Goal: Task Accomplishment & Management: Manage account settings

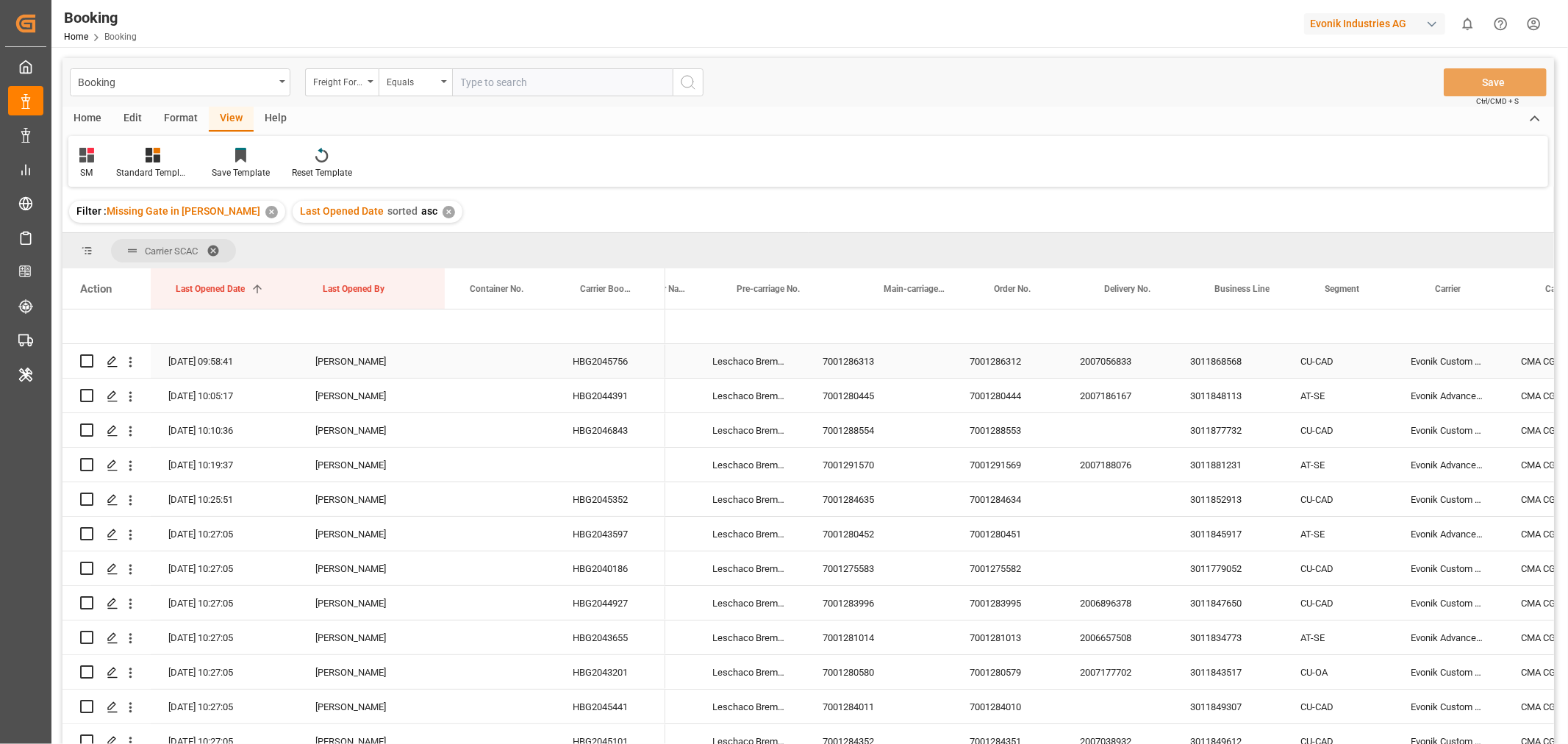
scroll to position [0, 1125]
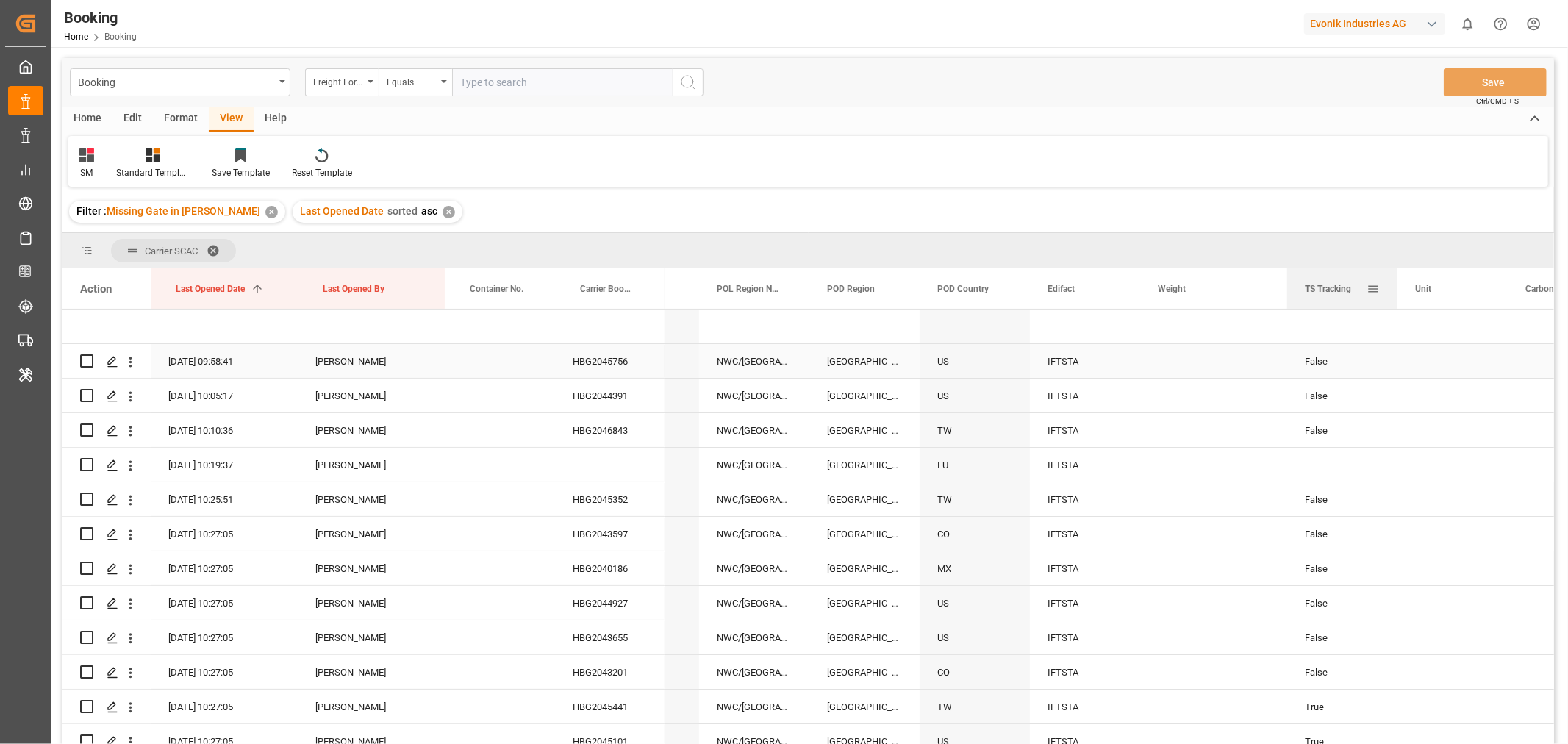
drag, startPoint x: 844, startPoint y: 295, endPoint x: 1378, endPoint y: 299, distance: 534.0
click at [1378, 299] on div "TS Tracking" at bounding box center [1342, 288] width 75 height 40
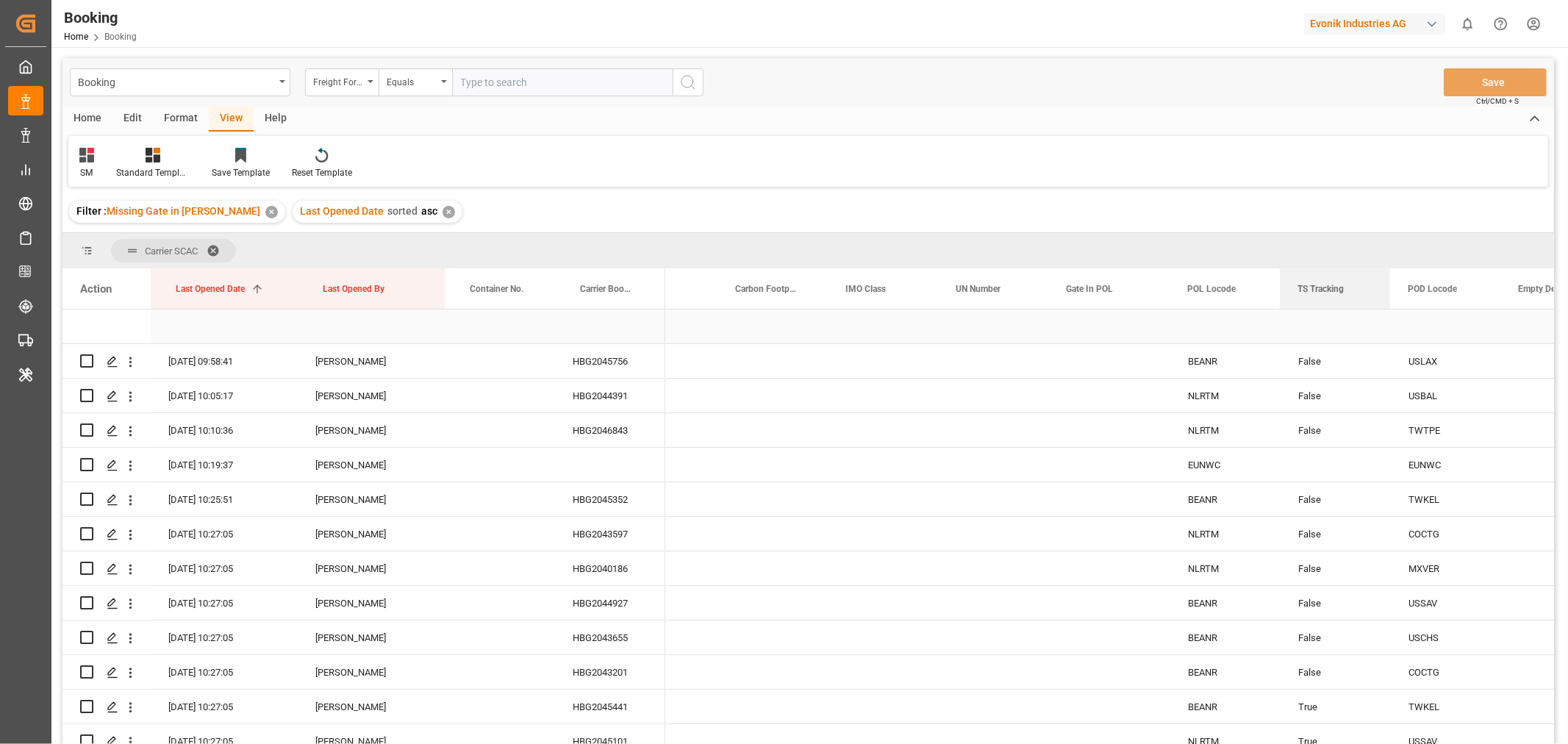
drag, startPoint x: 678, startPoint y: 297, endPoint x: 1366, endPoint y: 312, distance: 688.2
click at [1366, 312] on div "Action Last Opened Date 1 Last Opened By Container No." at bounding box center [808, 510] width 1492 height 485
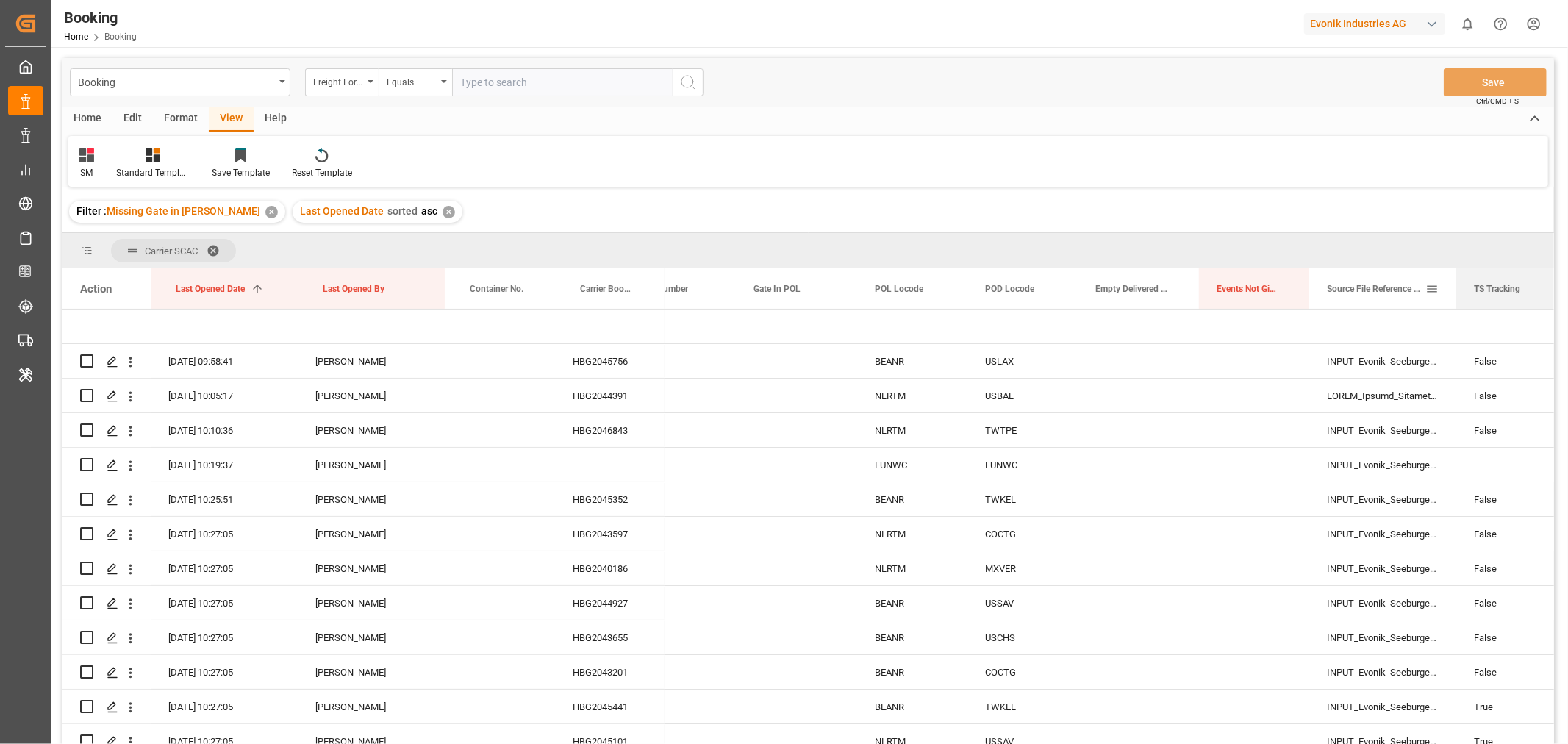
drag, startPoint x: 990, startPoint y: 291, endPoint x: 1441, endPoint y: 303, distance: 451.2
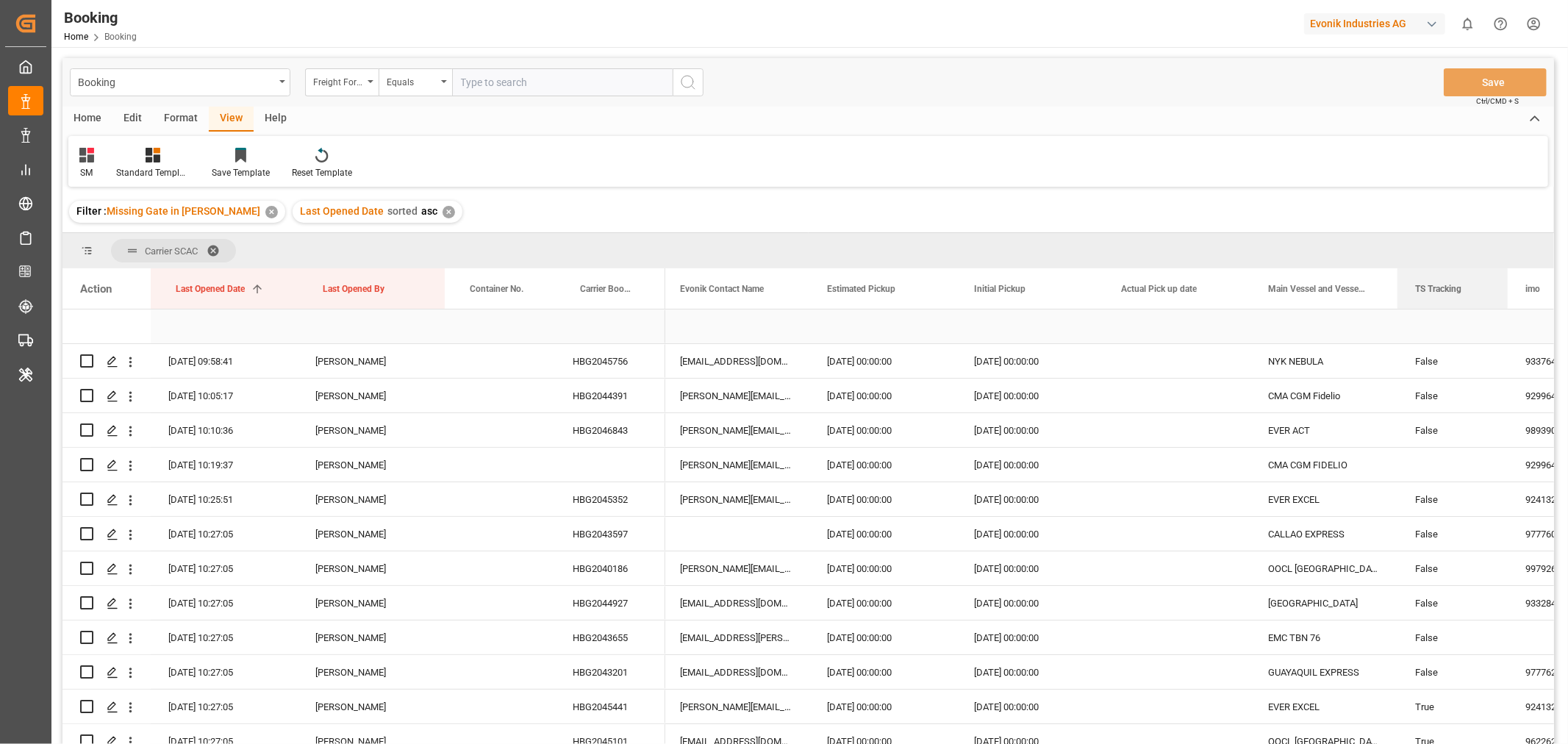
drag, startPoint x: 713, startPoint y: 298, endPoint x: 1423, endPoint y: 321, distance: 710.4
click at [1423, 321] on div "Action Last Opened Date 1 Last Opened By Container No." at bounding box center [808, 510] width 1492 height 485
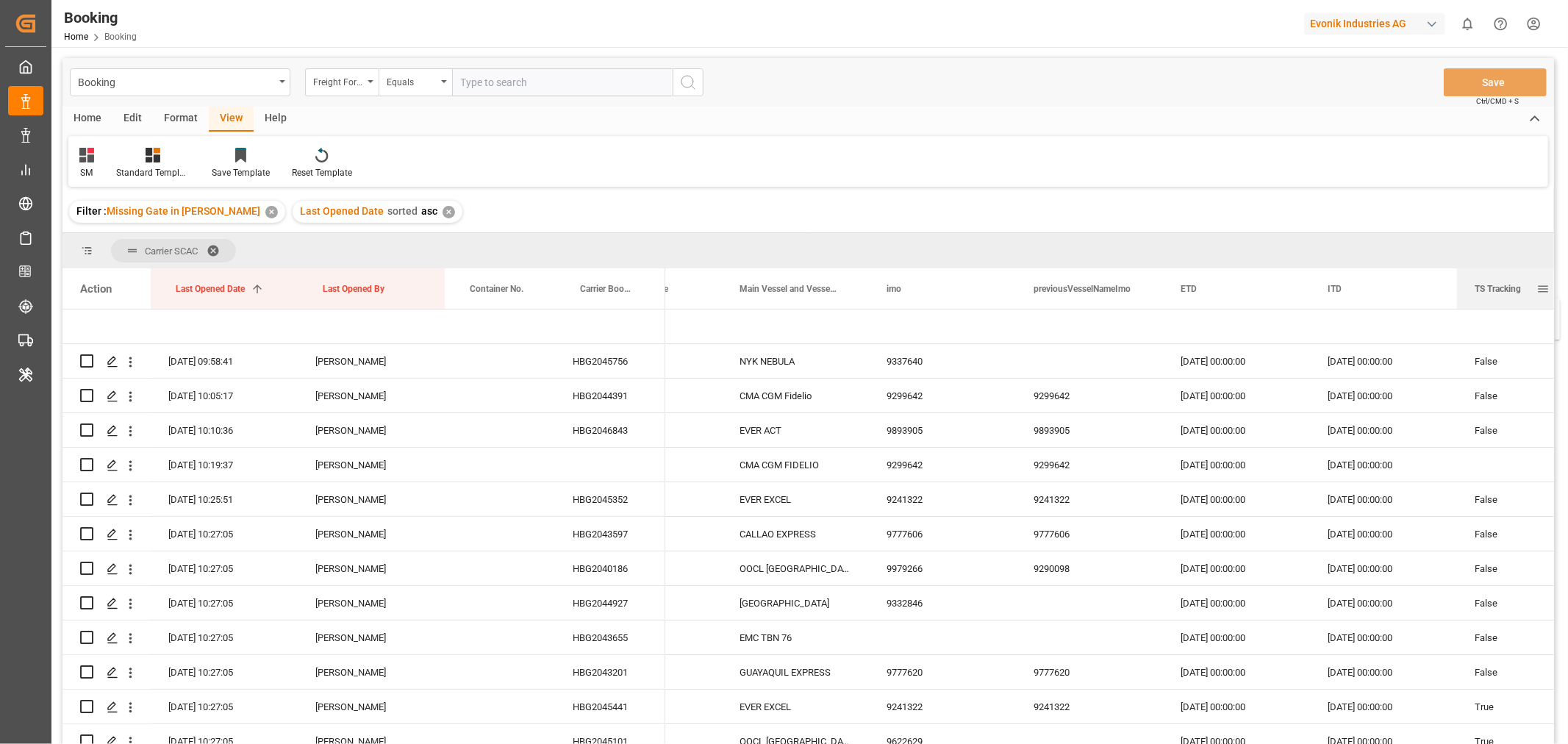
drag, startPoint x: 903, startPoint y: 297, endPoint x: 1502, endPoint y: 307, distance: 599.1
click at [1502, 307] on div "TS Tracking" at bounding box center [1506, 288] width 62 height 40
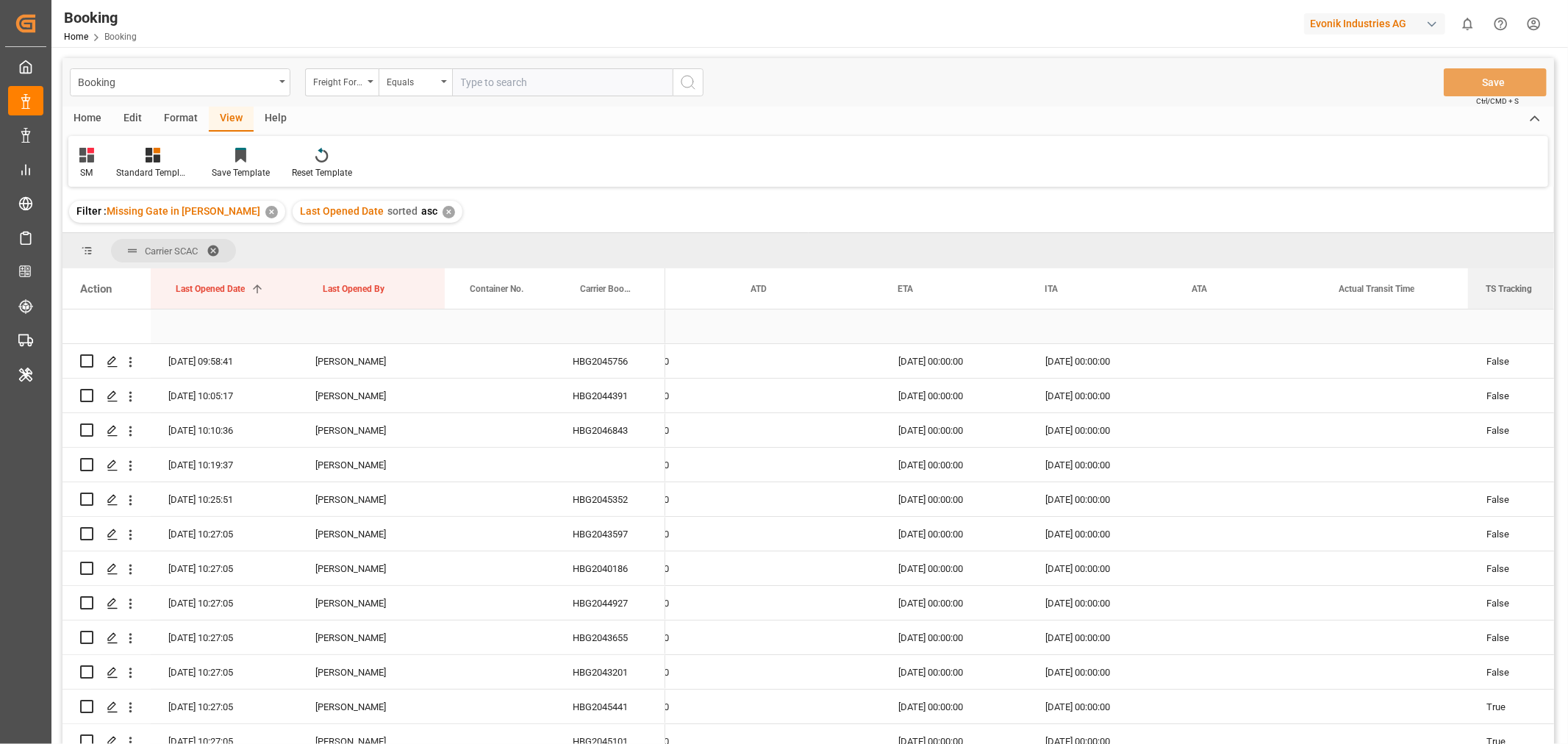
drag, startPoint x: 782, startPoint y: 294, endPoint x: 1436, endPoint y: 324, distance: 654.7
click at [1436, 324] on div "Action Last Opened Date 1 Last Opened By Container No." at bounding box center [808, 510] width 1492 height 485
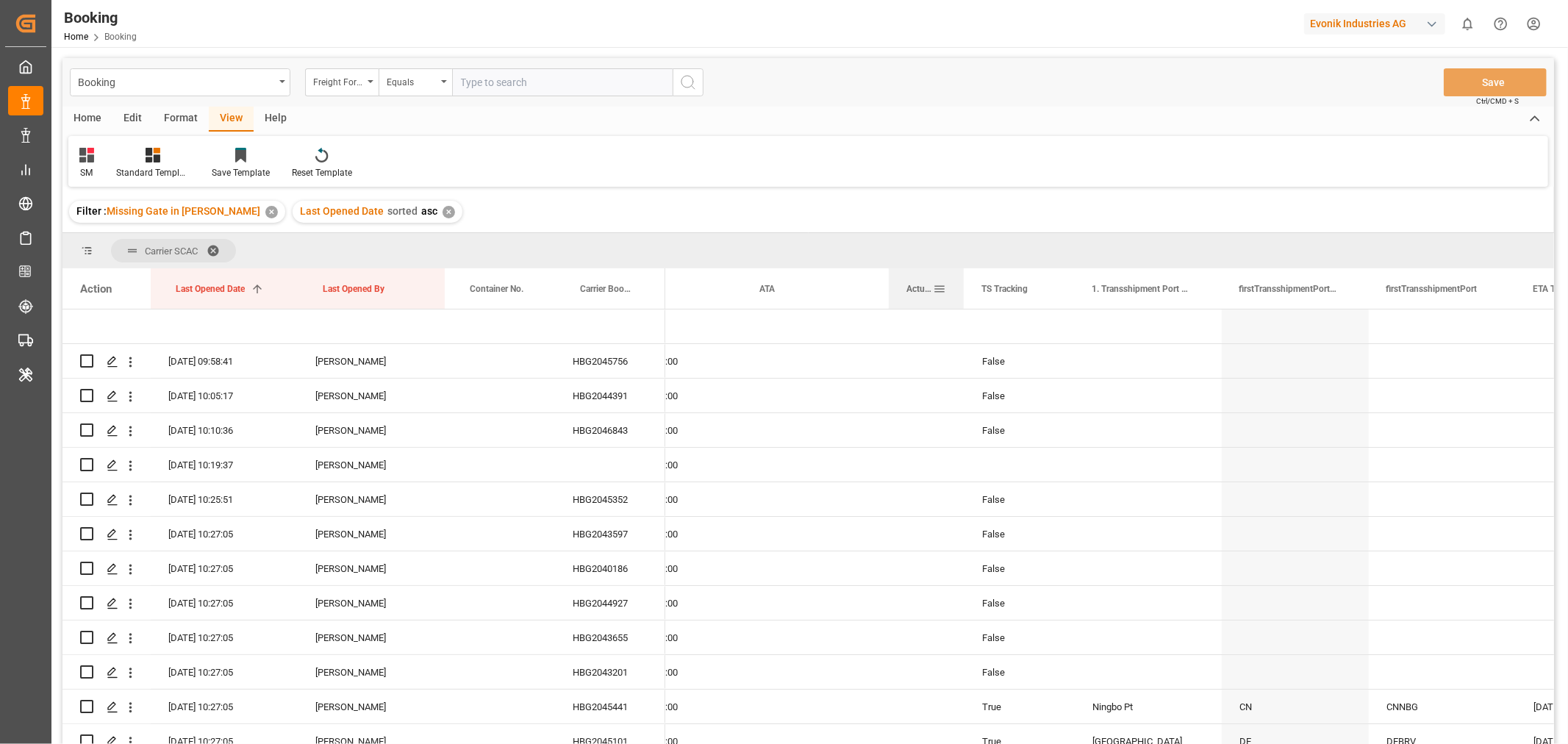
drag, startPoint x: 1035, startPoint y: 287, endPoint x: 953, endPoint y: 288, distance: 82.0
click at [961, 288] on div at bounding box center [964, 288] width 6 height 40
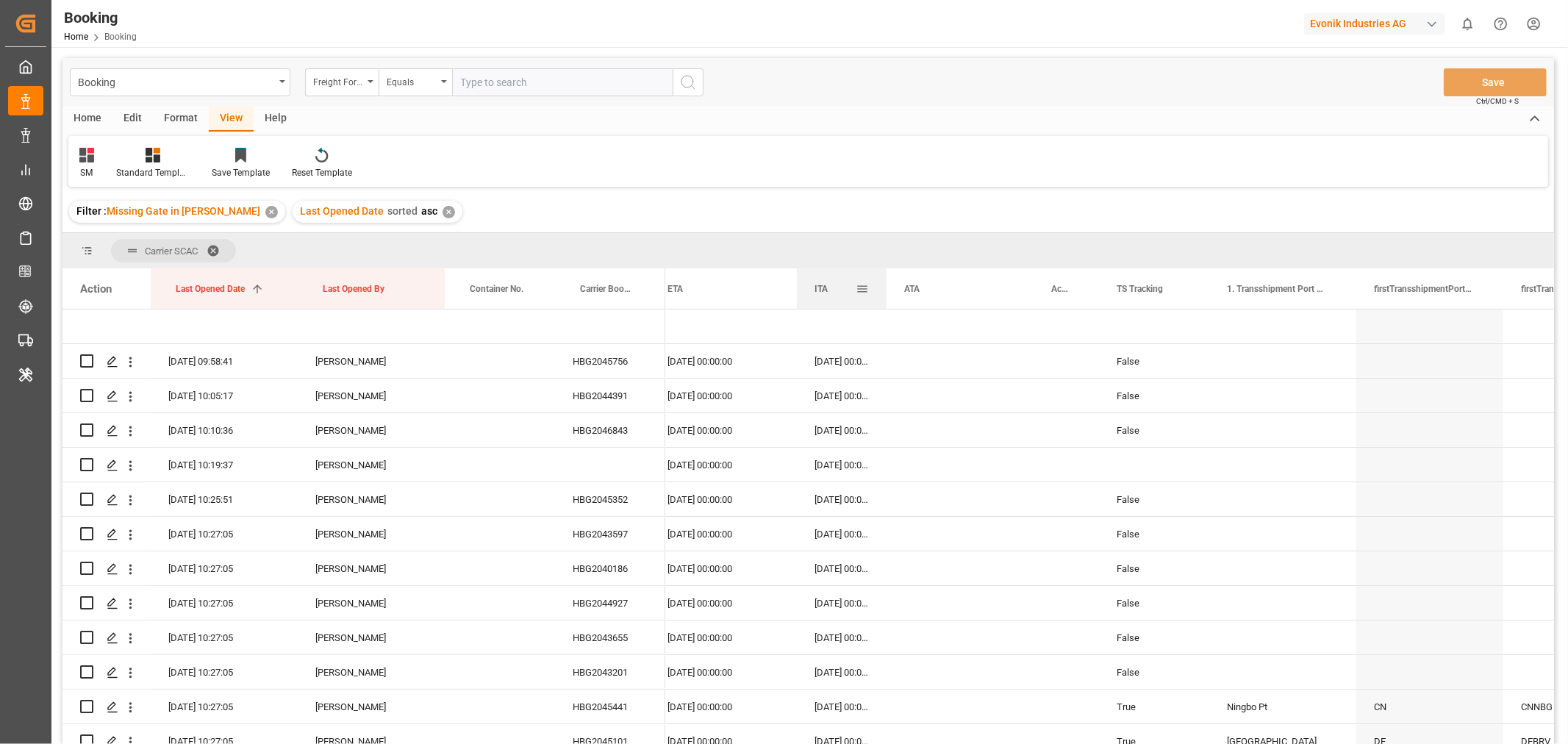
drag, startPoint x: 939, startPoint y: 281, endPoint x: 882, endPoint y: 285, distance: 57.1
click at [882, 285] on div "ITA" at bounding box center [841, 288] width 89 height 40
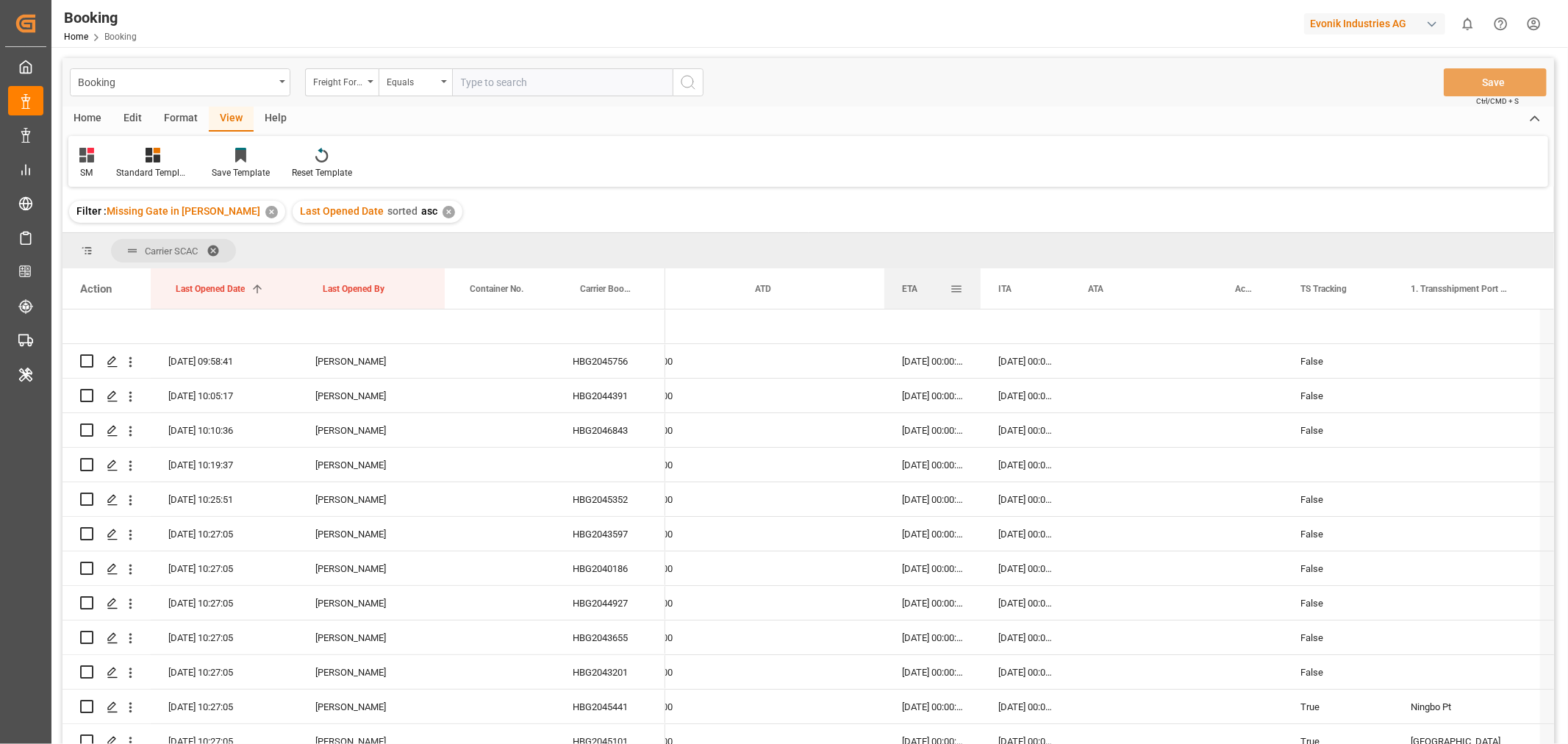
drag, startPoint x: 1029, startPoint y: 285, endPoint x: 979, endPoint y: 291, distance: 50.4
click at [979, 291] on div at bounding box center [981, 288] width 6 height 40
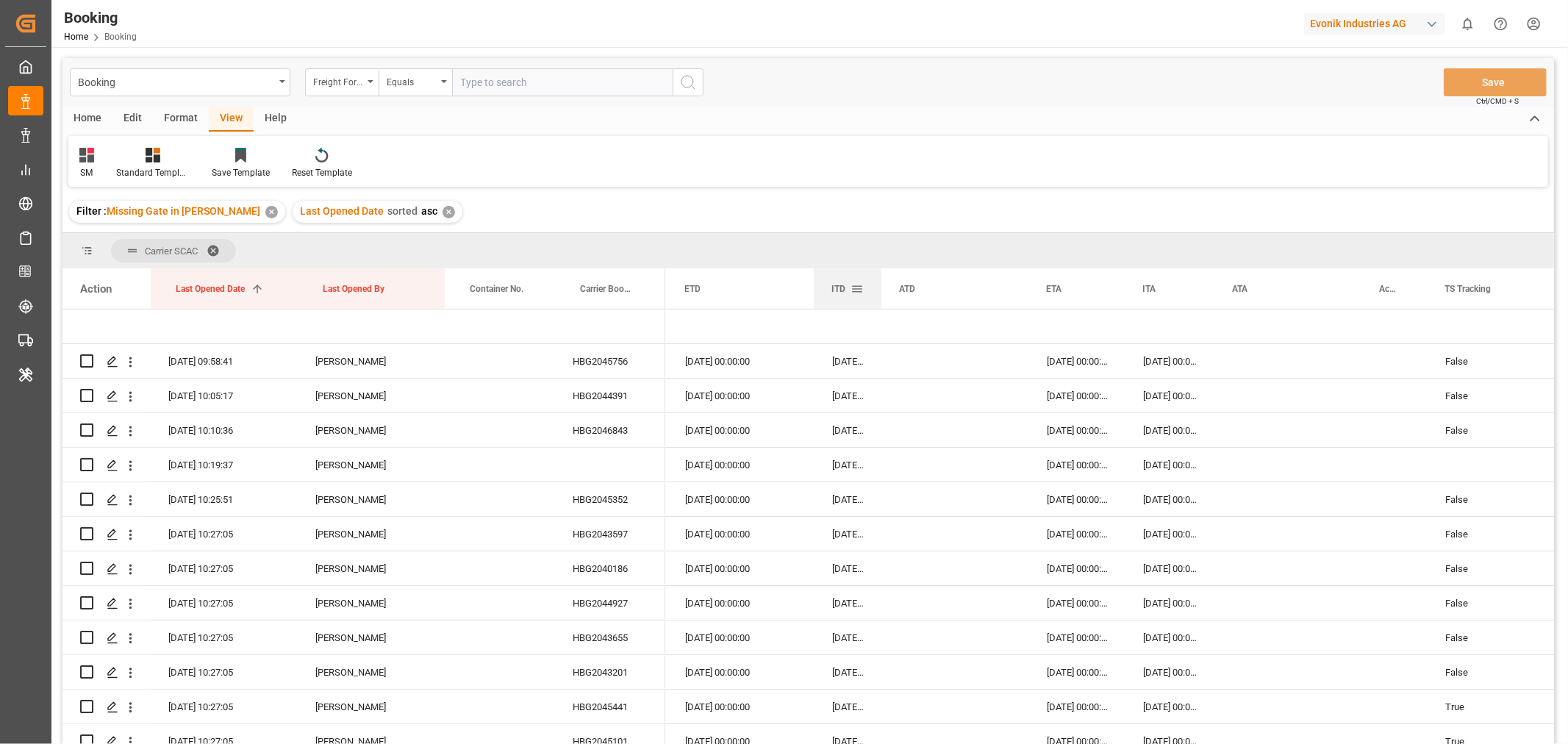
drag, startPoint x: 959, startPoint y: 285, endPoint x: 879, endPoint y: 295, distance: 80.6
click at [879, 295] on div at bounding box center [882, 288] width 6 height 40
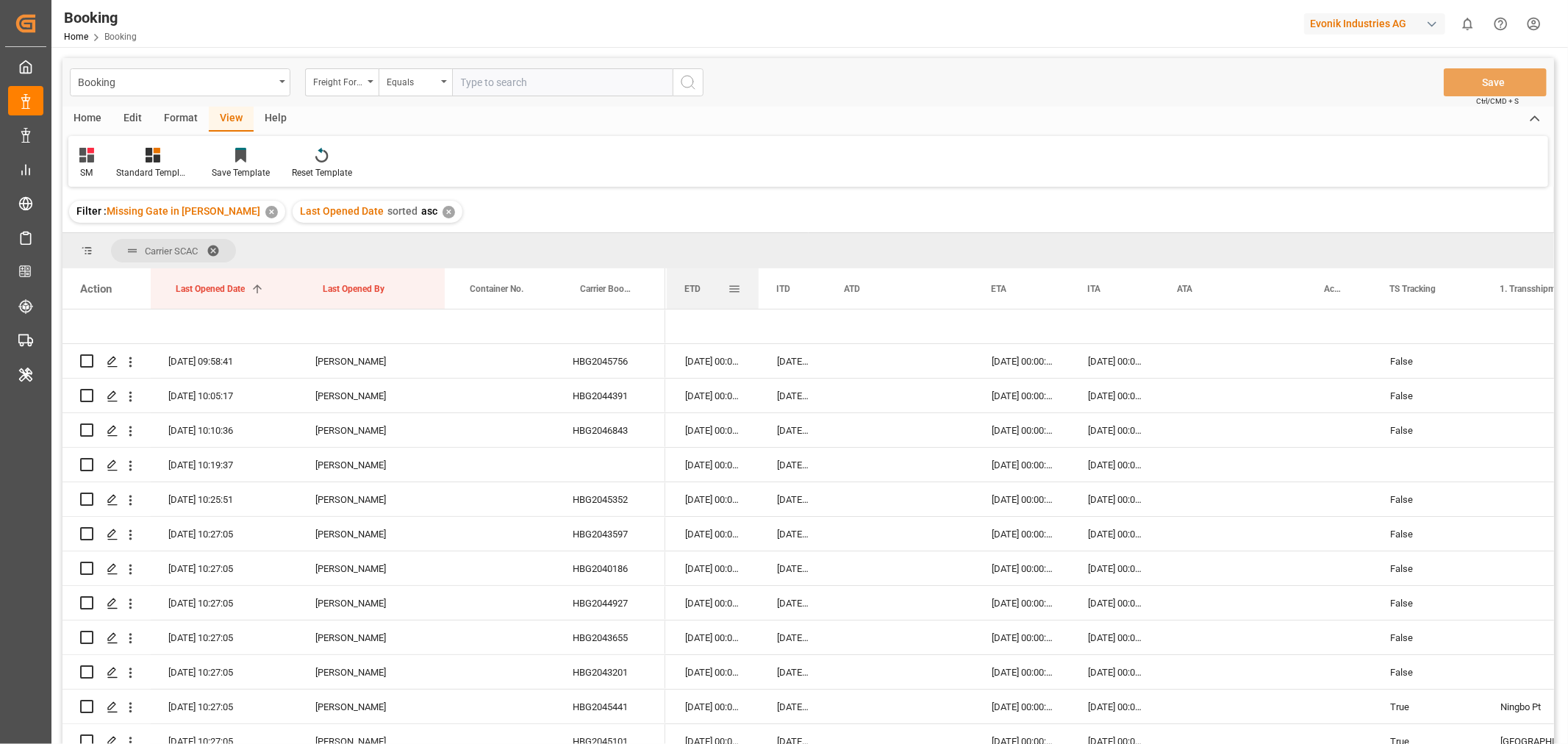
drag, startPoint x: 813, startPoint y: 287, endPoint x: 758, endPoint y: 296, distance: 55.7
click at [758, 296] on div at bounding box center [759, 288] width 6 height 40
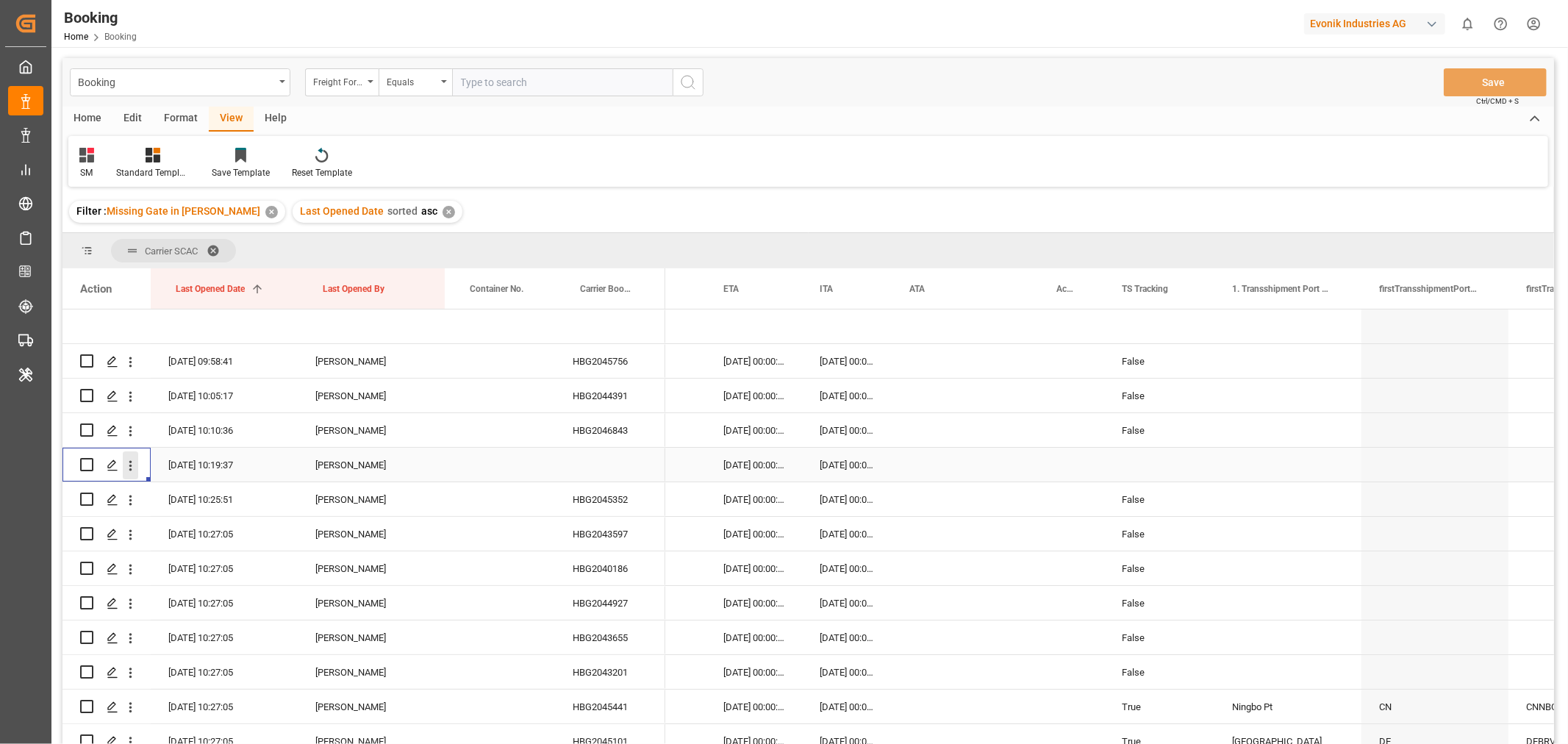
click at [128, 465] on icon "open menu" at bounding box center [130, 466] width 15 height 15
click at [197, 489] on span "Open in new tab" at bounding box center [227, 497] width 133 height 15
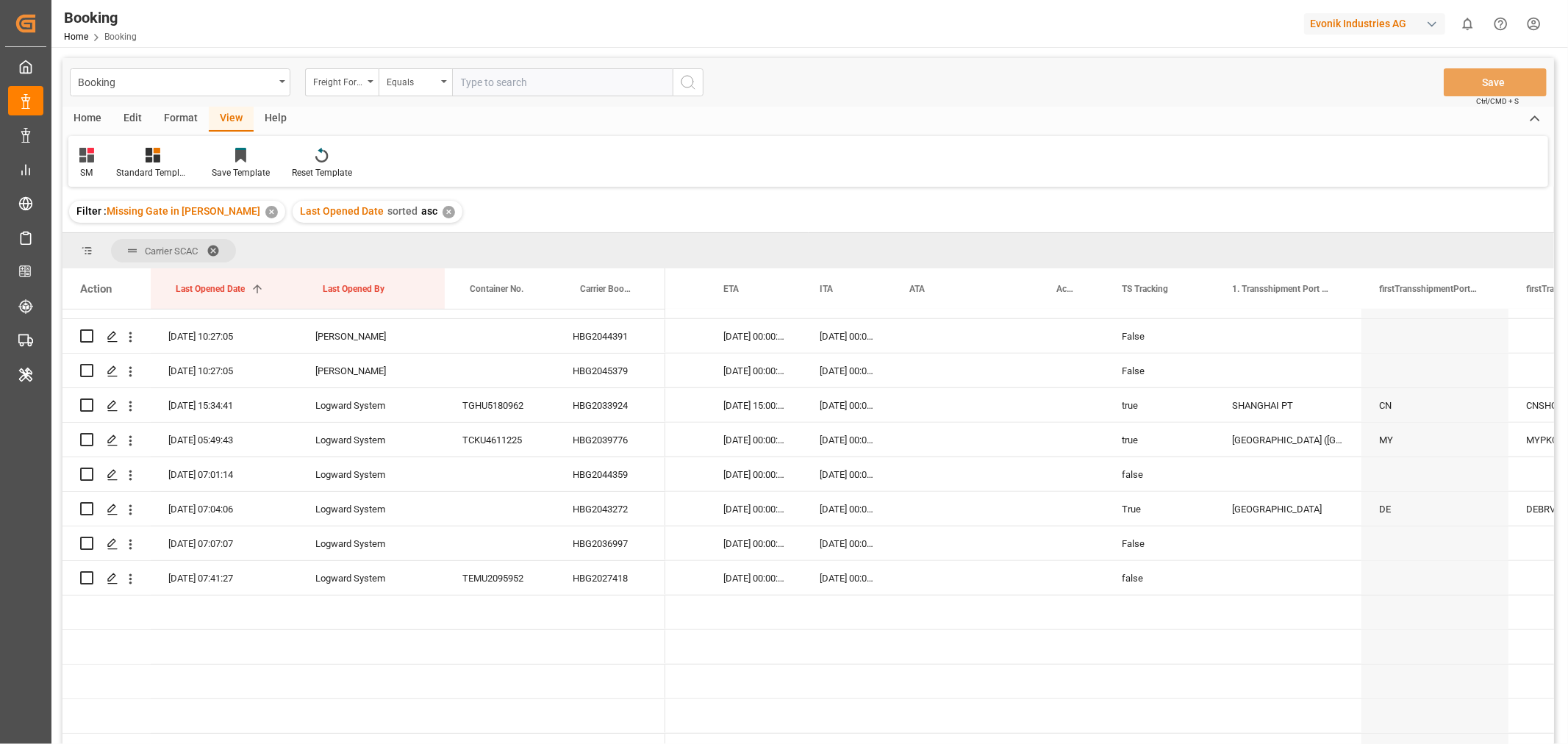
scroll to position [652, 0]
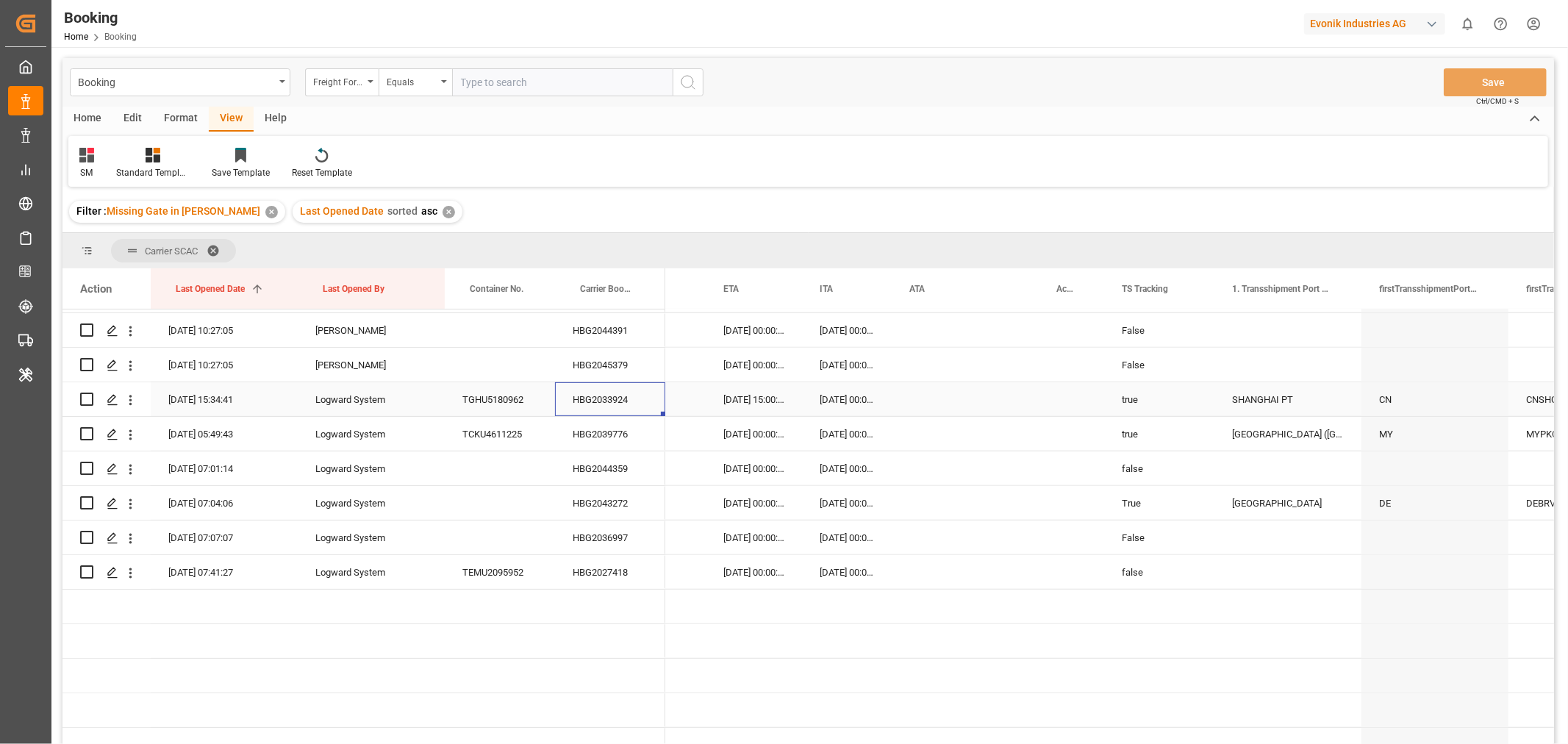
click at [590, 397] on div "HBG2033924" at bounding box center [610, 399] width 110 height 34
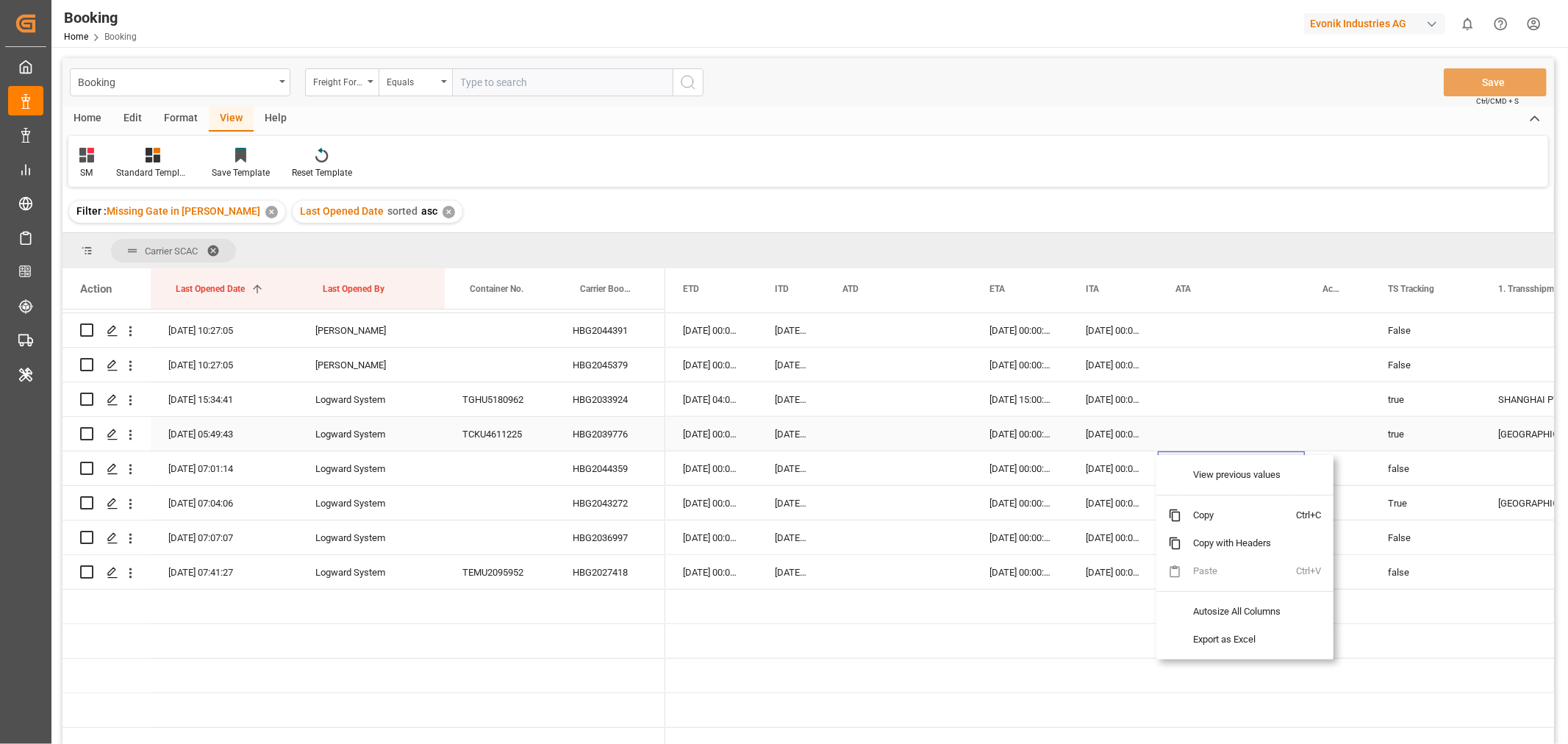
scroll to position [0, 6571]
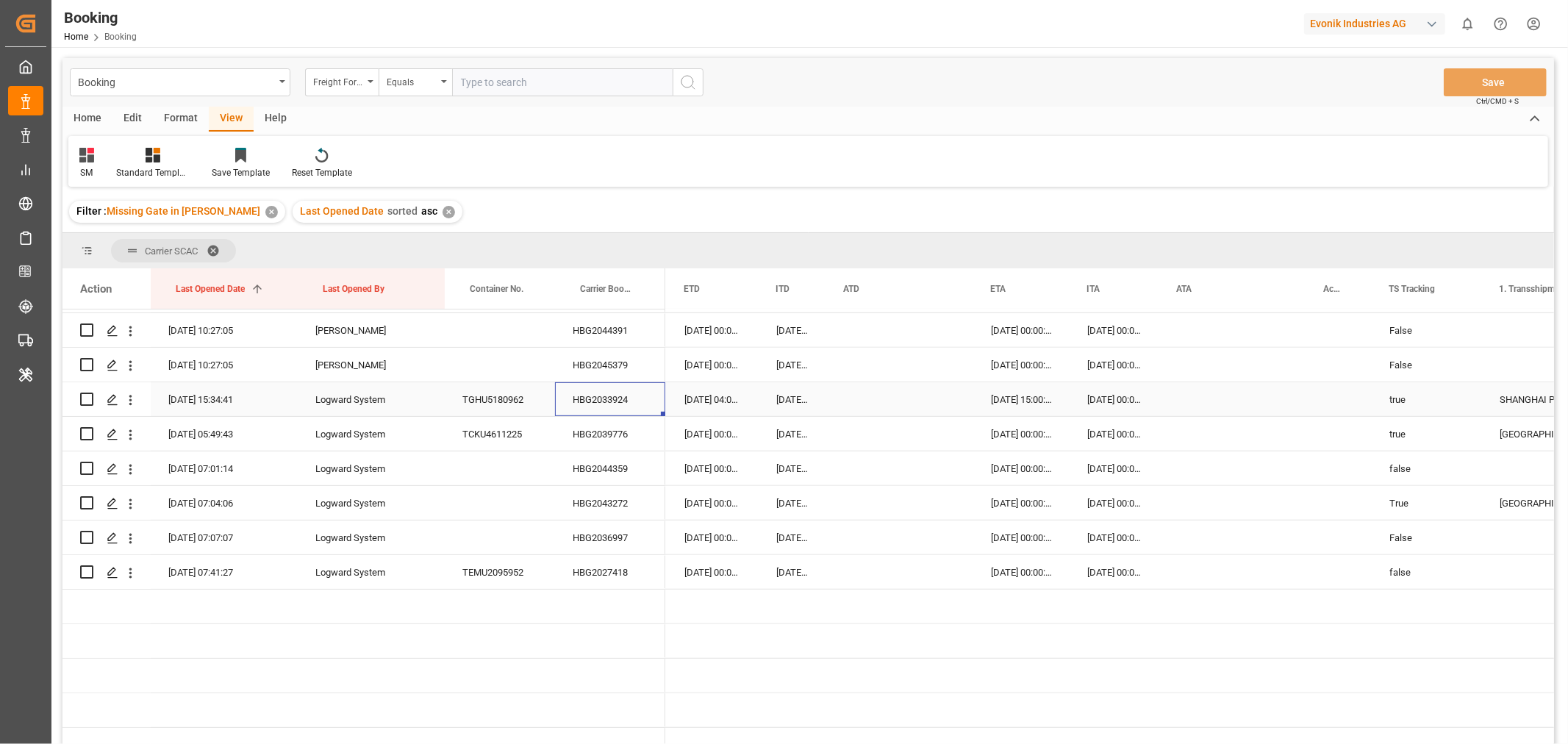
click at [635, 407] on div "HBG2033924" at bounding box center [610, 399] width 110 height 34
click at [614, 429] on div "HBG2039776" at bounding box center [610, 433] width 110 height 34
click at [692, 443] on div "09-10-2025 00:00:00" at bounding box center [713, 433] width 92 height 34
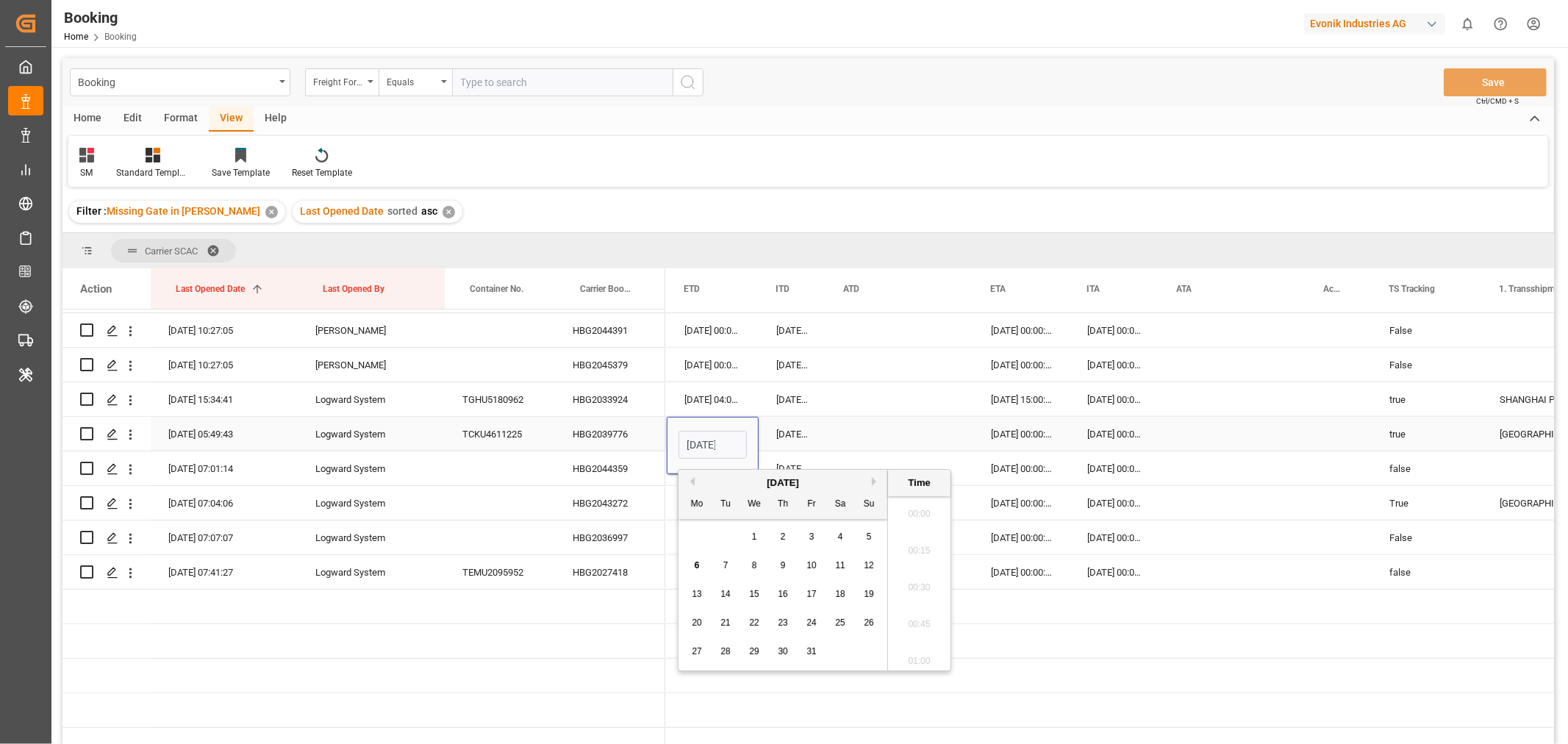
scroll to position [1988, 0]
click at [846, 567] on div "11" at bounding box center [841, 566] width 19 height 18
type input "11-10-2025 00:00"
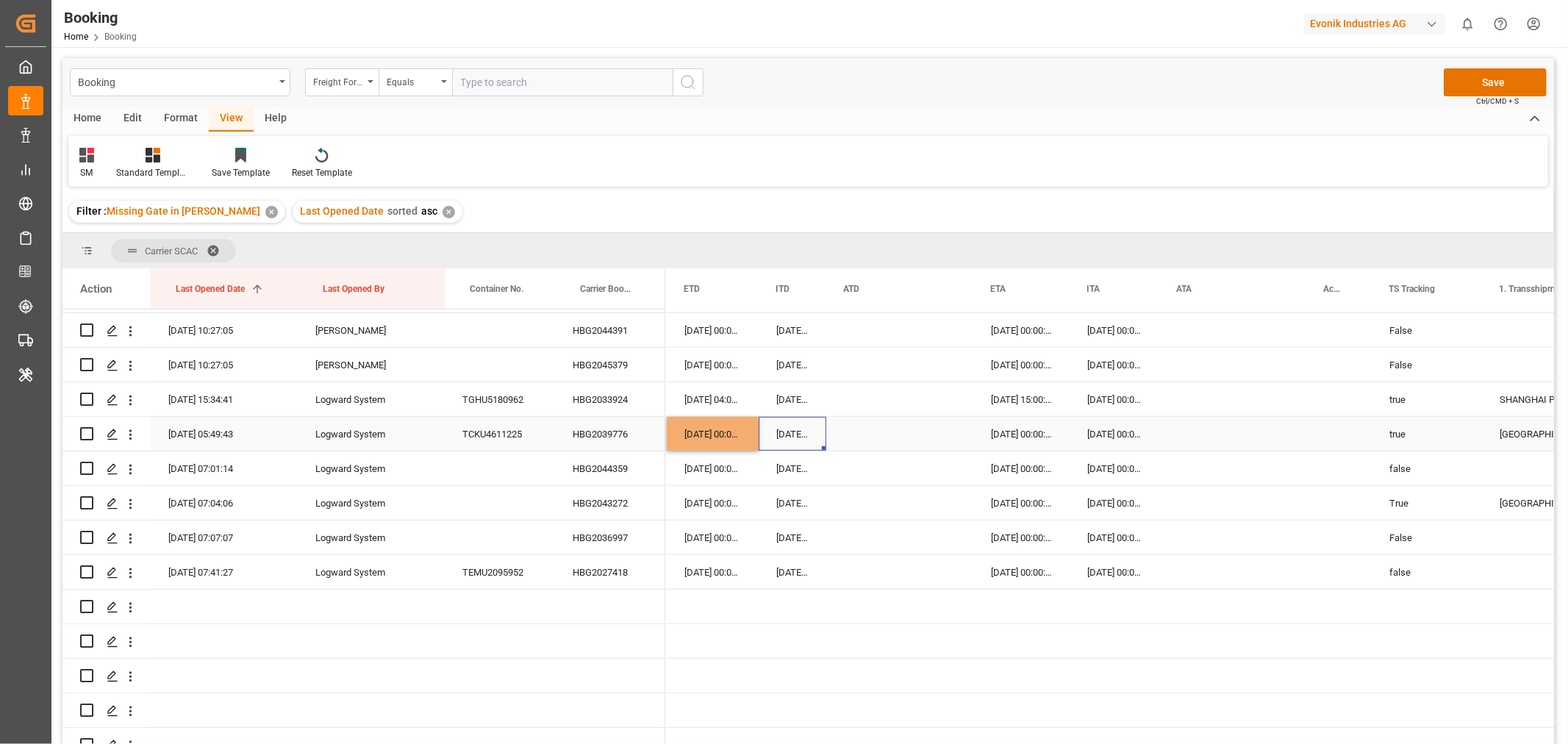
click at [784, 441] on div "08-10-2025 00:00:00" at bounding box center [793, 433] width 68 height 34
click at [612, 576] on div "HBG2027418" at bounding box center [610, 572] width 110 height 34
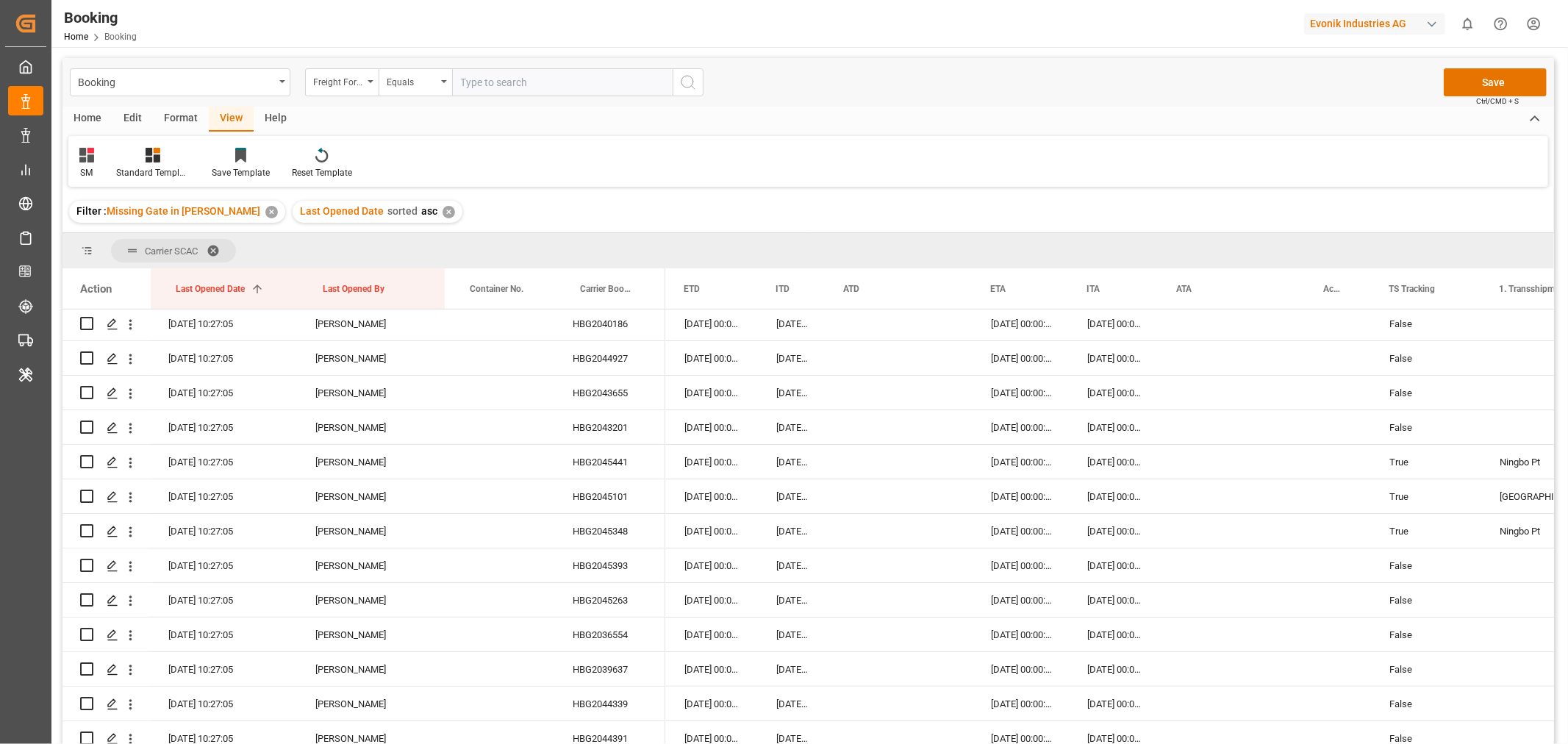
scroll to position [0, 0]
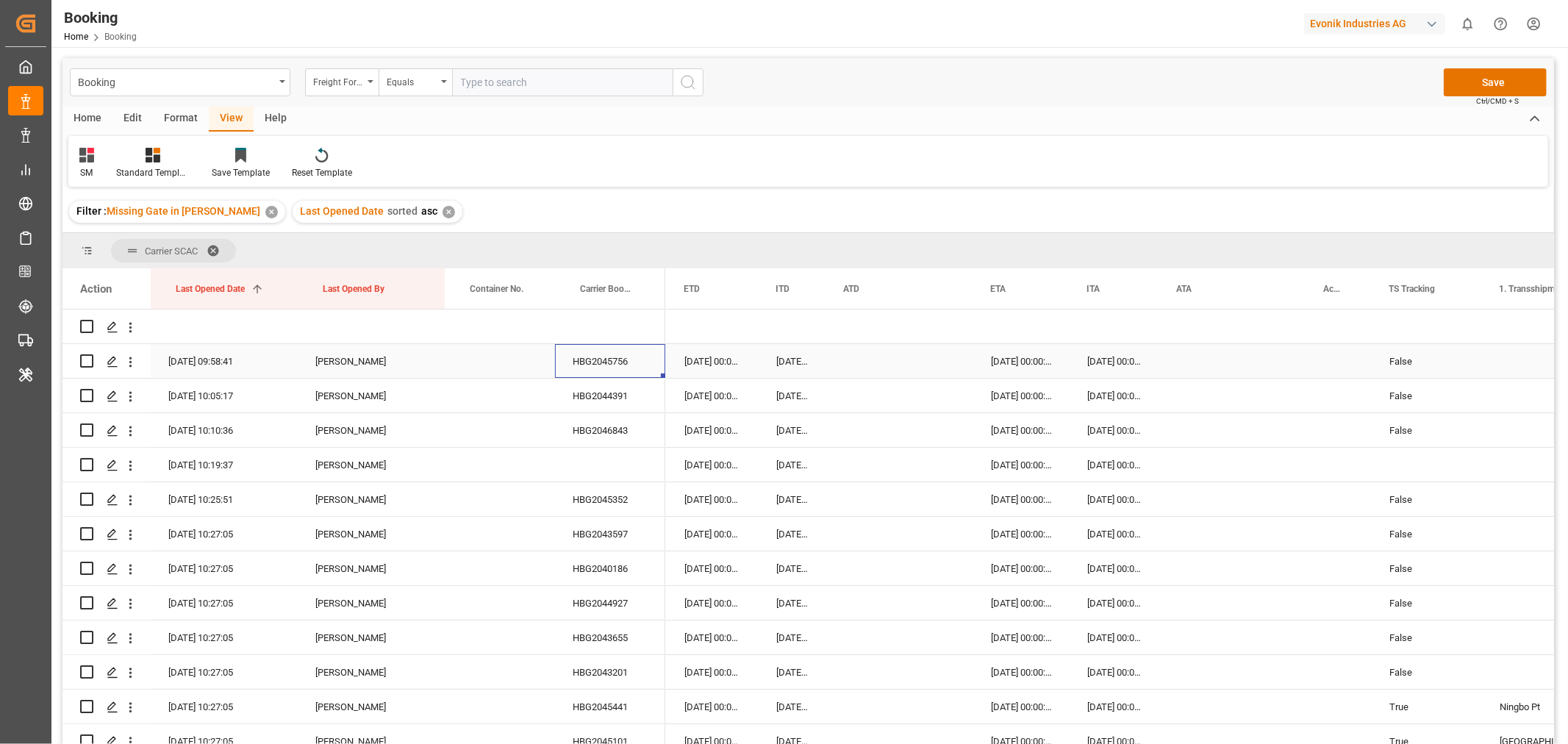
click at [610, 365] on div "HBG2045756" at bounding box center [610, 361] width 110 height 34
click at [622, 402] on div "HBG2044391" at bounding box center [610, 396] width 110 height 34
click at [615, 436] on div "HBG2046843" at bounding box center [610, 430] width 110 height 34
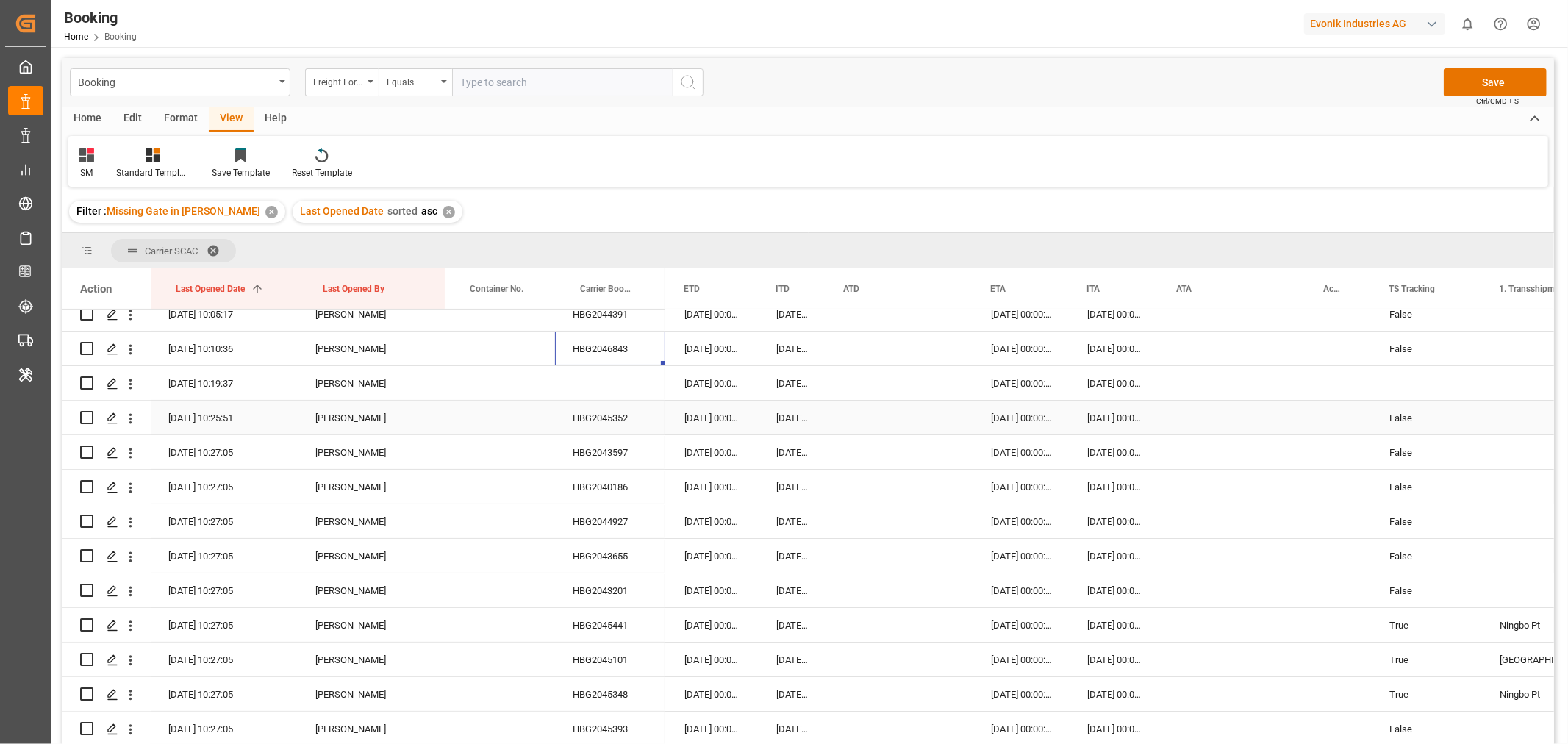
click at [590, 425] on div "HBG2045352" at bounding box center [610, 417] width 110 height 34
click at [636, 451] on div "HBG2043597" at bounding box center [610, 452] width 110 height 34
click at [623, 474] on div "HBG2040186" at bounding box center [610, 486] width 110 height 34
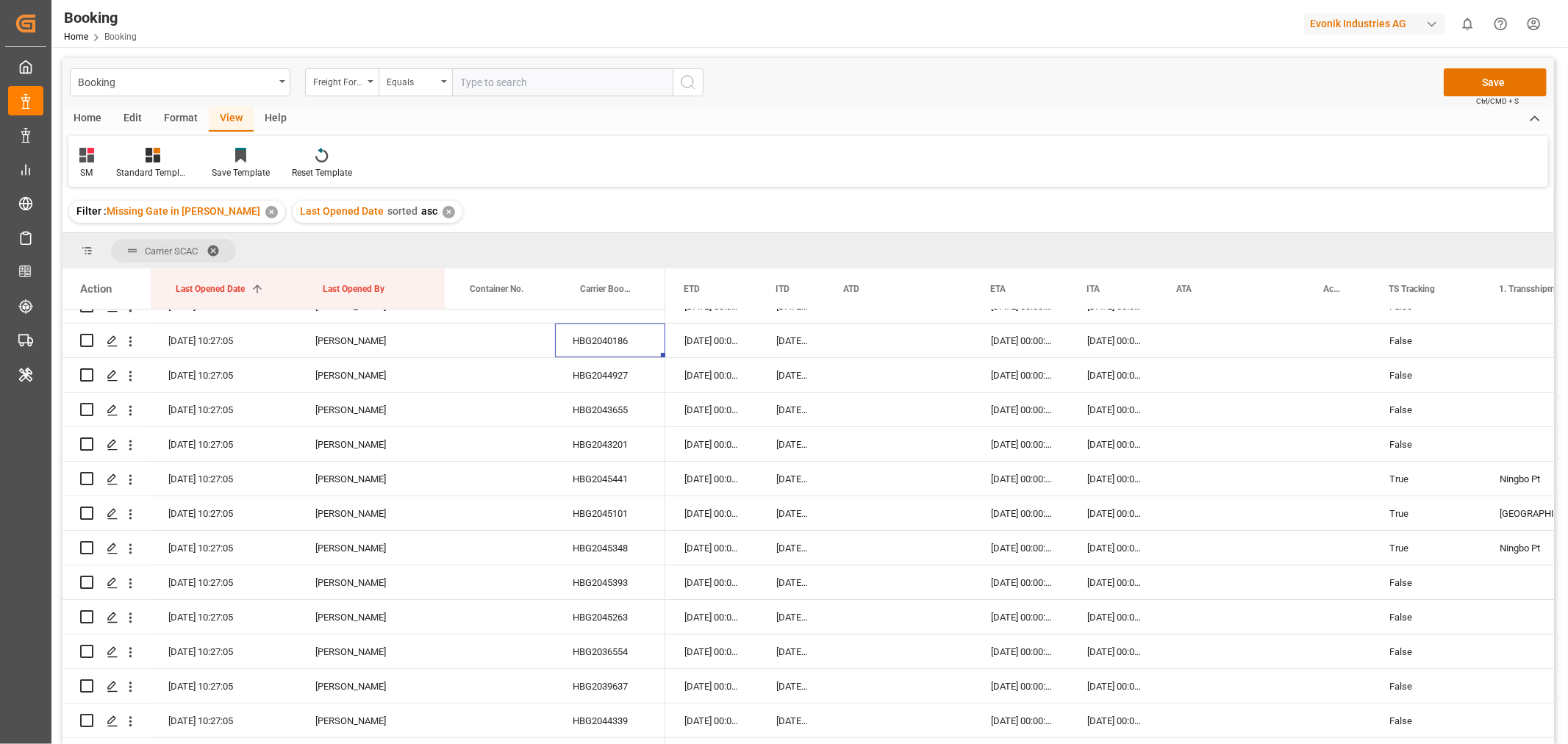
scroll to position [244, 0]
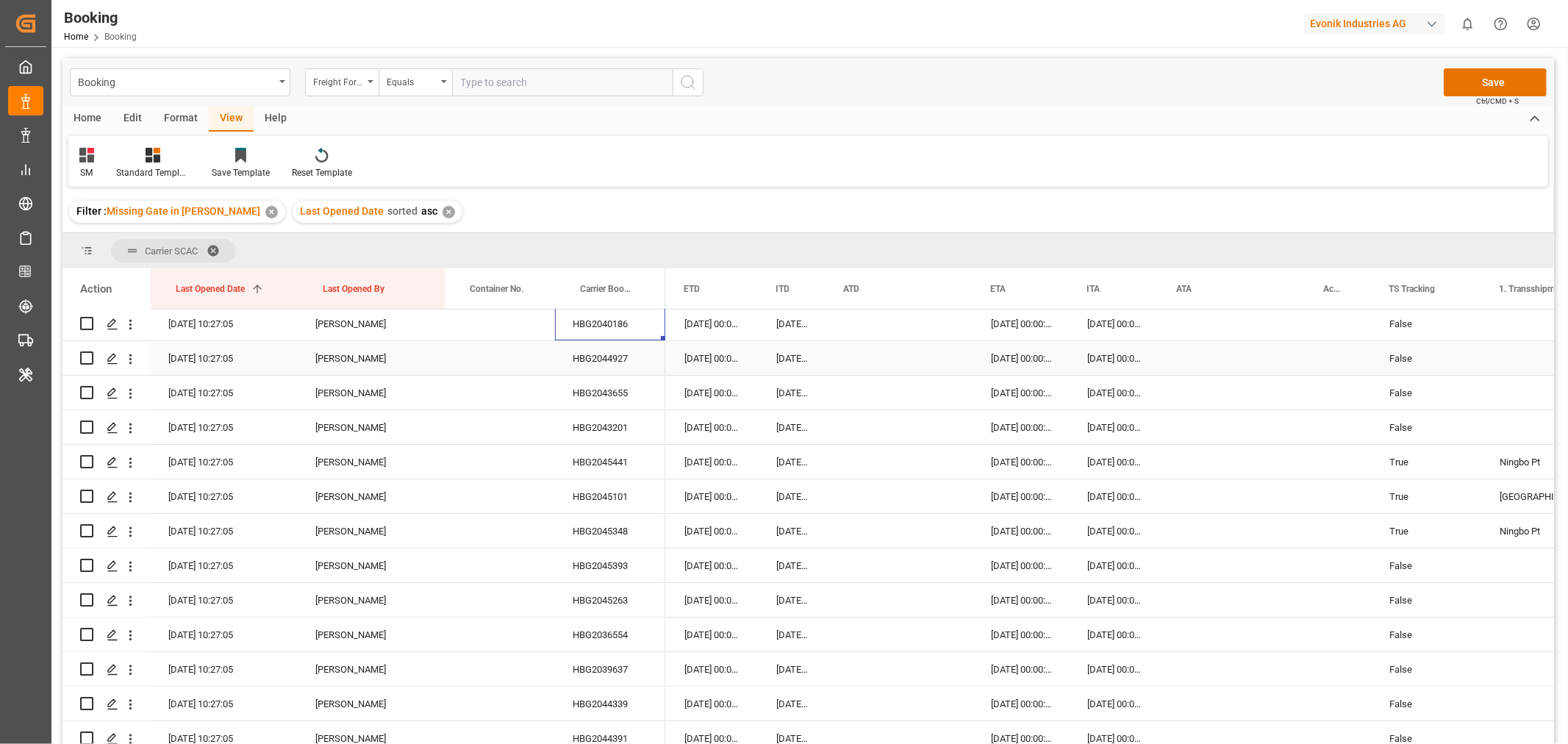
click at [636, 358] on div "HBG2044927" at bounding box center [610, 358] width 110 height 34
click at [591, 386] on div "HBG2043655" at bounding box center [610, 392] width 110 height 34
click at [638, 416] on div "HBG2043201" at bounding box center [610, 427] width 110 height 34
click at [602, 457] on div "HBG2045441" at bounding box center [610, 462] width 110 height 34
click at [621, 488] on div "HBG2045101" at bounding box center [610, 496] width 110 height 34
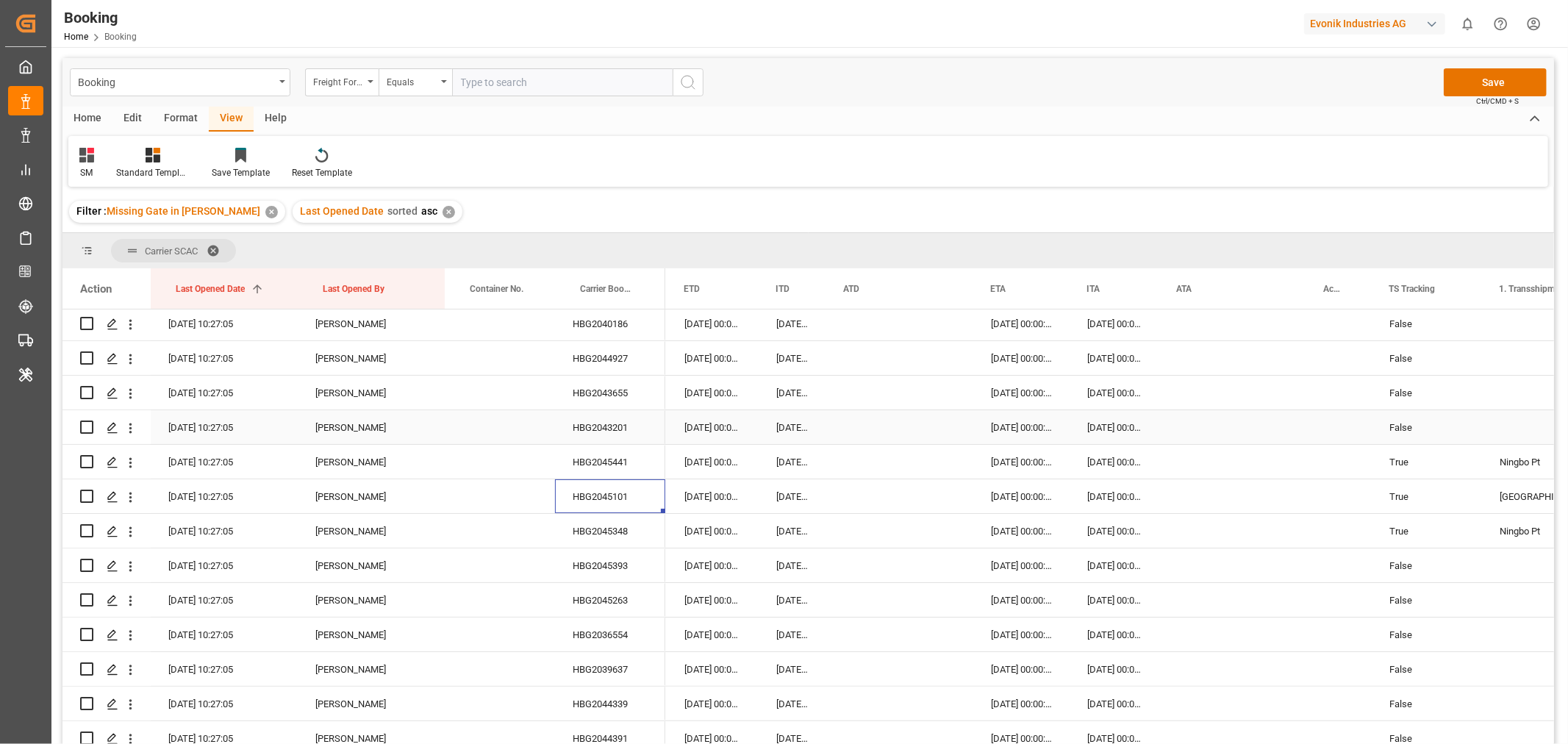
scroll to position [408, 0]
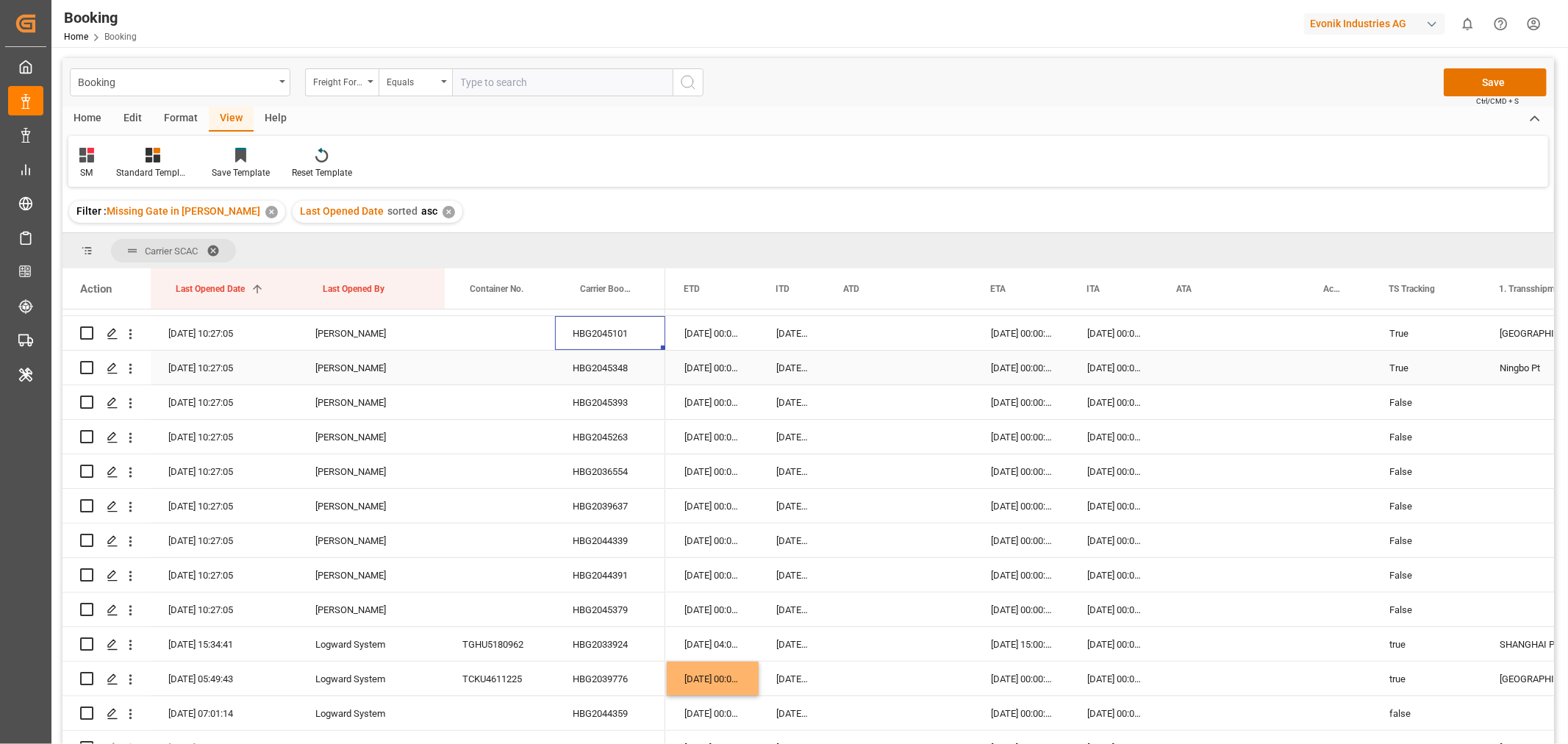
click at [633, 369] on div "HBG2045348" at bounding box center [610, 368] width 110 height 34
click at [611, 415] on div "HBG2045393" at bounding box center [610, 402] width 110 height 34
click at [611, 439] on div "HBG2045263" at bounding box center [610, 436] width 110 height 34
click at [616, 486] on div "HBG2036554" at bounding box center [610, 471] width 110 height 34
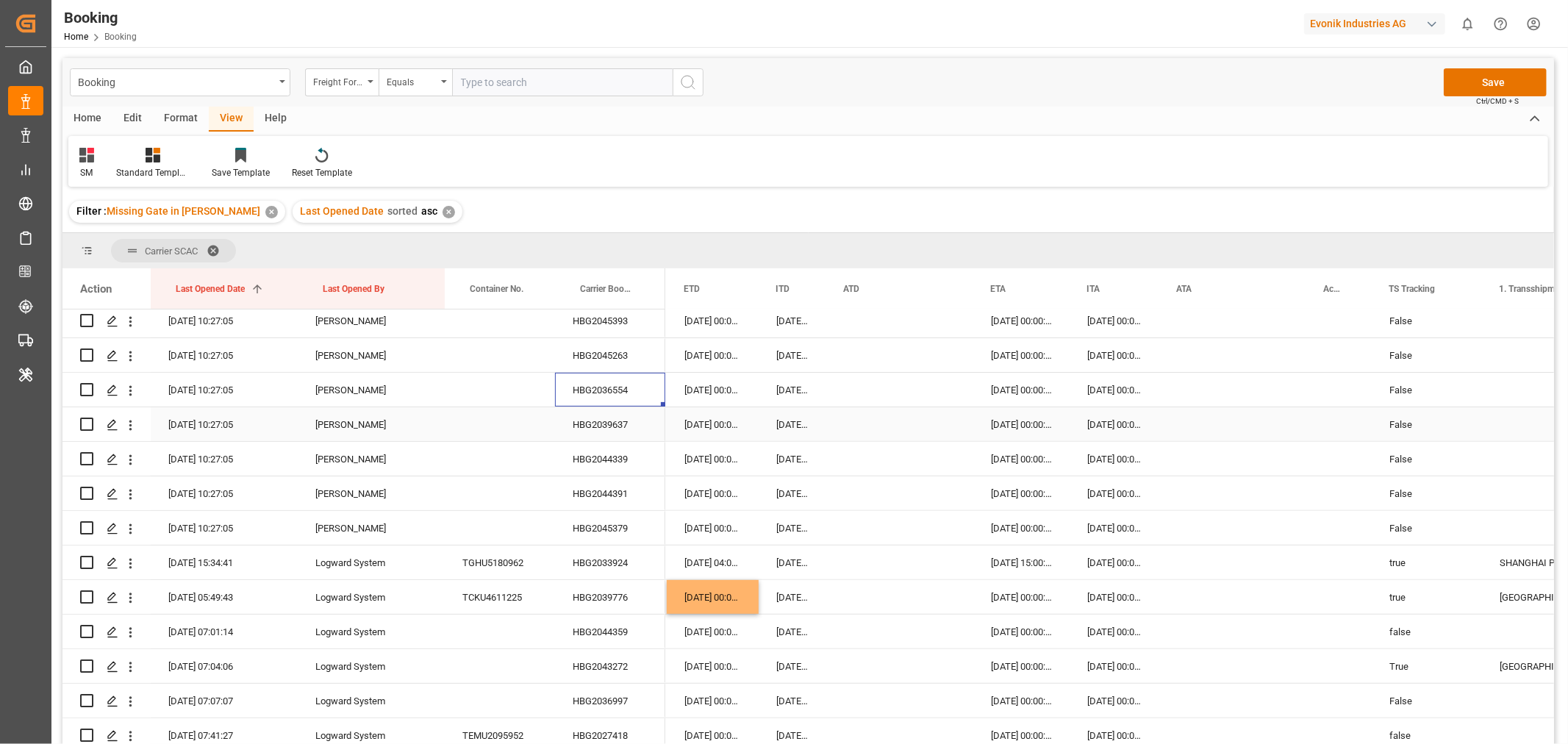
click at [636, 427] on div "HBG2039637" at bounding box center [610, 424] width 110 height 34
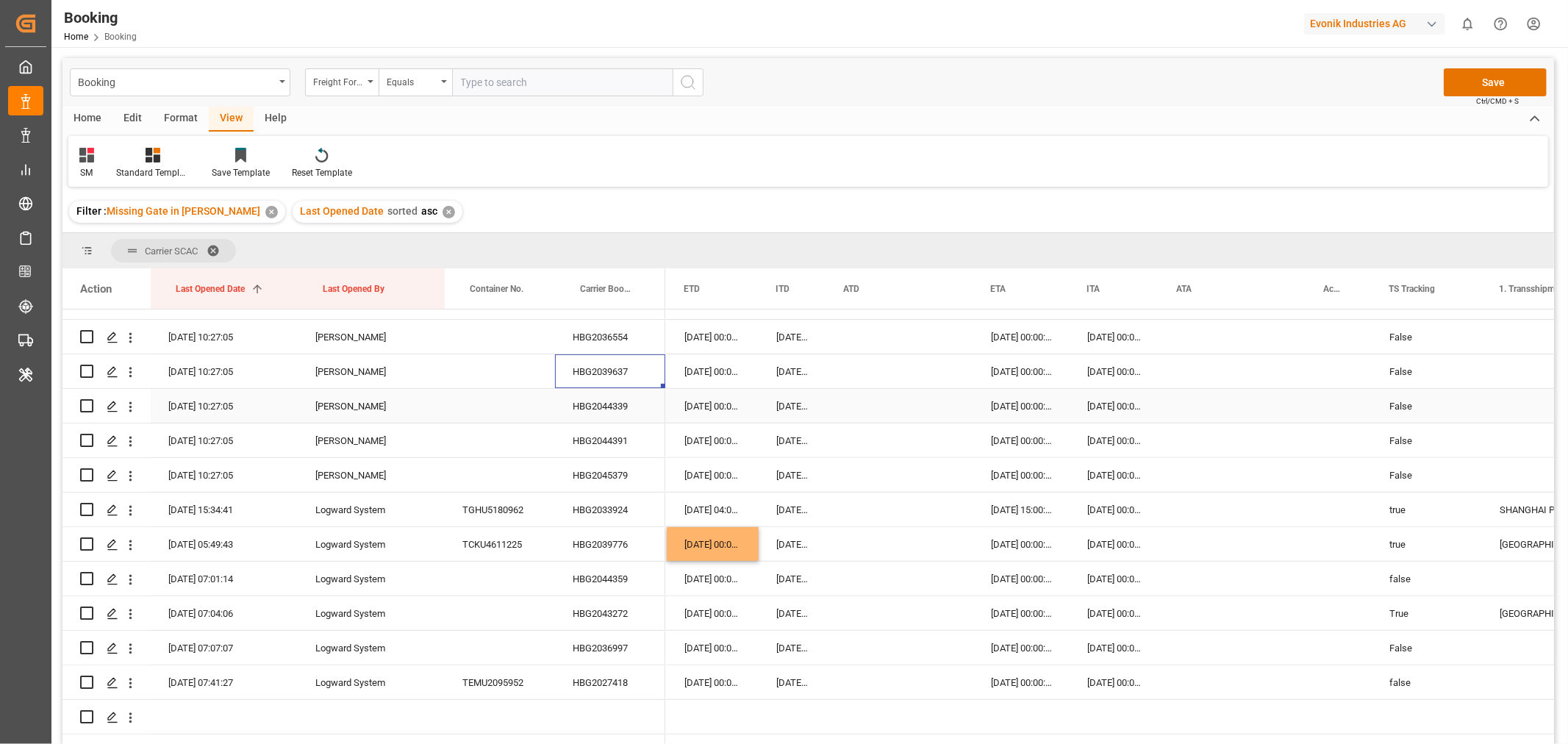
scroll to position [571, 0]
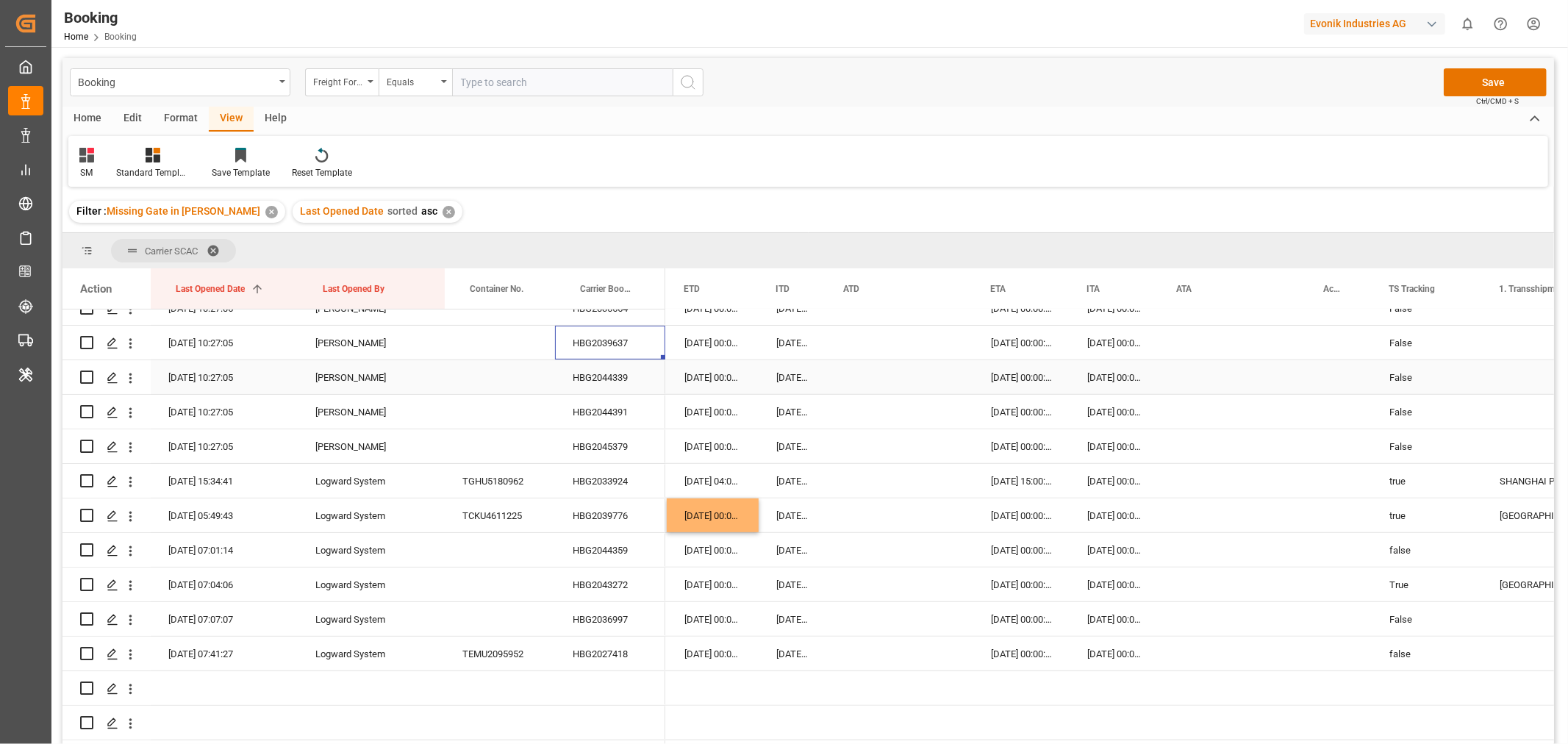
click at [622, 378] on div "HBG2044339" at bounding box center [610, 377] width 110 height 34
click at [574, 413] on div "HBG2044391" at bounding box center [610, 412] width 110 height 34
click at [613, 436] on div "HBG2045379" at bounding box center [610, 446] width 110 height 34
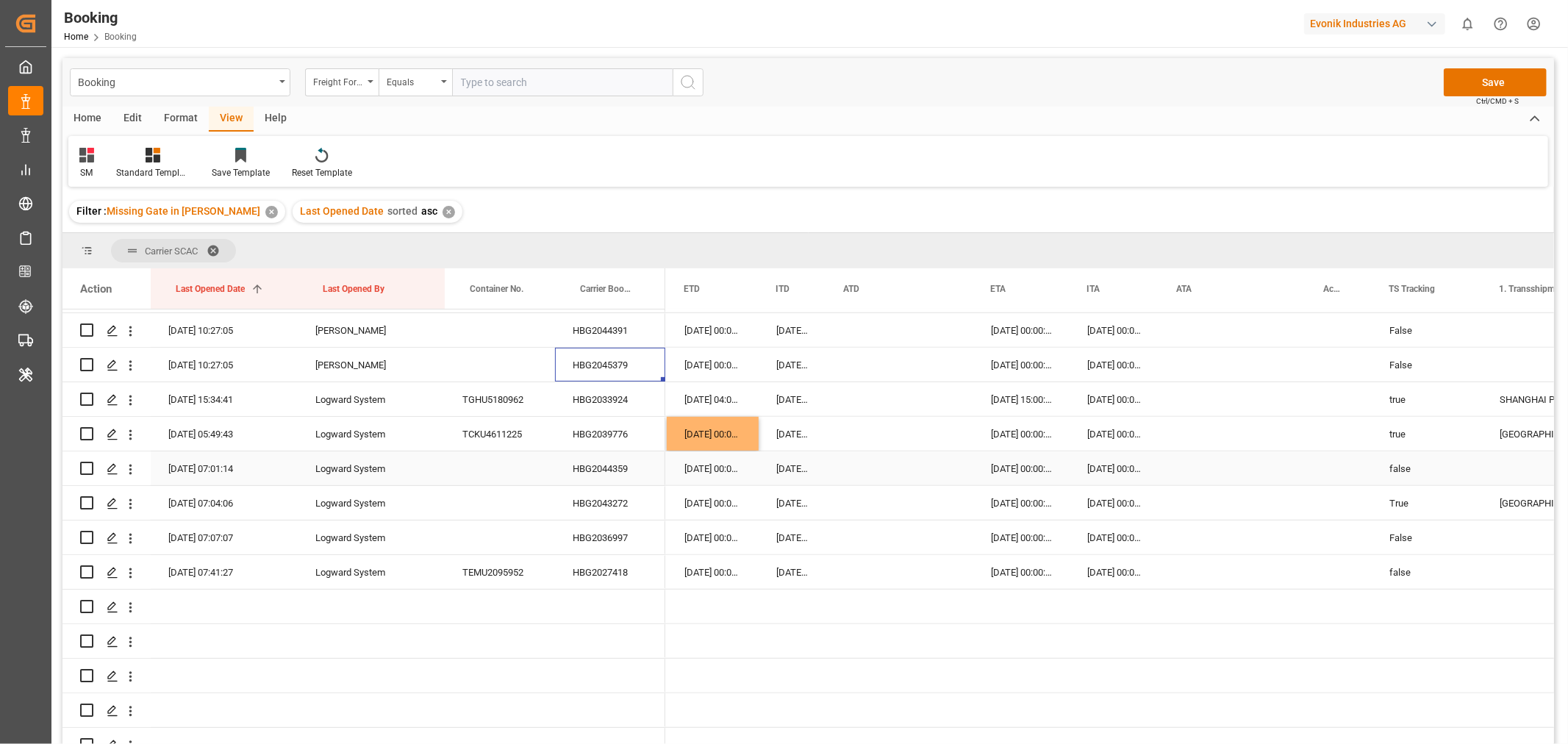
click at [629, 479] on div "HBG2044359" at bounding box center [610, 468] width 110 height 34
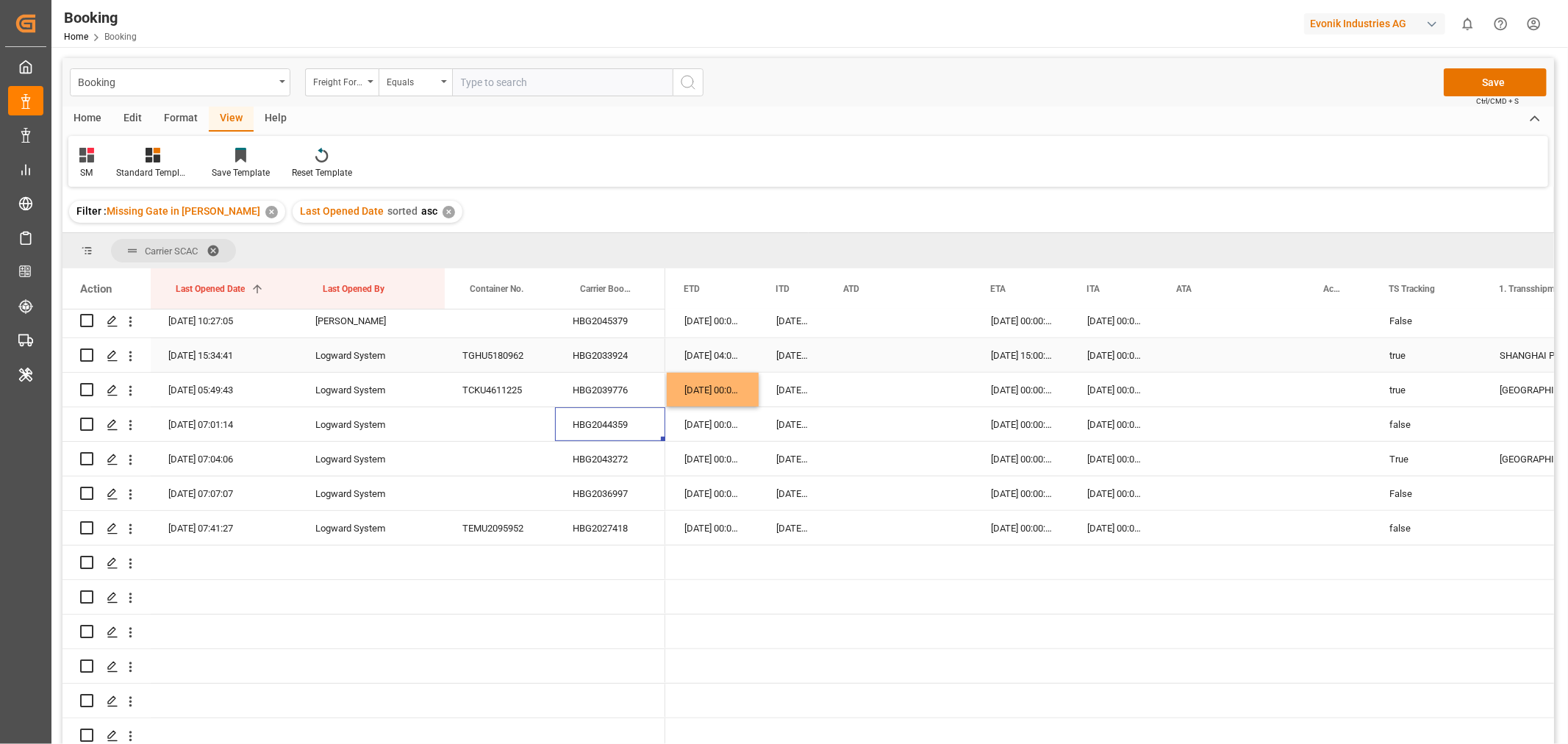
scroll to position [735, 0]
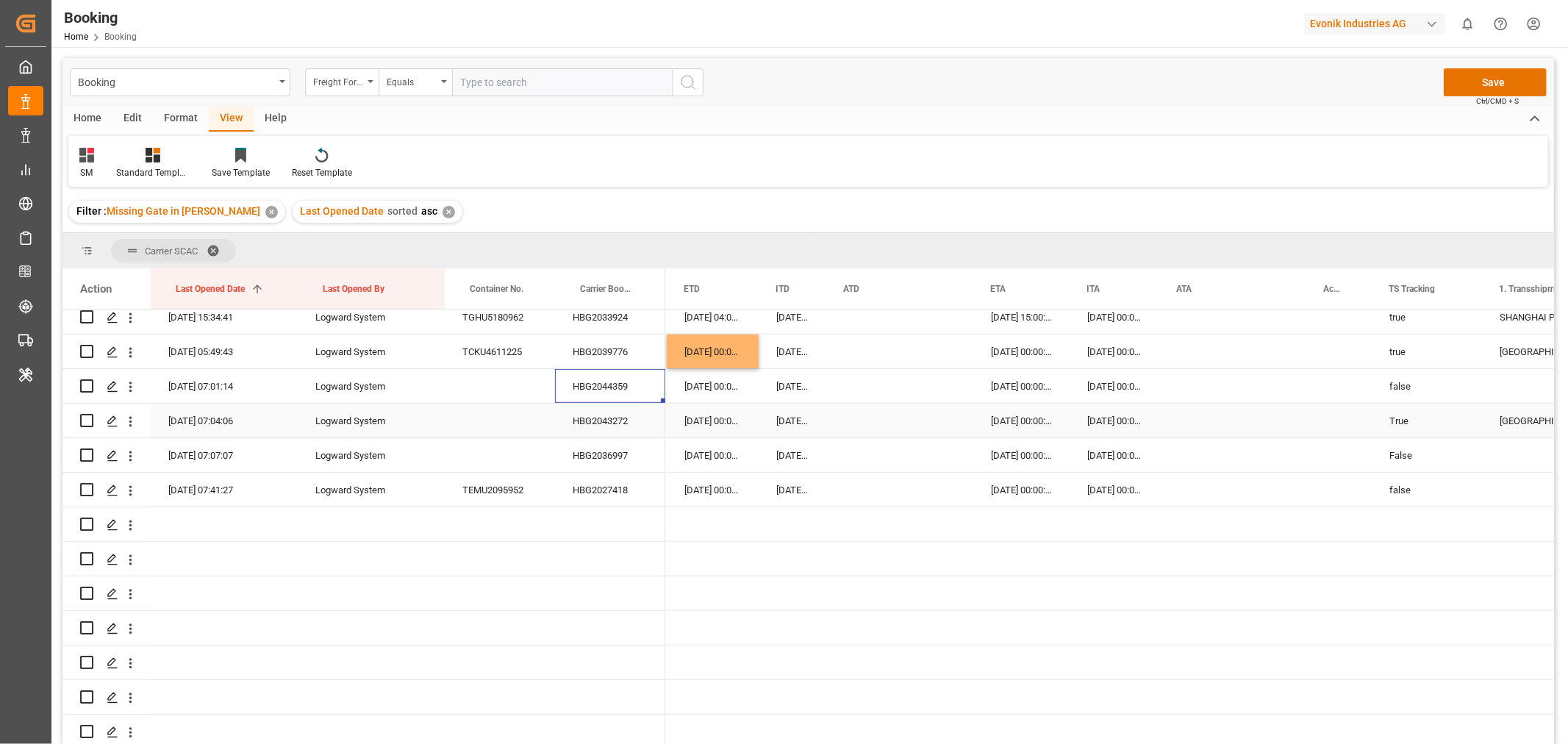
click at [638, 422] on div "HBG2043272" at bounding box center [610, 420] width 110 height 34
click at [613, 450] on div "HBG2036997" at bounding box center [610, 455] width 110 height 34
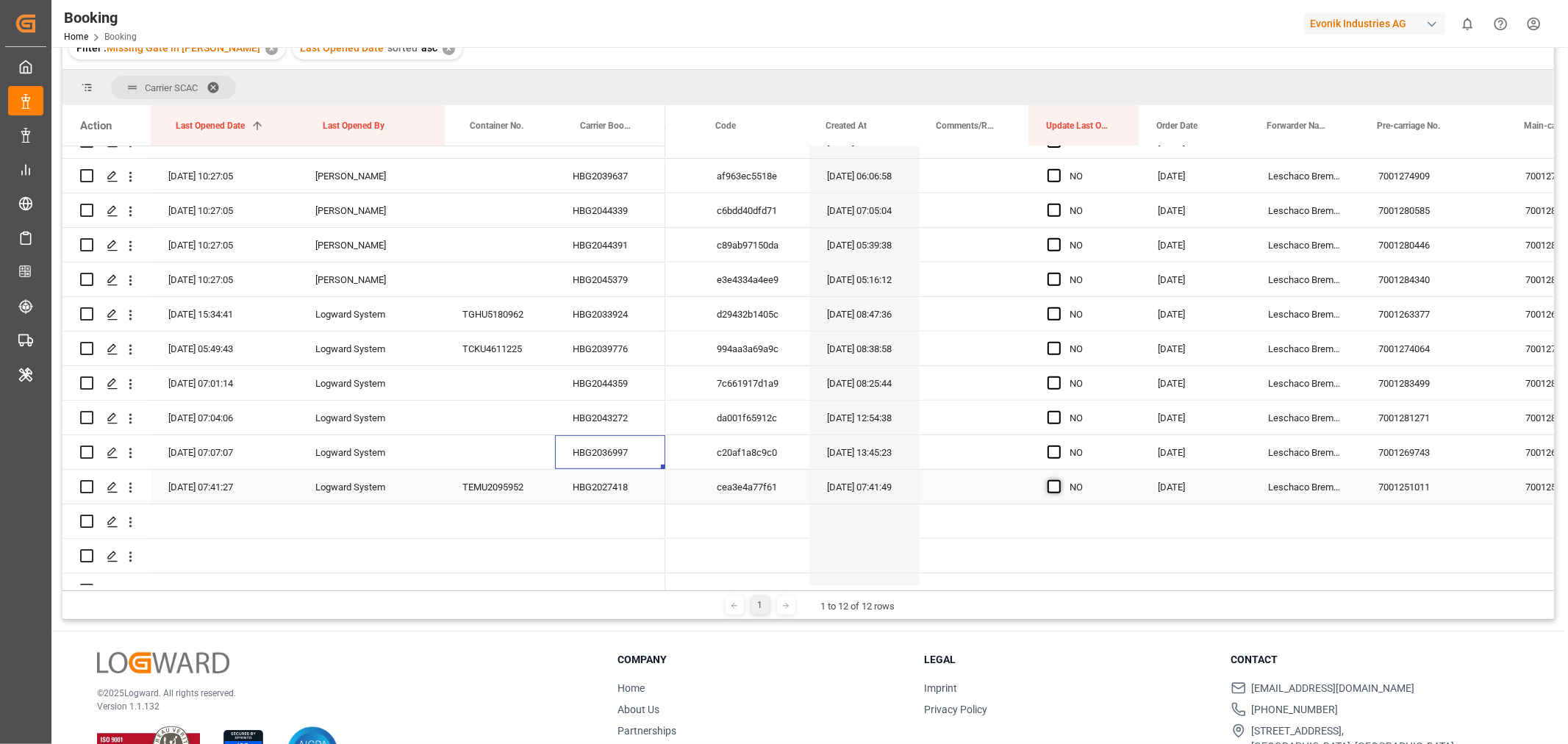
scroll to position [0, 445]
click at [1047, 485] on span "Press SPACE to select this row." at bounding box center [1053, 486] width 13 height 13
click at [1058, 480] on input "Press SPACE to select this row." at bounding box center [1058, 480] width 0 height 0
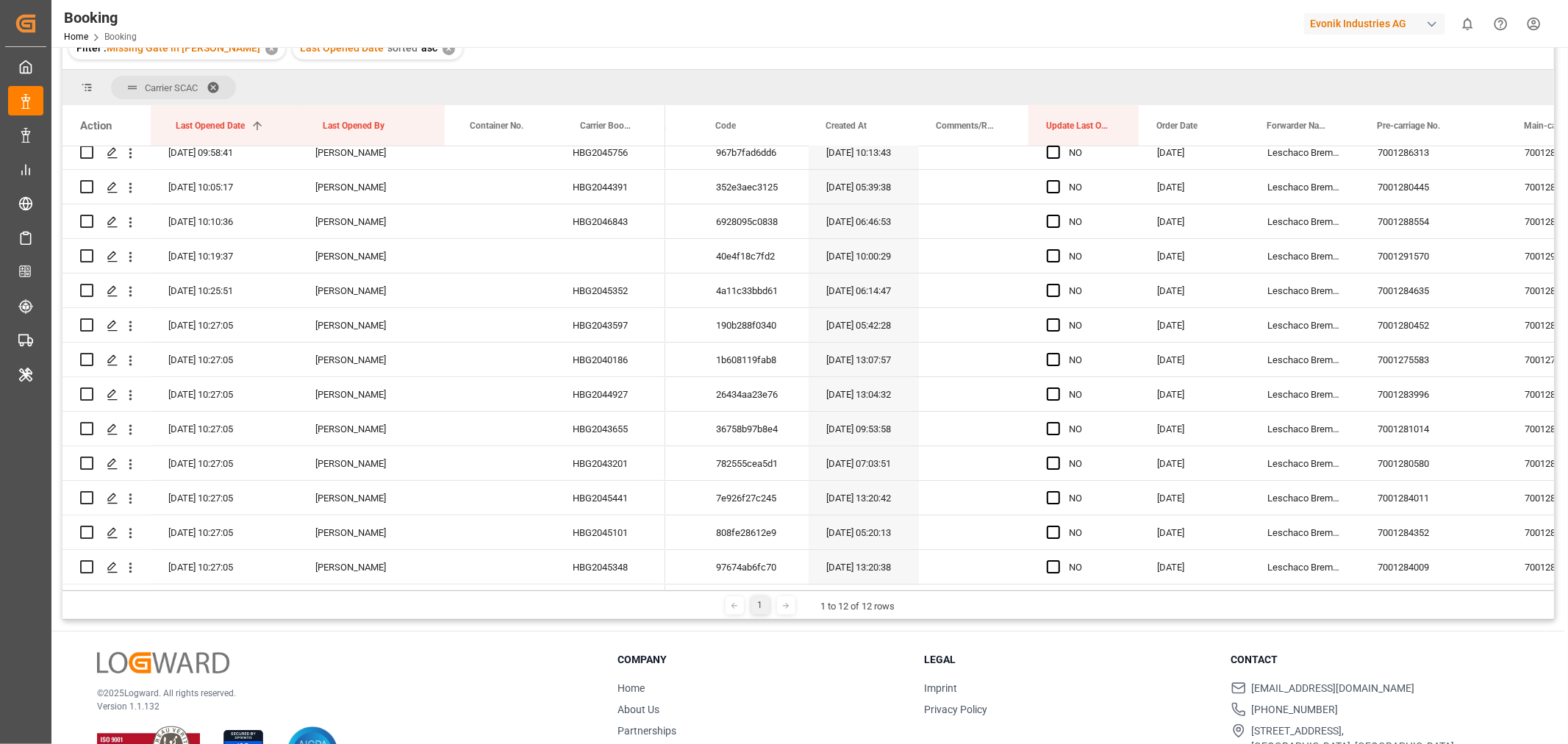
scroll to position [0, 0]
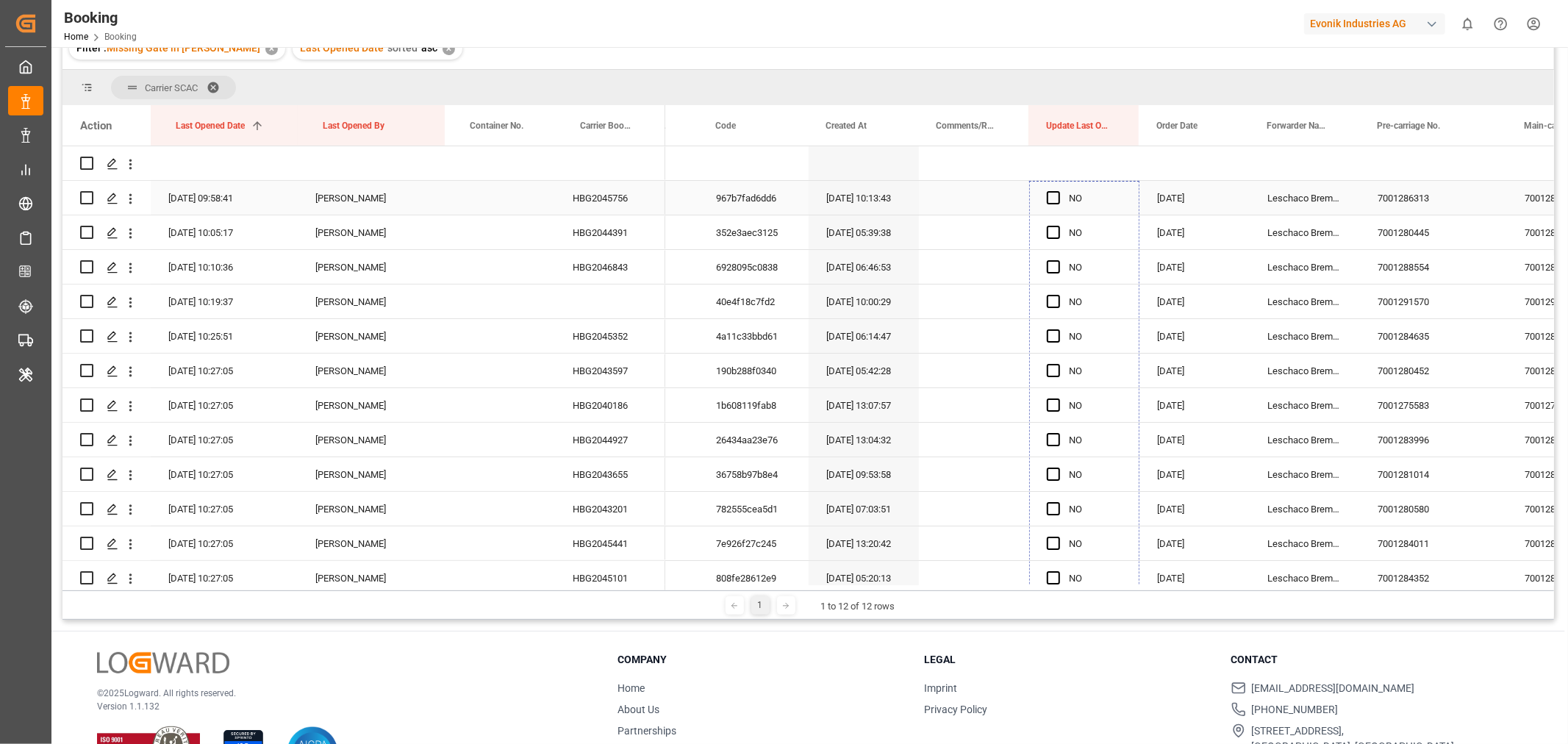
drag, startPoint x: 1135, startPoint y: 501, endPoint x: 1103, endPoint y: 204, distance: 298.7
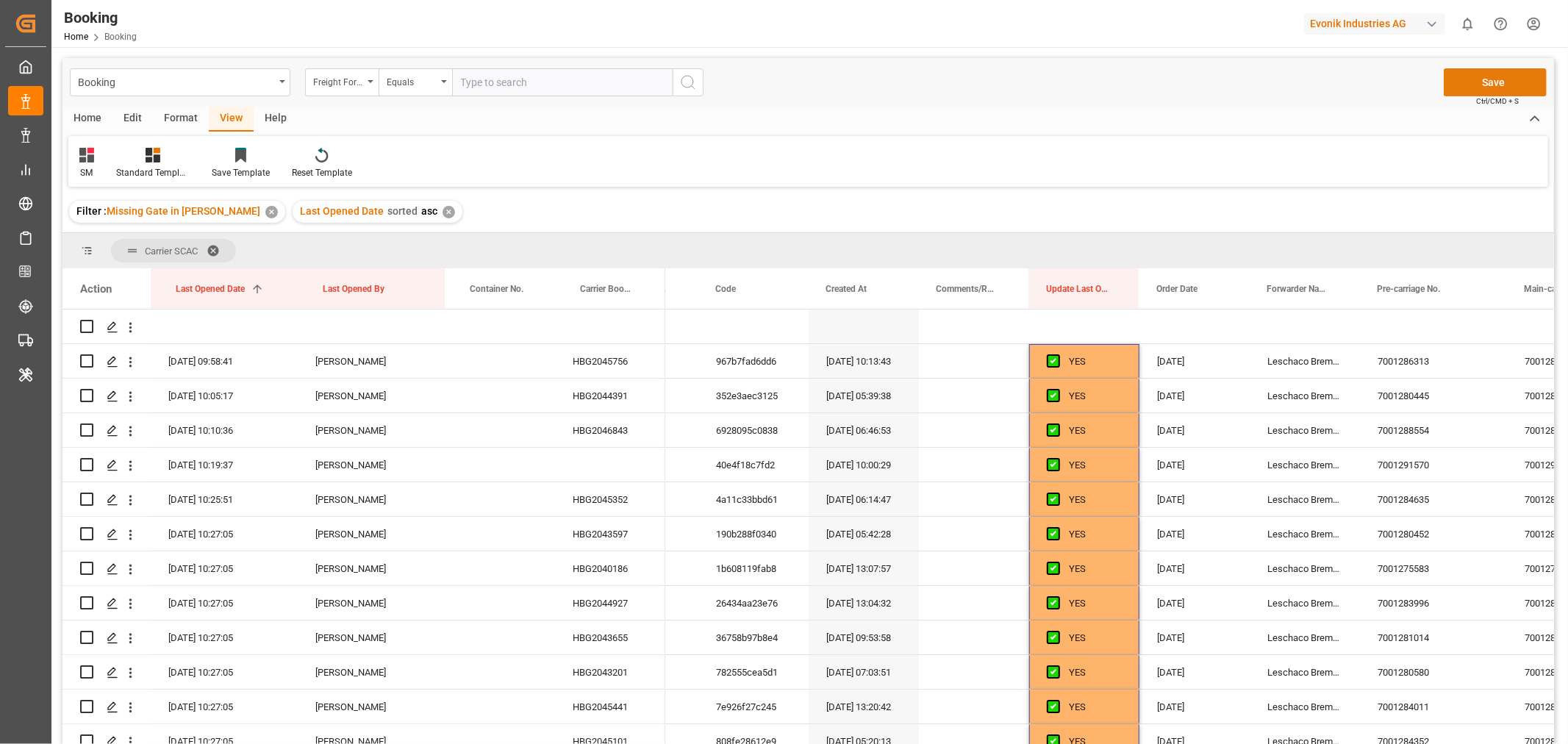
click at [1496, 86] on button "Save" at bounding box center [1495, 82] width 103 height 28
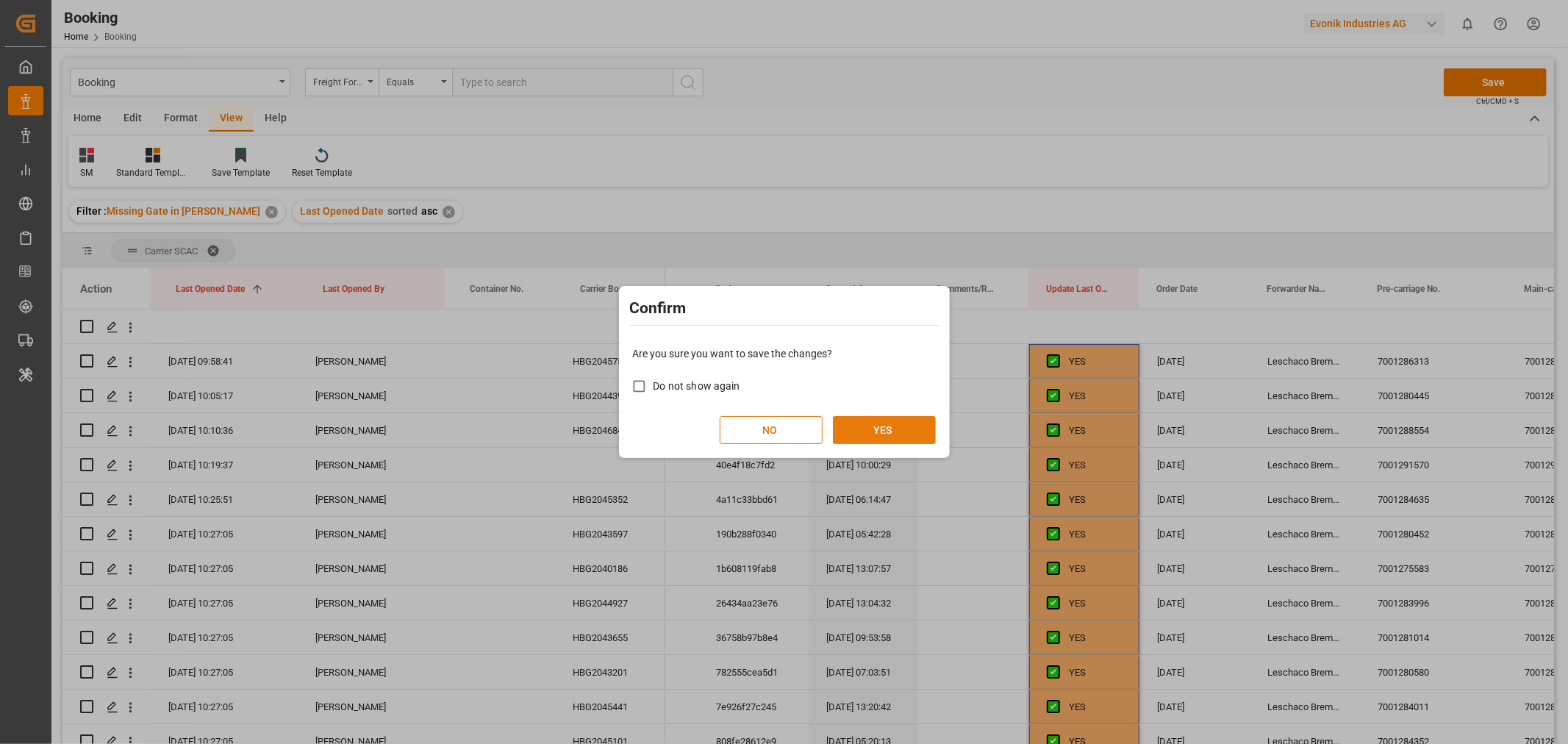
click at [883, 428] on button "YES" at bounding box center [884, 430] width 103 height 28
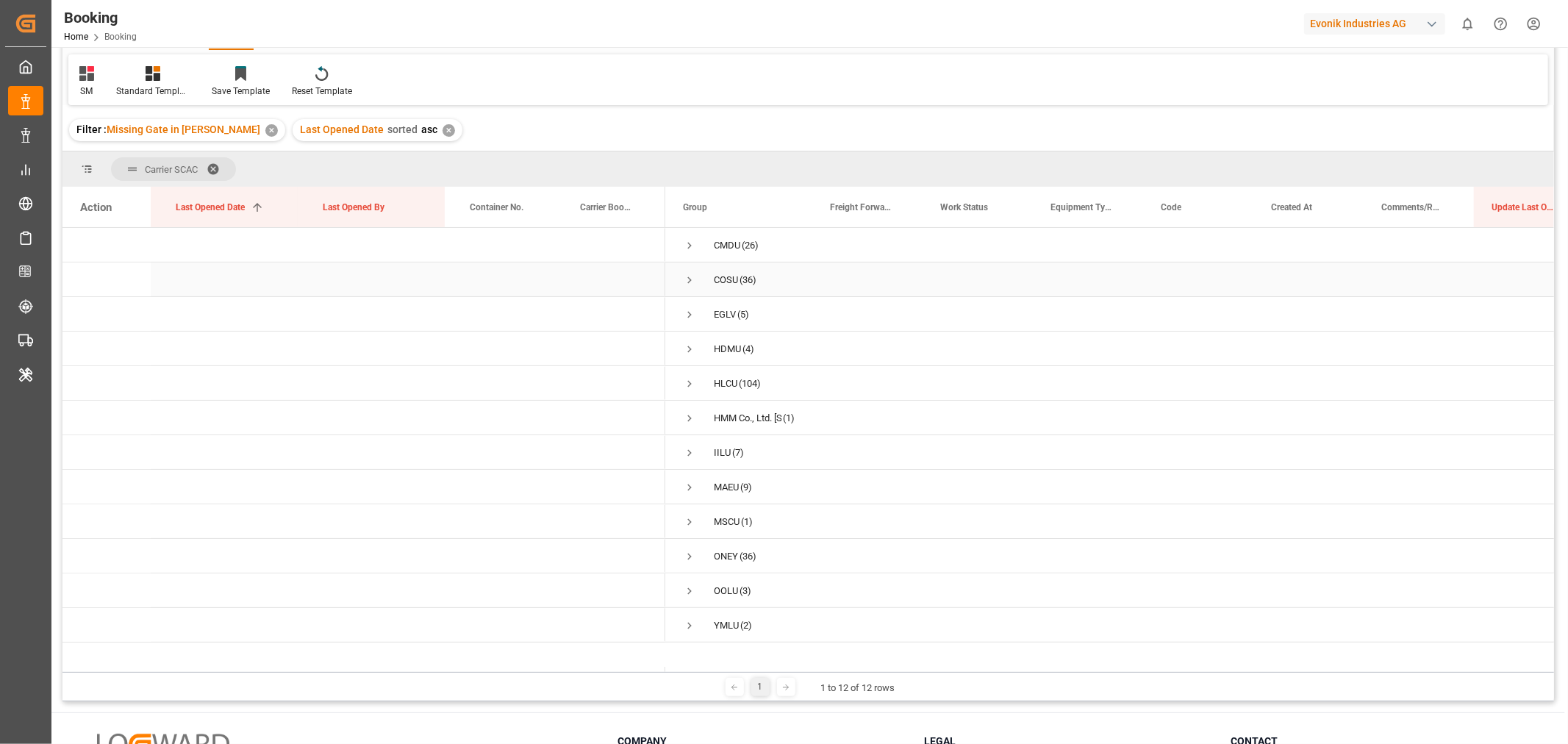
click at [688, 278] on span "Press SPACE to select this row." at bounding box center [690, 280] width 13 height 13
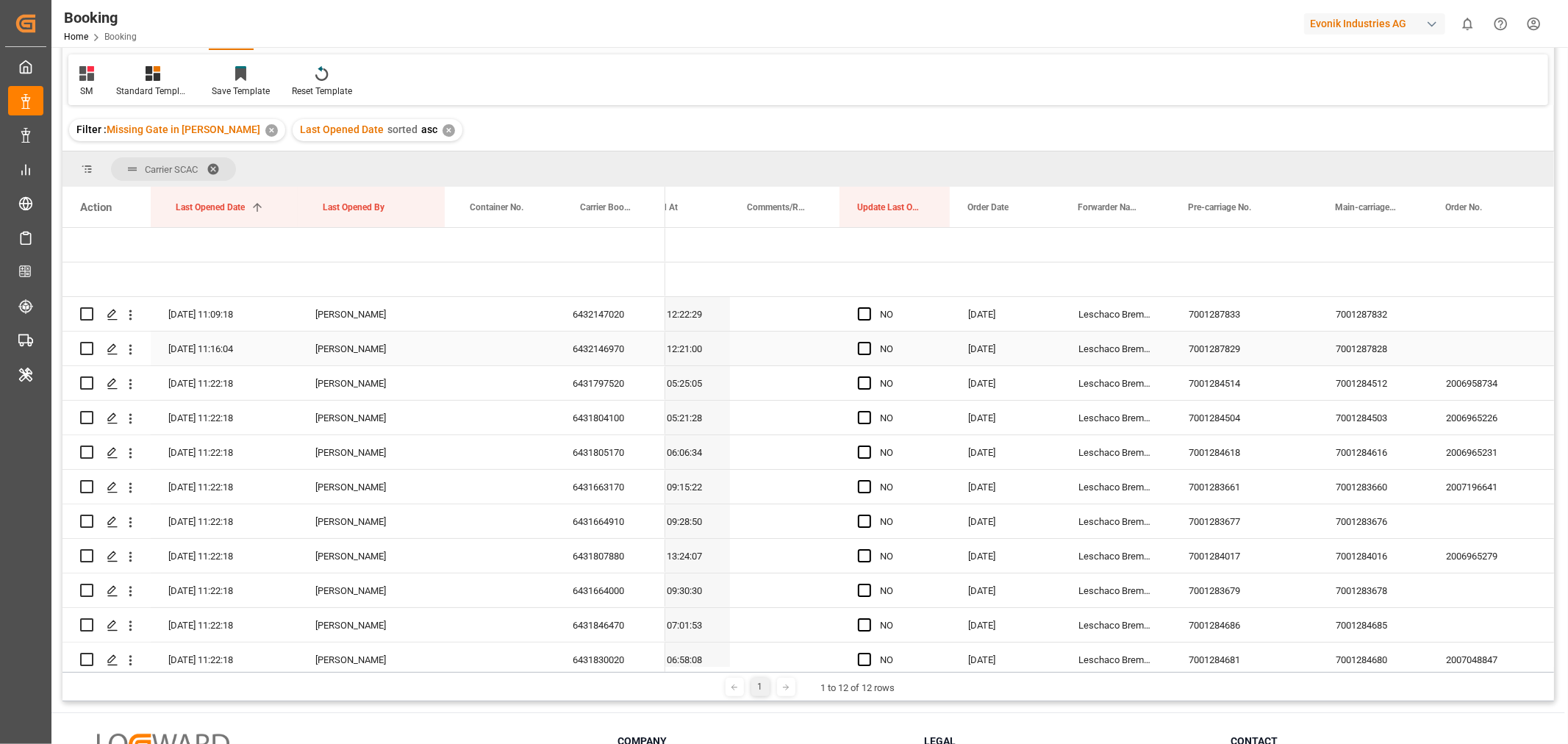
scroll to position [0, 641]
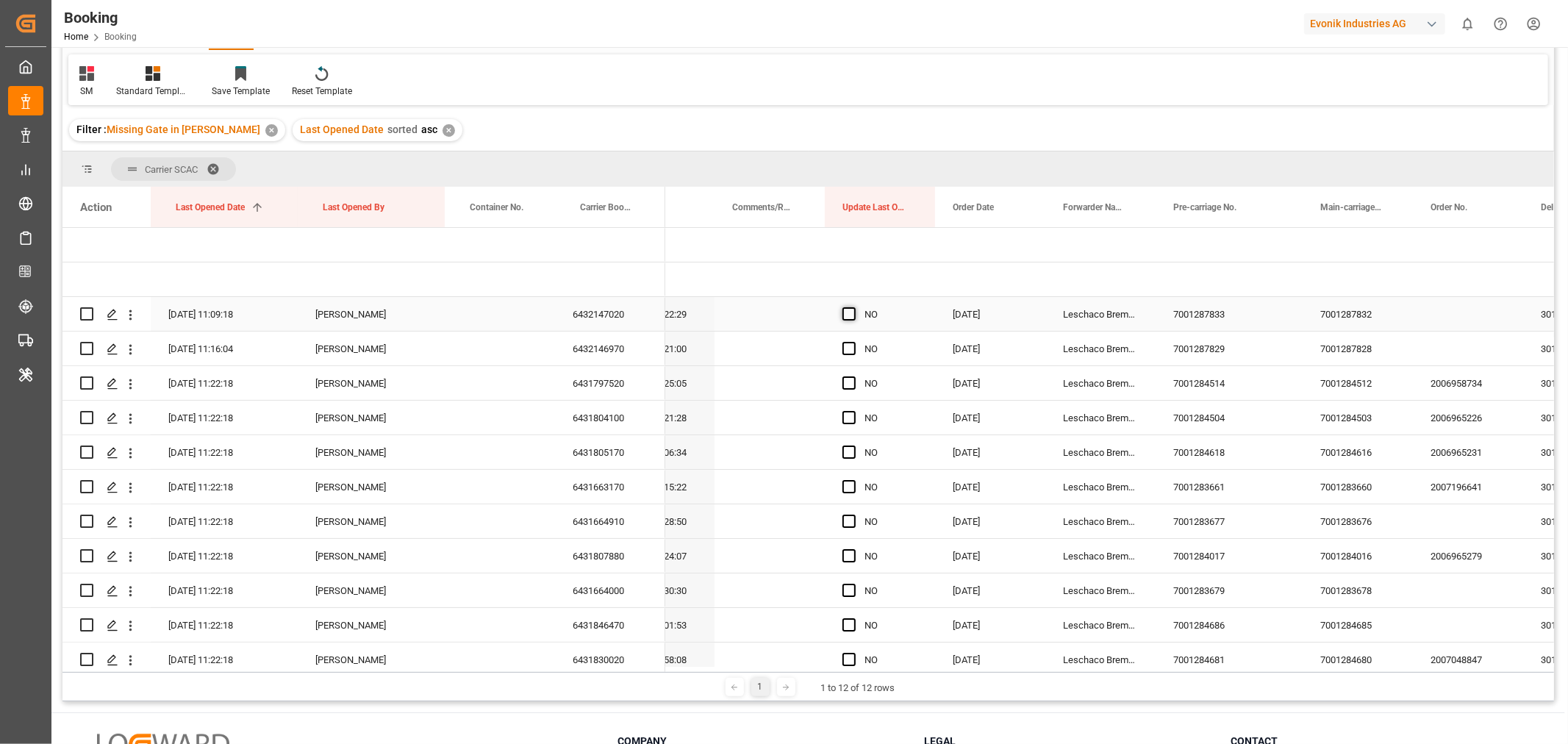
click at [851, 314] on span "Press SPACE to select this row." at bounding box center [848, 313] width 13 height 13
click at [854, 307] on input "Press SPACE to select this row." at bounding box center [854, 307] width 0 height 0
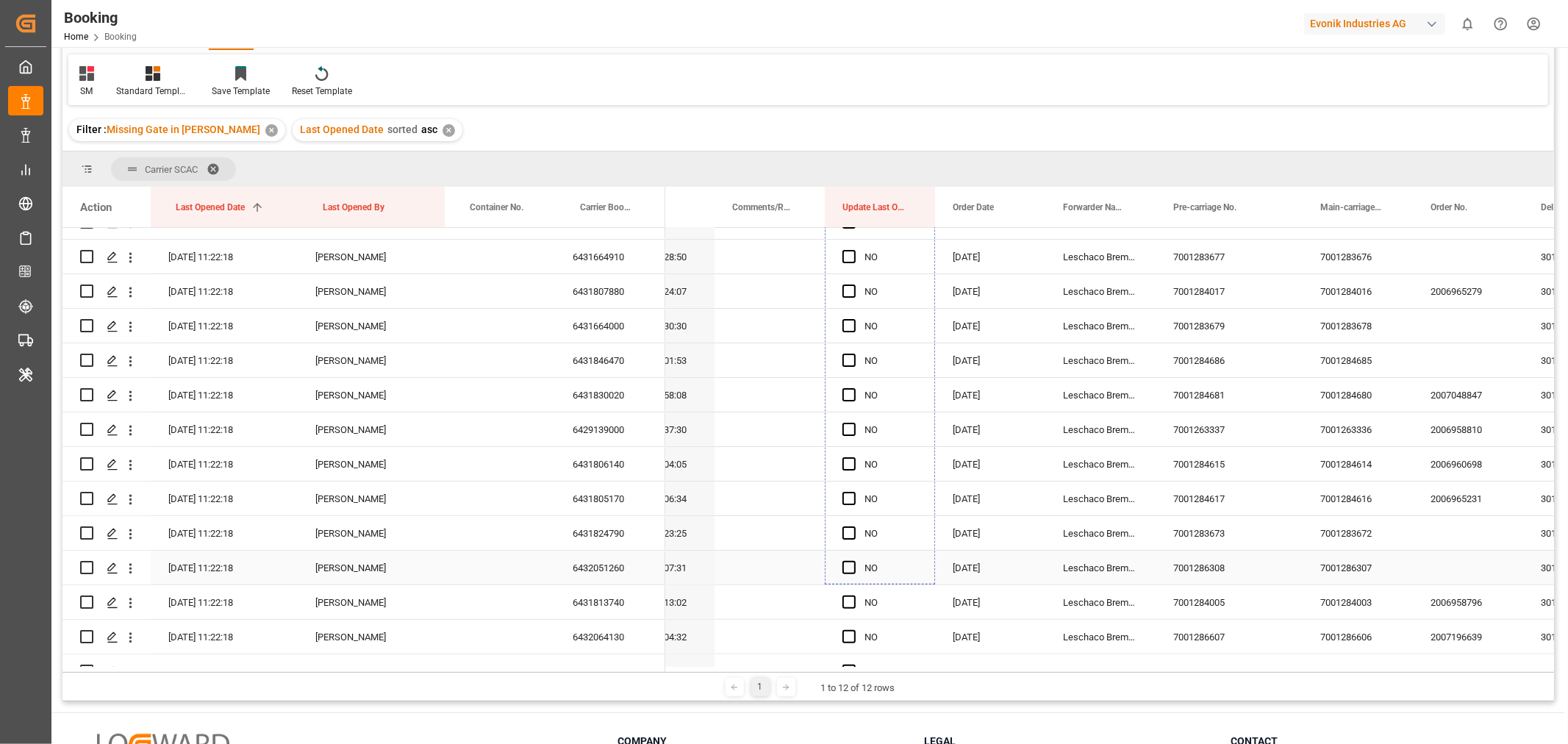
drag, startPoint x: 932, startPoint y: 327, endPoint x: 916, endPoint y: 500, distance: 173.7
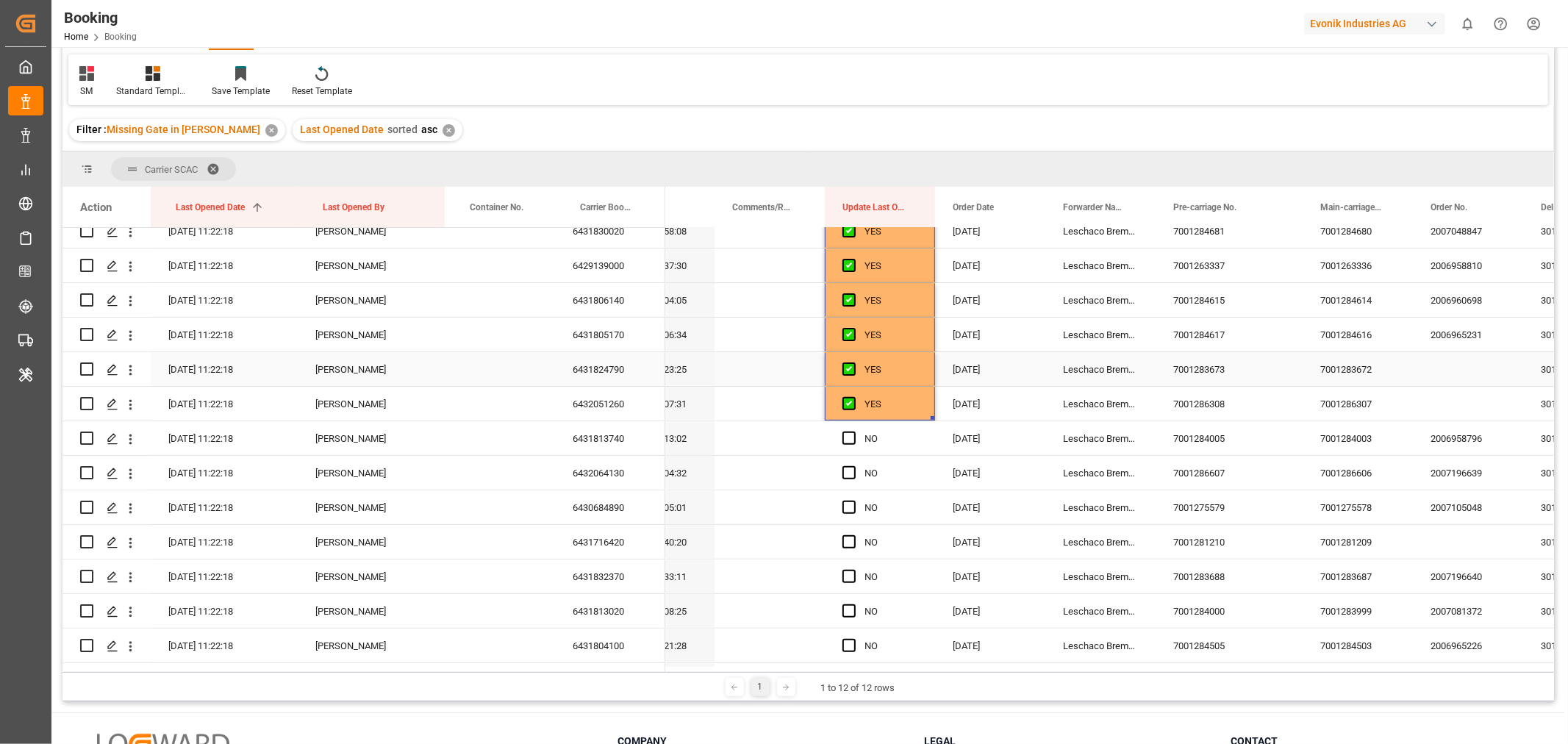
scroll to position [510, 0]
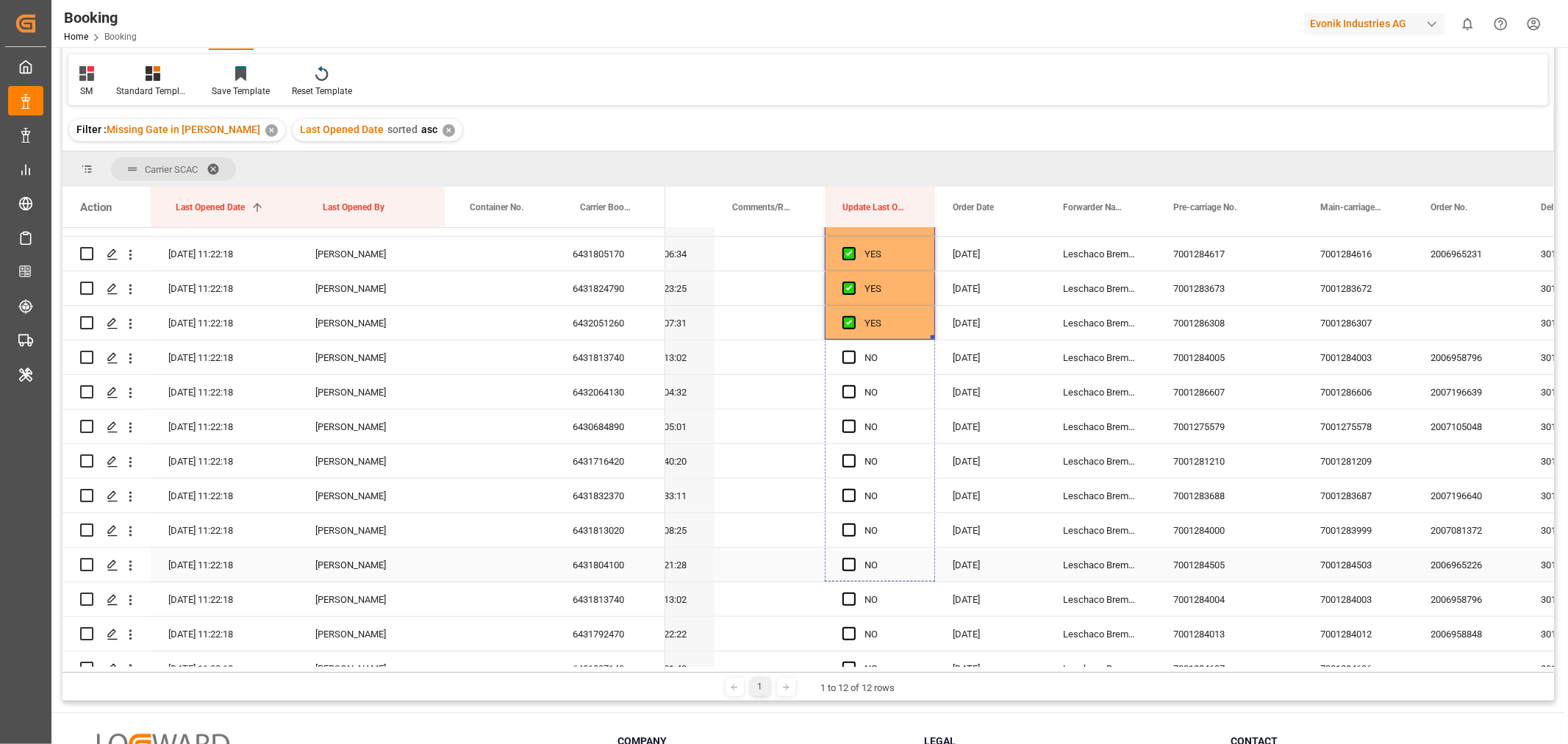
drag, startPoint x: 932, startPoint y: 335, endPoint x: 938, endPoint y: 591, distance: 256.1
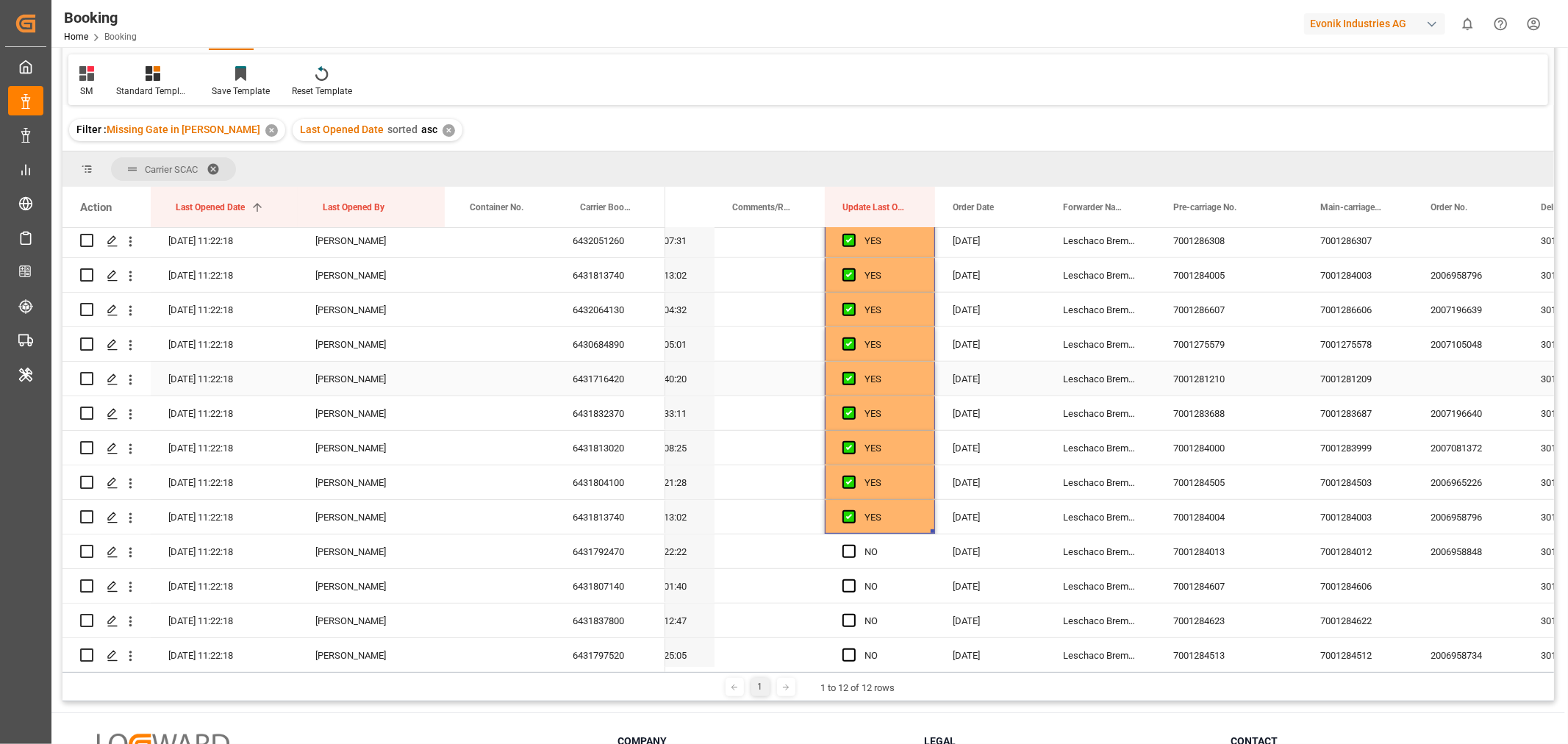
scroll to position [754, 0]
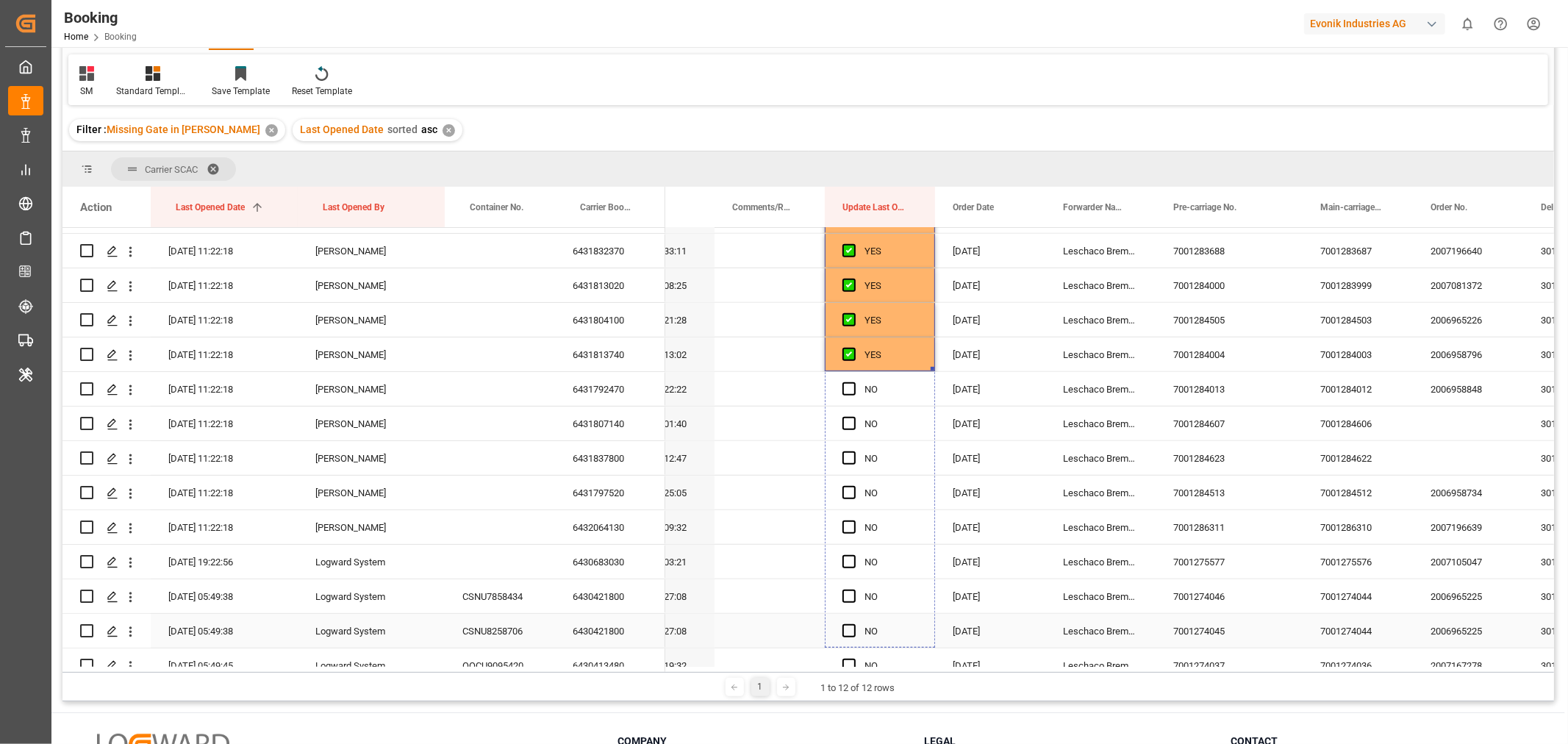
drag, startPoint x: 929, startPoint y: 366, endPoint x: 924, endPoint y: 621, distance: 255.0
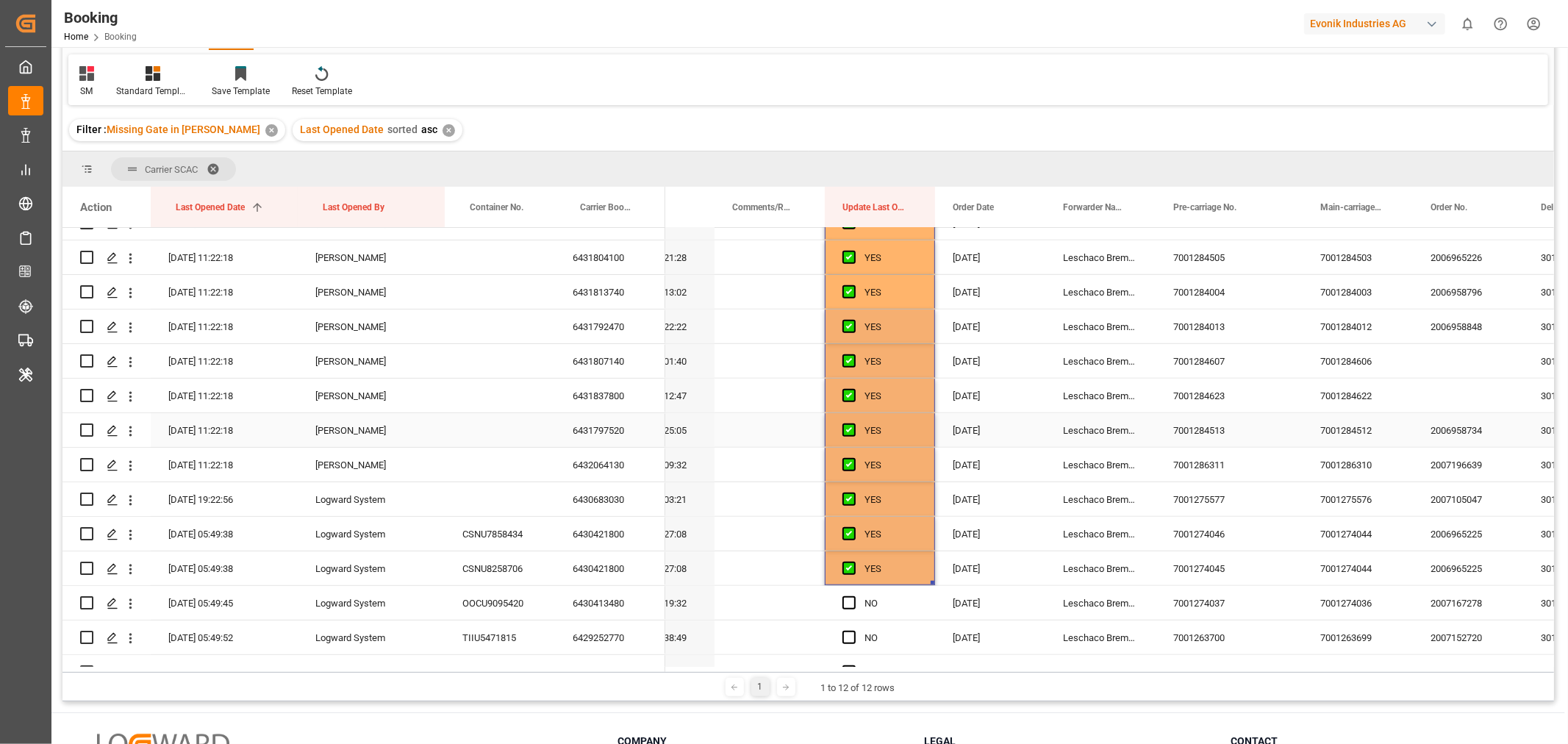
scroll to position [917, 0]
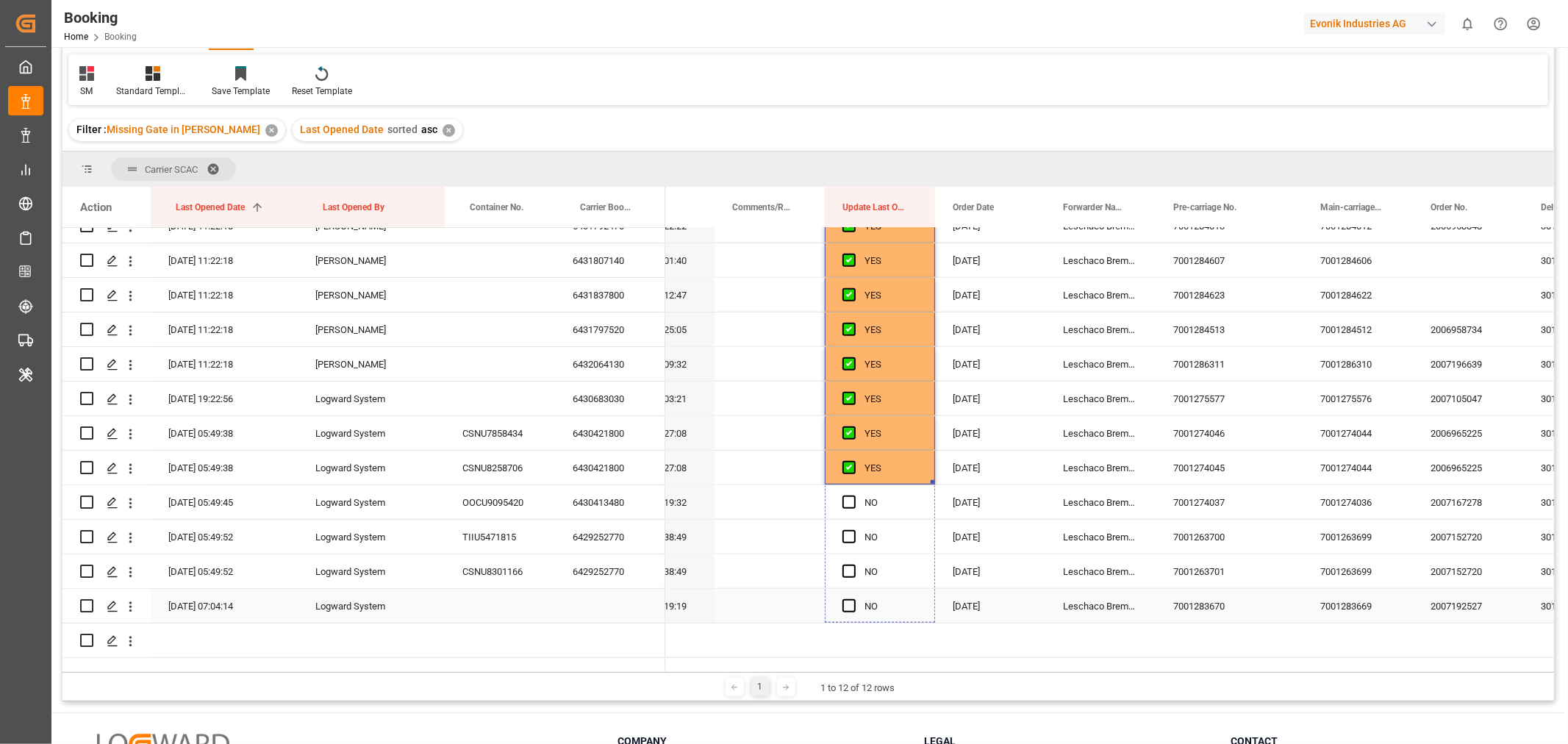
drag, startPoint x: 932, startPoint y: 480, endPoint x: 929, endPoint y: 591, distance: 111.0
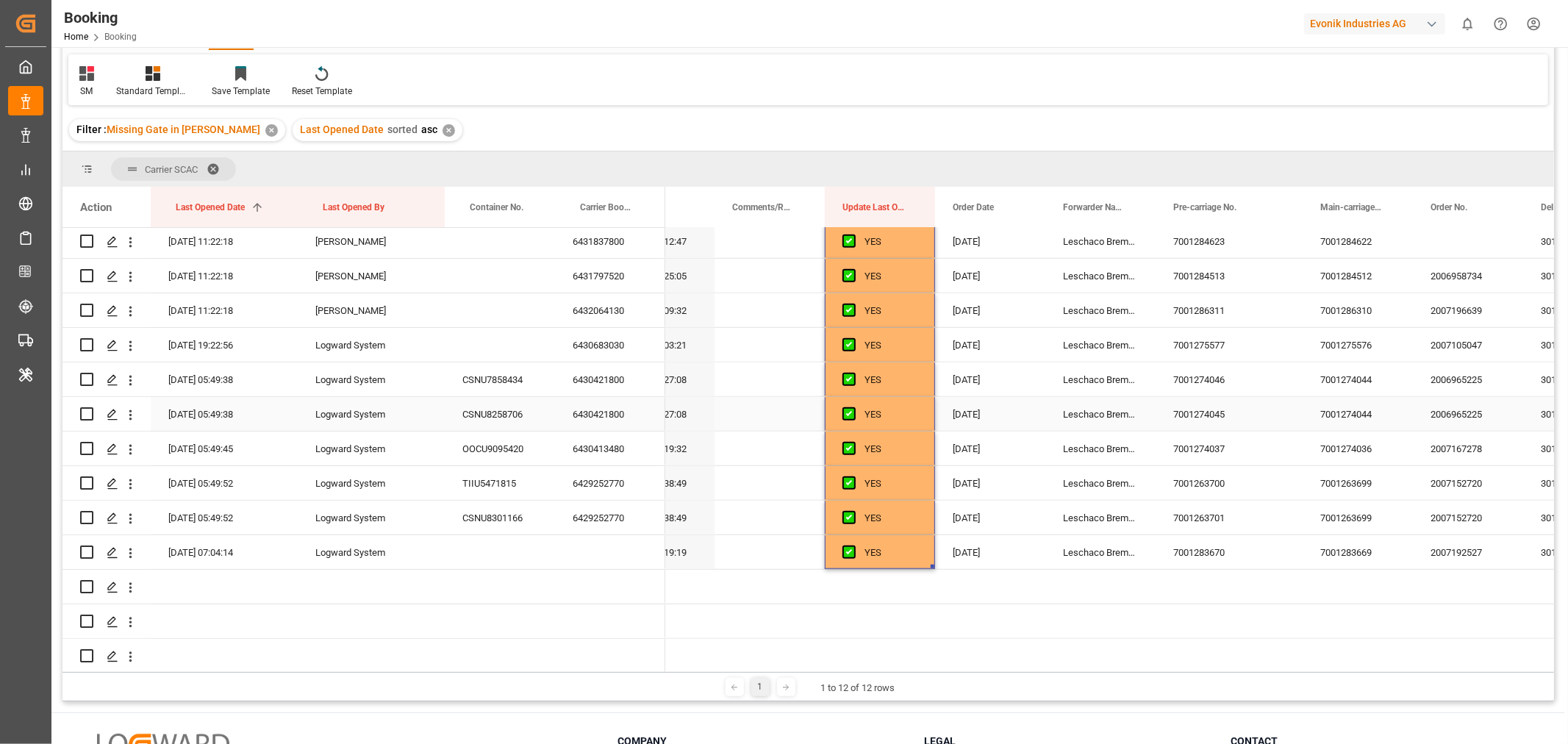
scroll to position [999, 0]
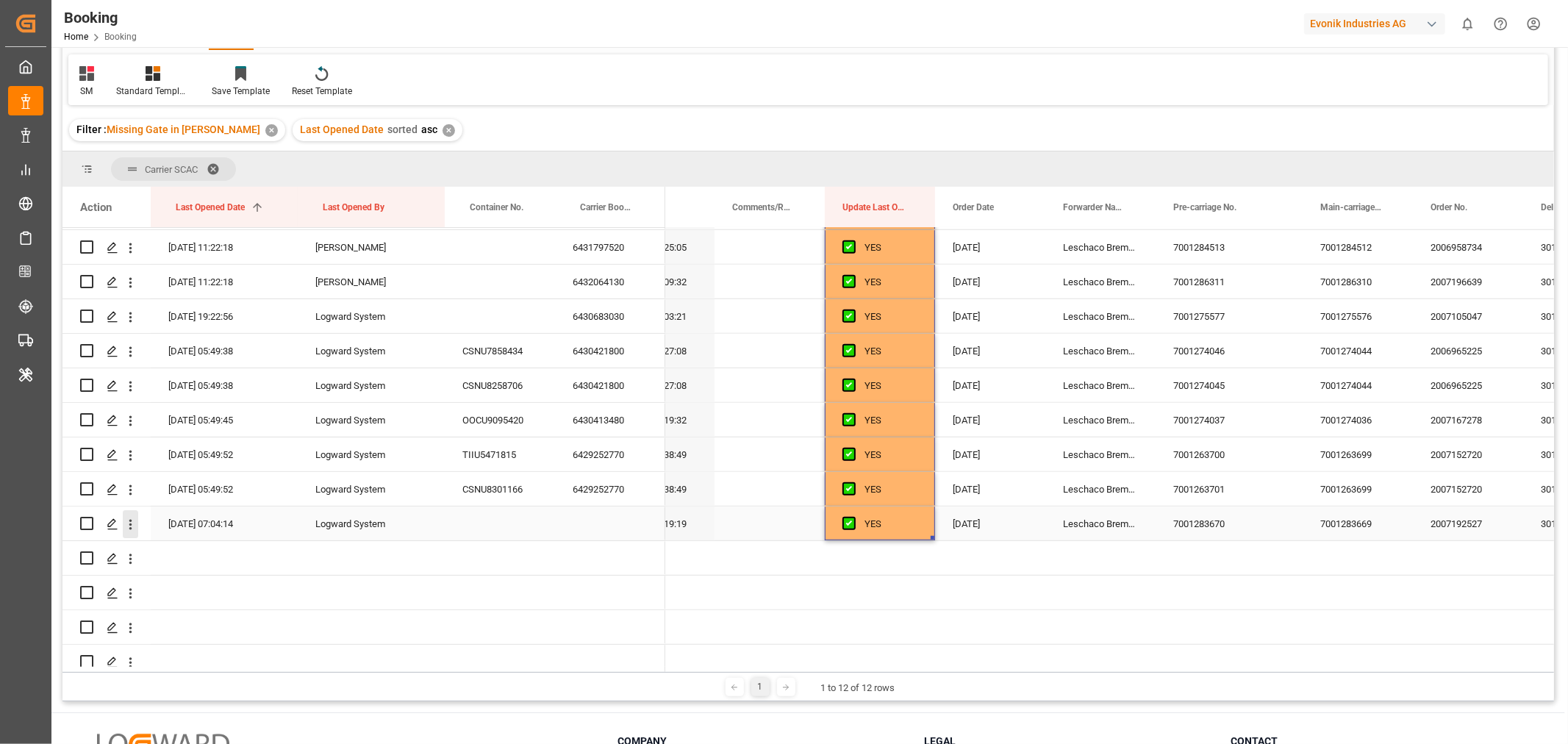
click at [127, 523] on icon "open menu" at bounding box center [130, 524] width 15 height 15
click at [180, 548] on span "Open in new tab" at bounding box center [227, 555] width 133 height 15
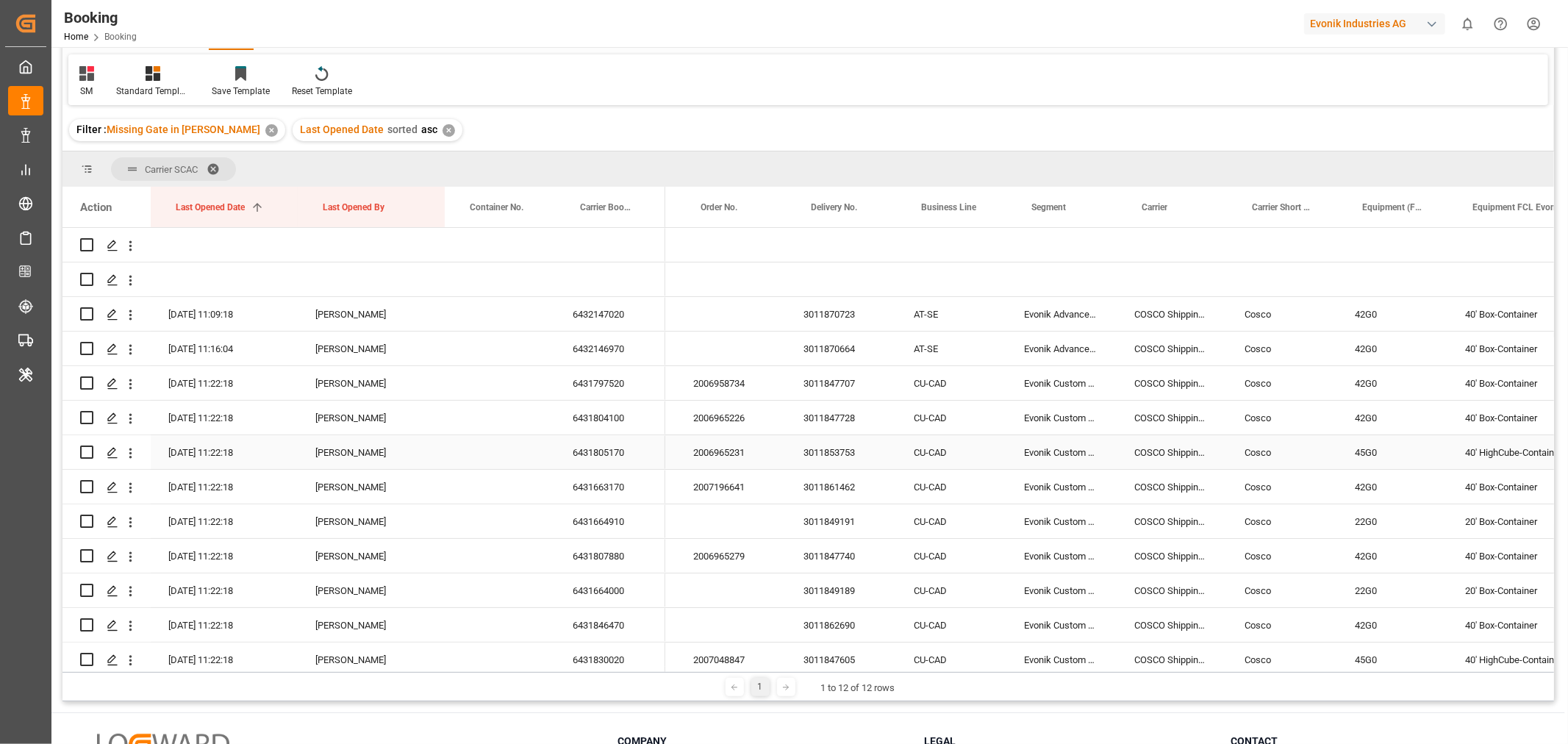
scroll to position [0, 1422]
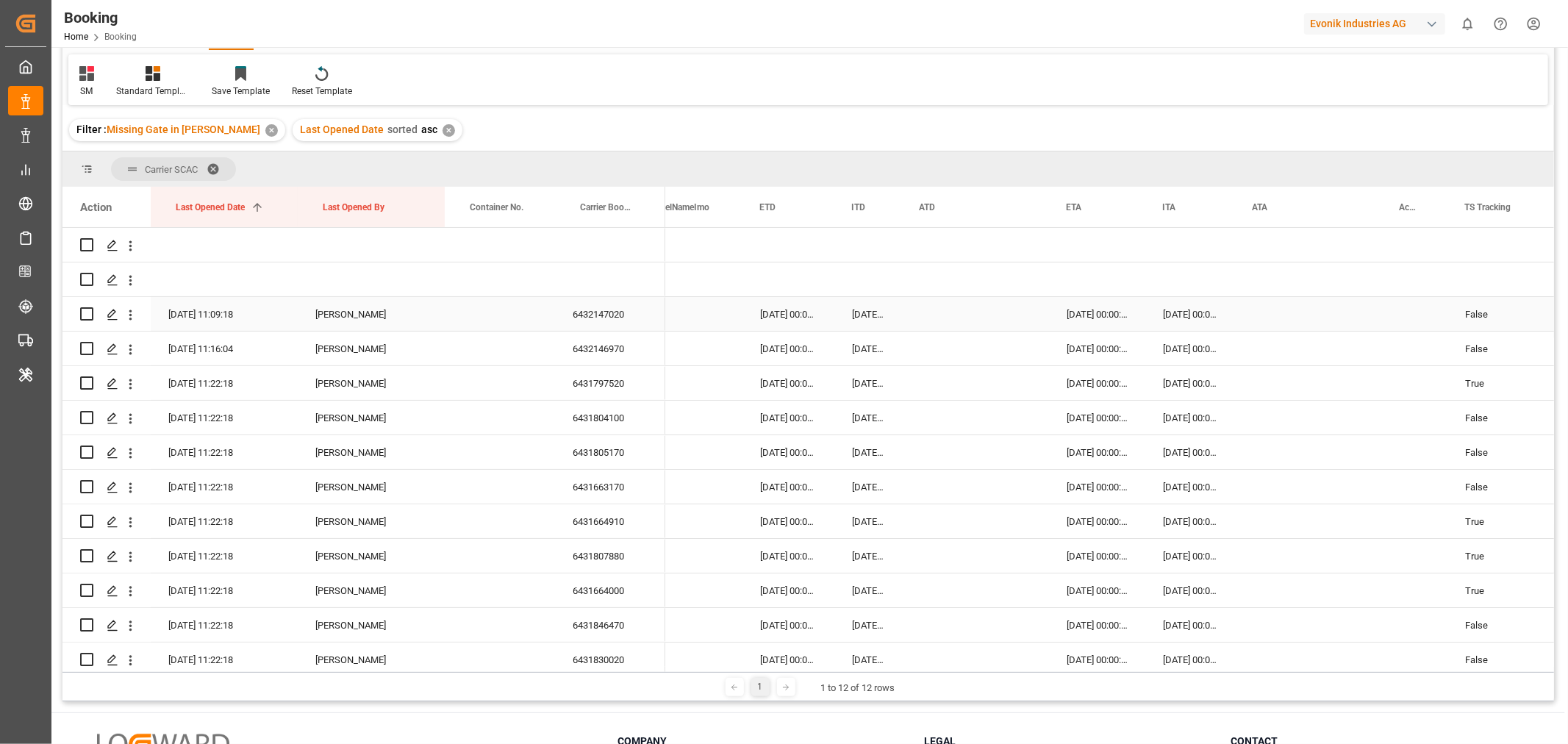
click at [605, 322] on div "6432147020" at bounding box center [610, 314] width 110 height 34
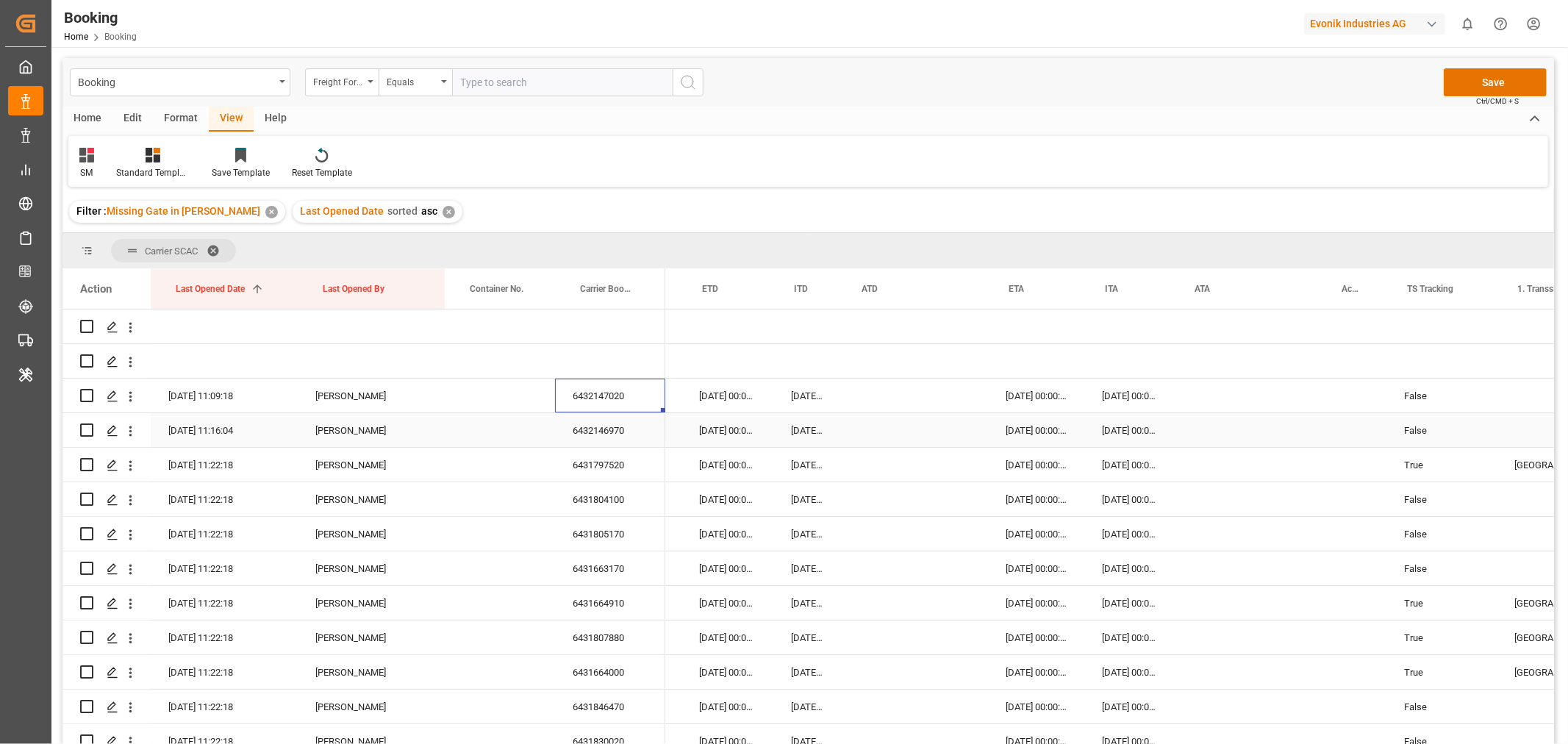
scroll to position [0, 6553]
click at [616, 402] on div "6432147020" at bounding box center [610, 396] width 110 height 34
click at [615, 442] on div "6432146970" at bounding box center [610, 430] width 110 height 34
click at [581, 467] on div "6431797520" at bounding box center [610, 465] width 110 height 34
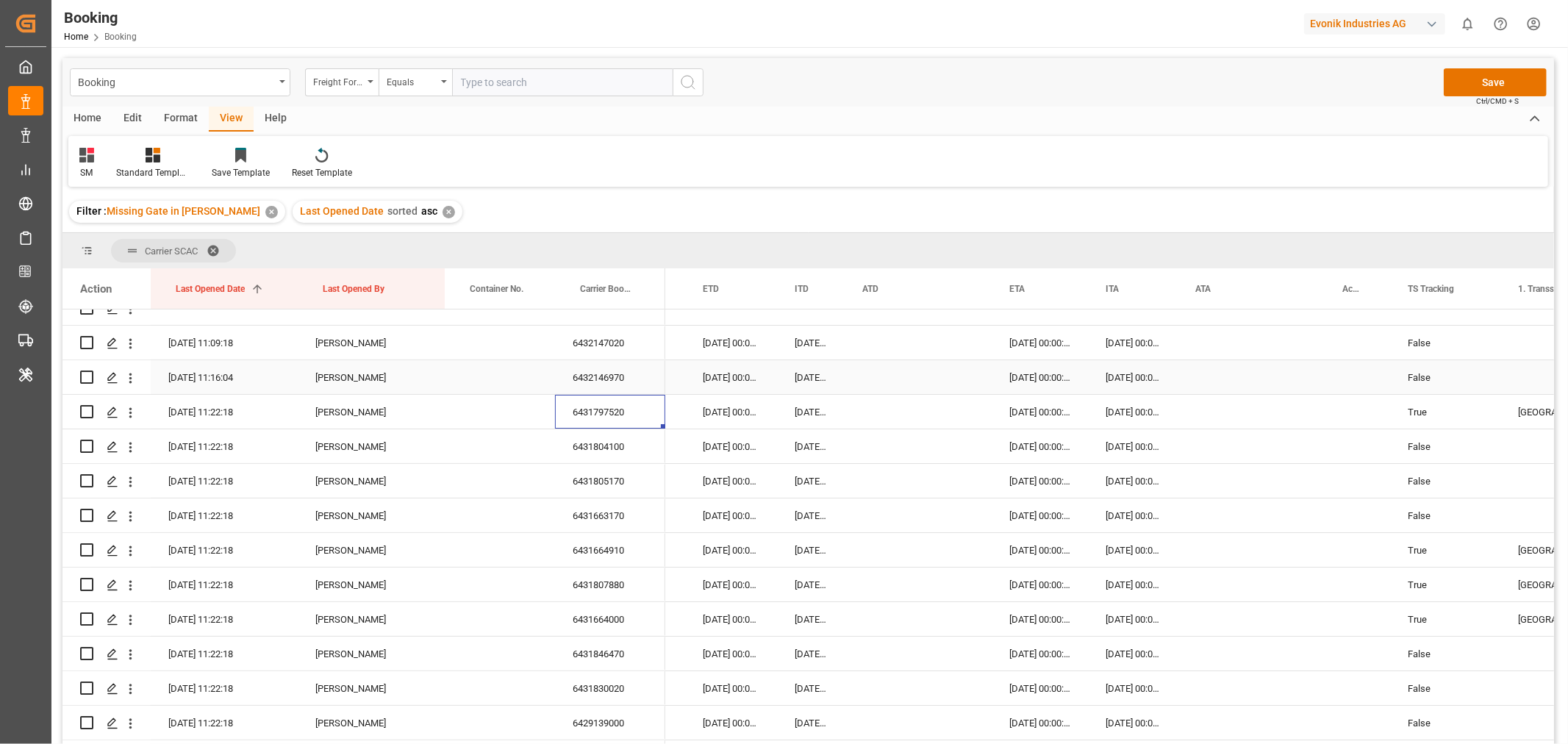
scroll to position [82, 0]
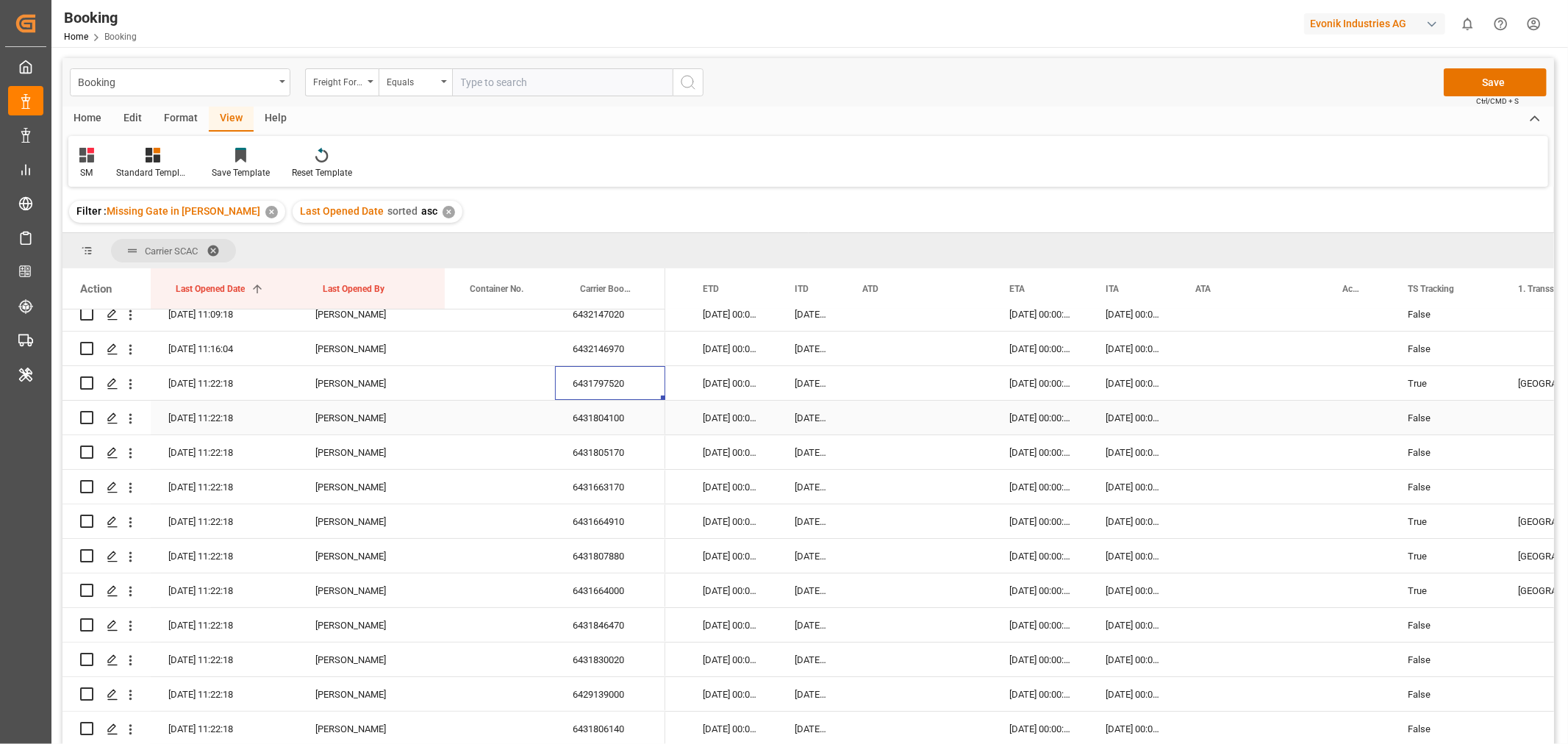
click at [615, 417] on div "6431804100" at bounding box center [610, 417] width 110 height 34
click at [628, 466] on div "6431805170" at bounding box center [610, 452] width 110 height 34
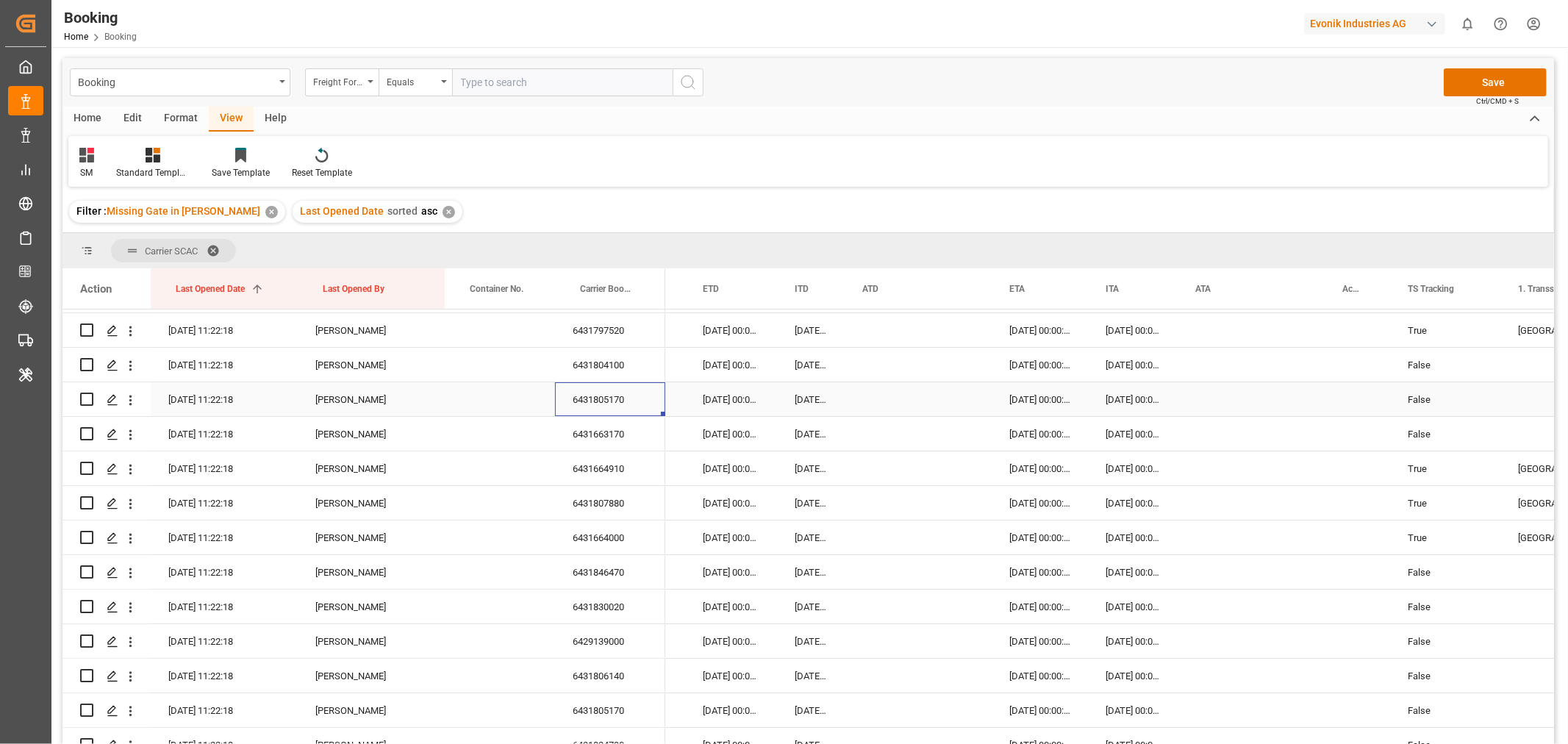
scroll to position [163, 0]
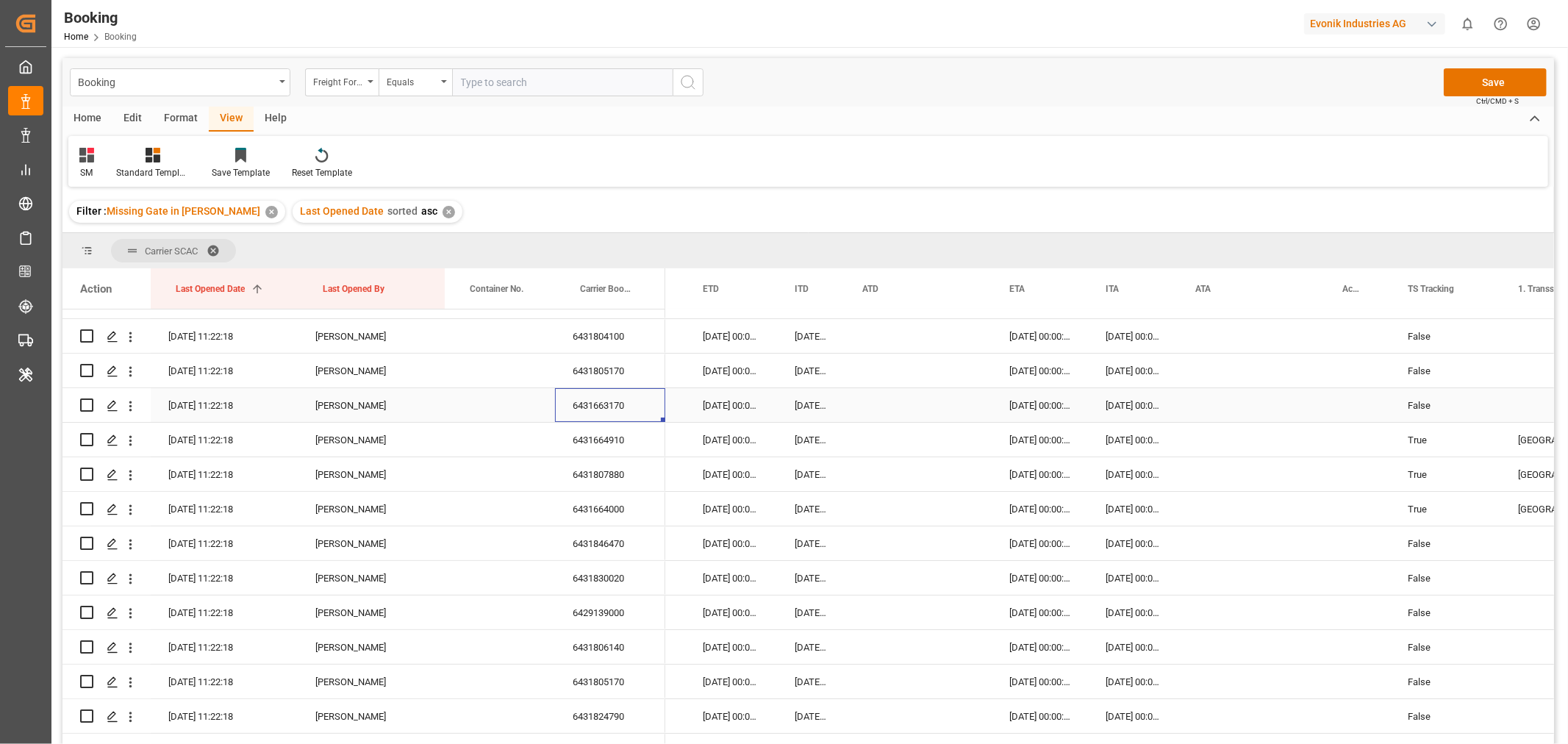
click at [603, 400] on div "6431663170" at bounding box center [610, 405] width 110 height 34
click at [604, 448] on div "6431664910" at bounding box center [610, 439] width 110 height 34
click at [605, 482] on div "6431807880" at bounding box center [610, 474] width 110 height 34
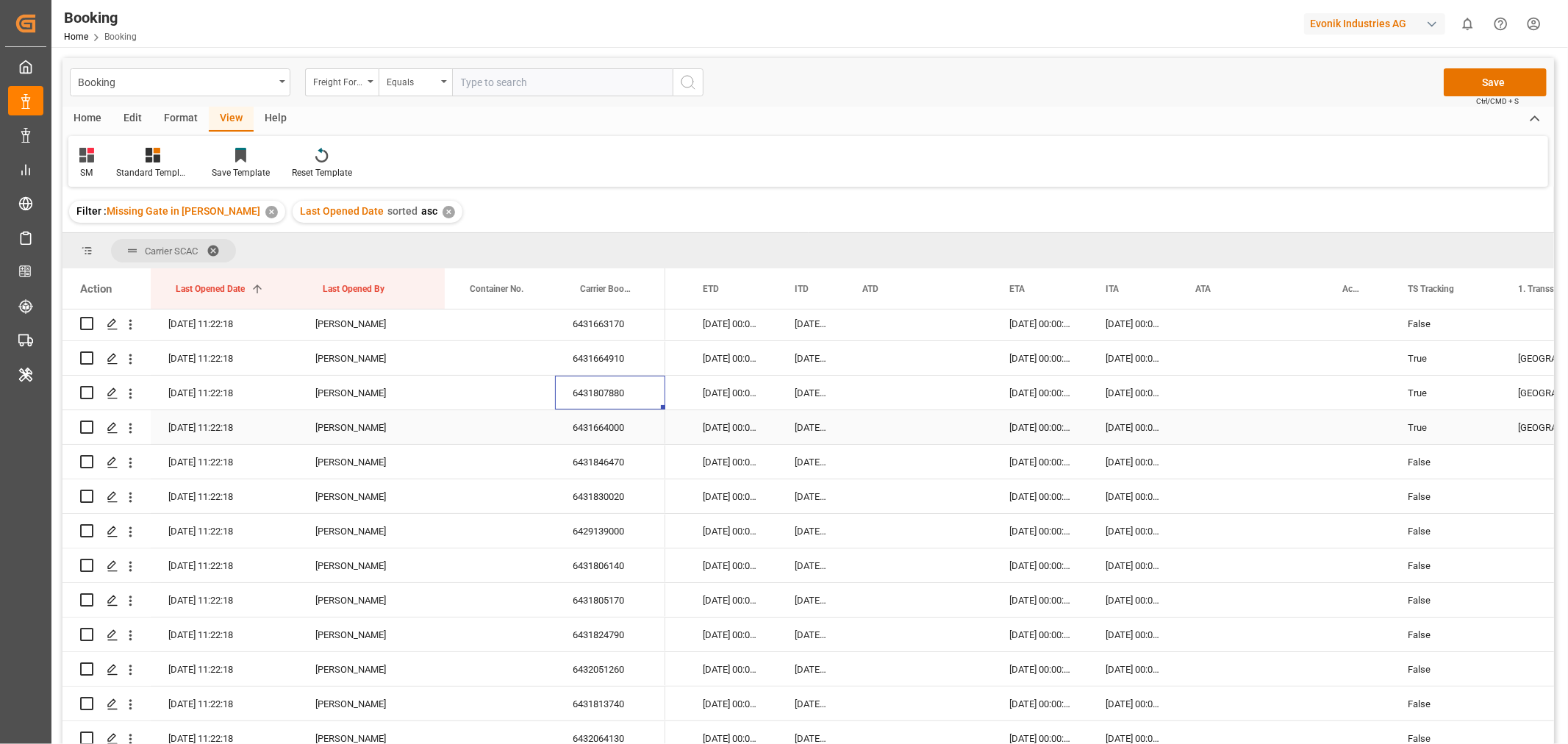
click at [626, 432] on div "6431664000" at bounding box center [610, 427] width 110 height 34
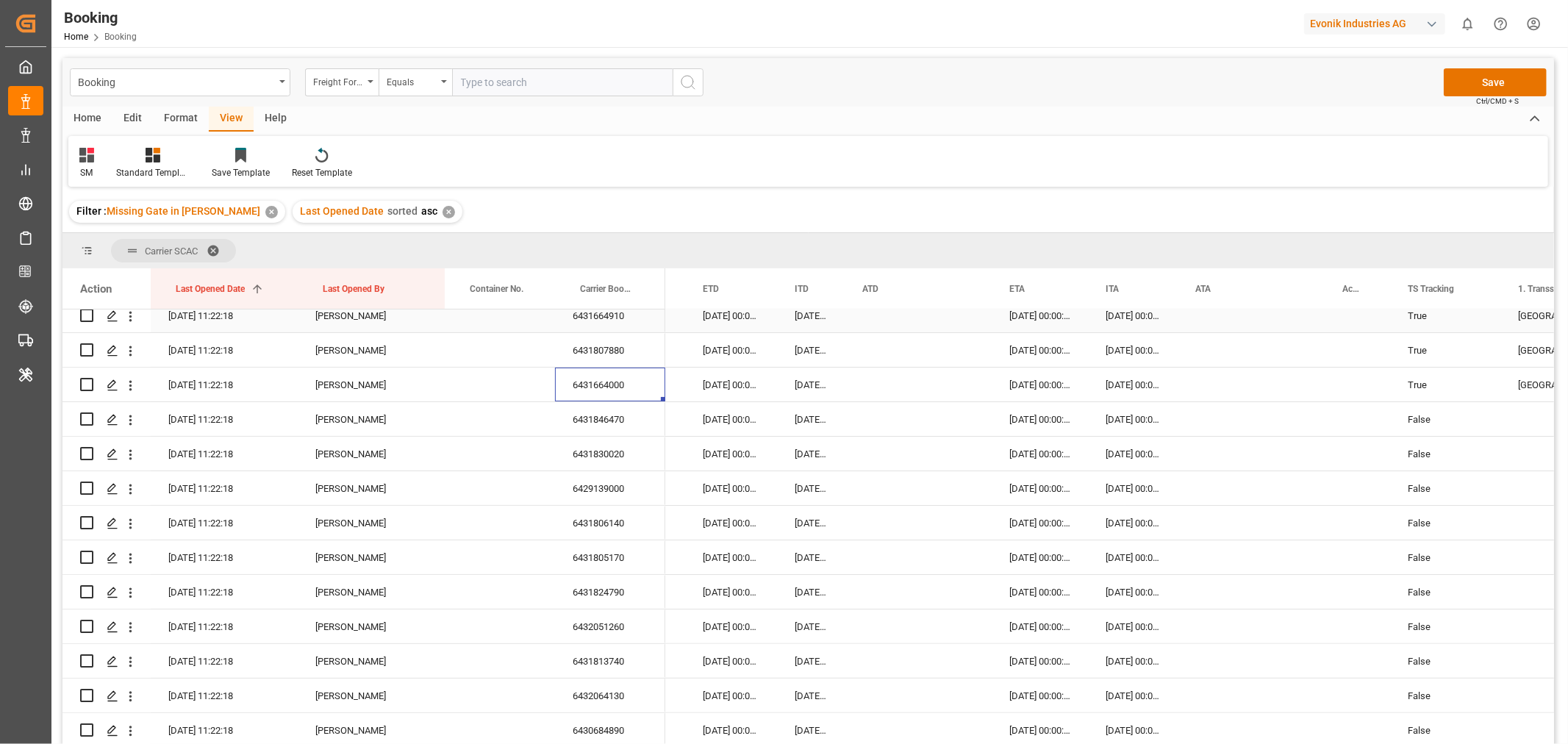
scroll to position [326, 0]
click at [568, 388] on div "6431846470" at bounding box center [610, 380] width 110 height 34
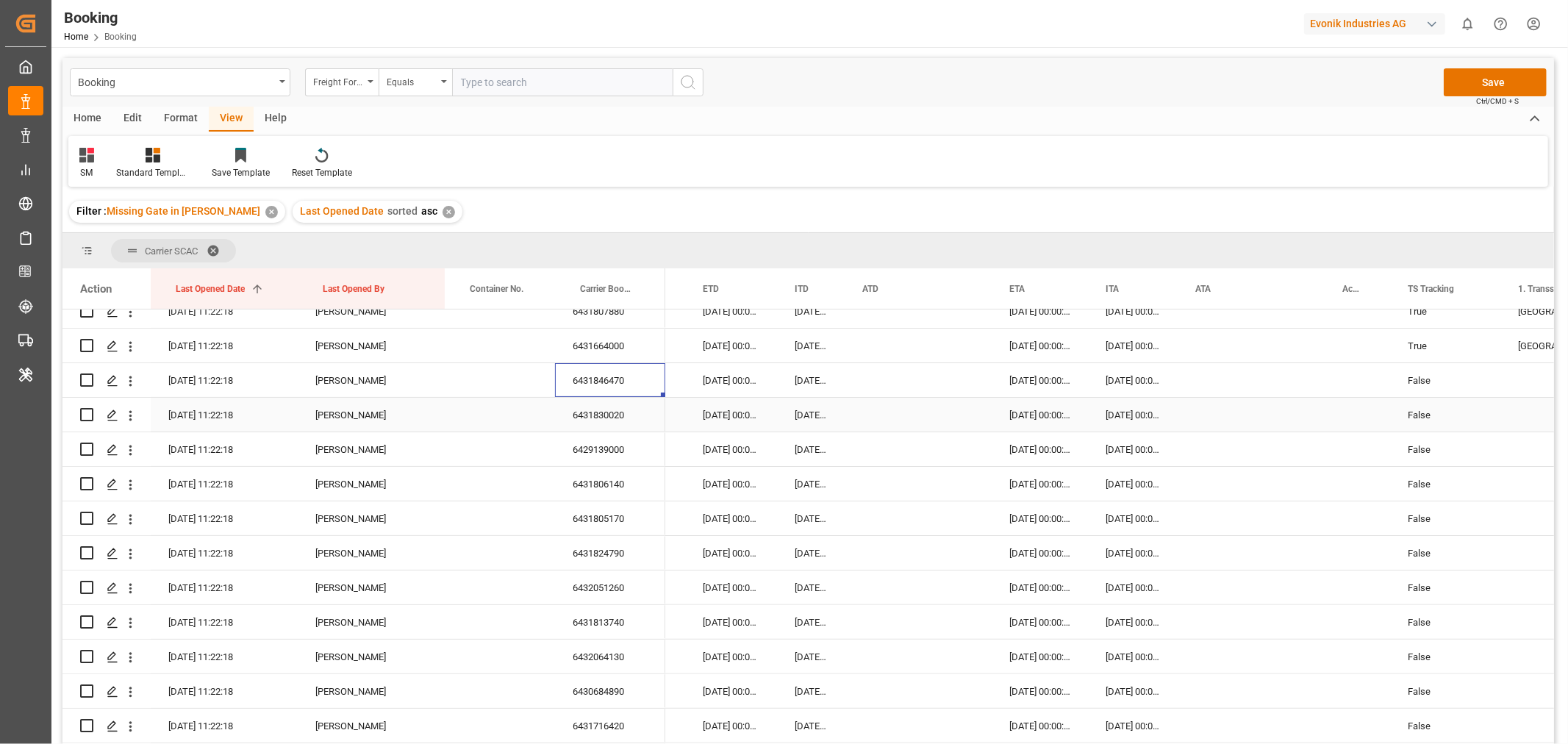
click at [627, 417] on div "6431830020" at bounding box center [610, 415] width 110 height 34
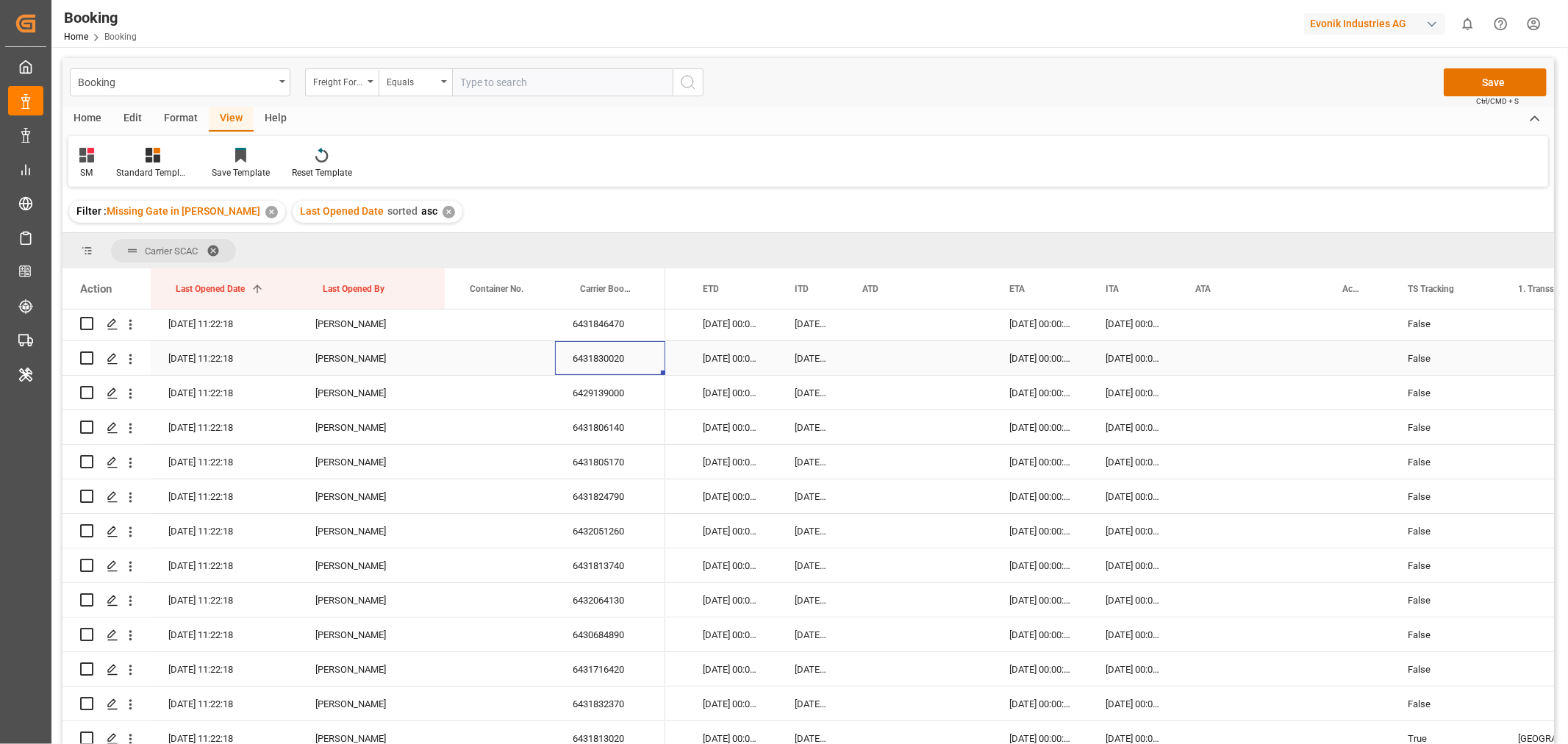
scroll to position [408, 0]
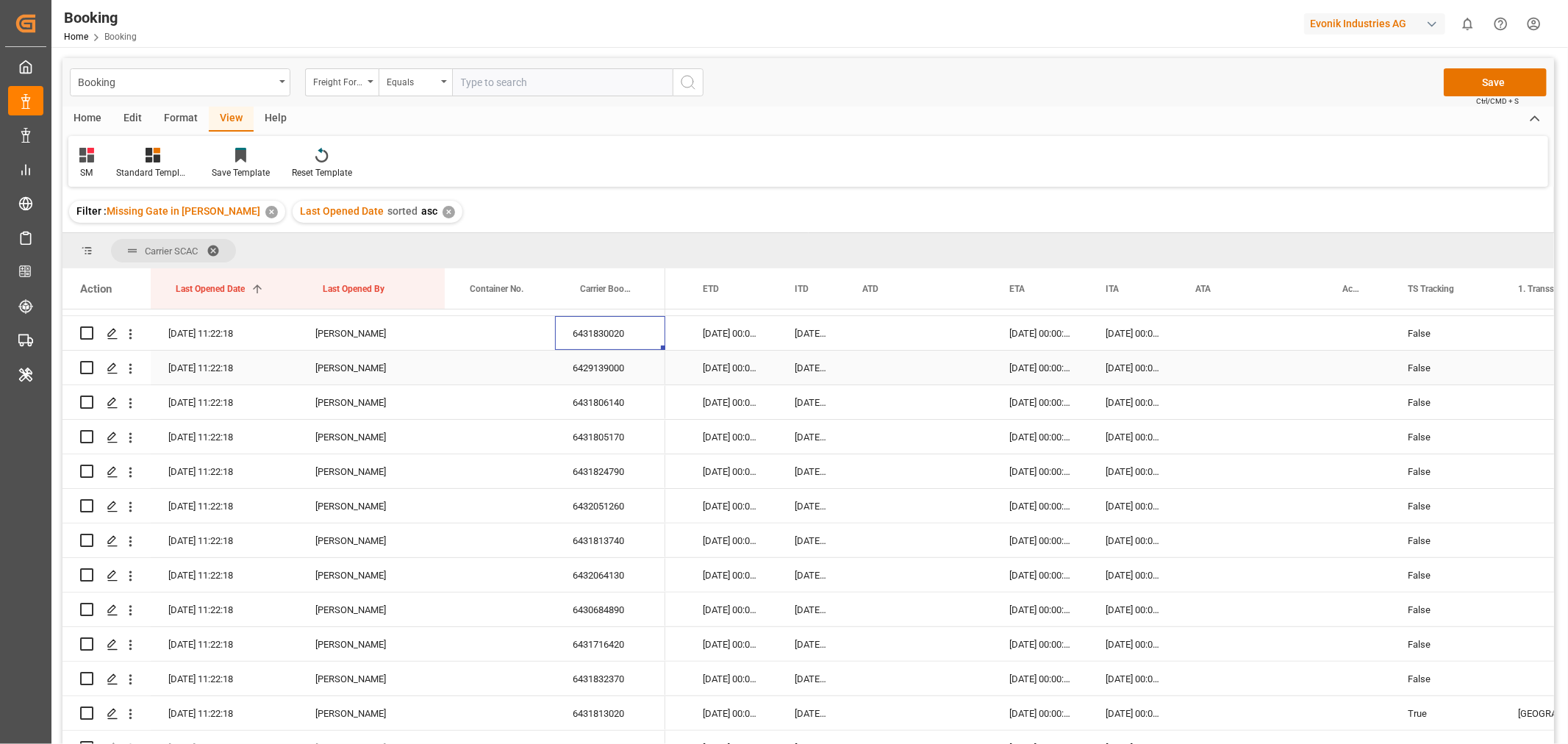
click at [631, 372] on div "6429139000" at bounding box center [610, 368] width 110 height 34
click at [637, 415] on div "6431806140" at bounding box center [610, 402] width 110 height 34
click at [606, 442] on div "6431805170" at bounding box center [610, 436] width 110 height 34
click at [1465, 77] on button "Save" at bounding box center [1495, 82] width 103 height 28
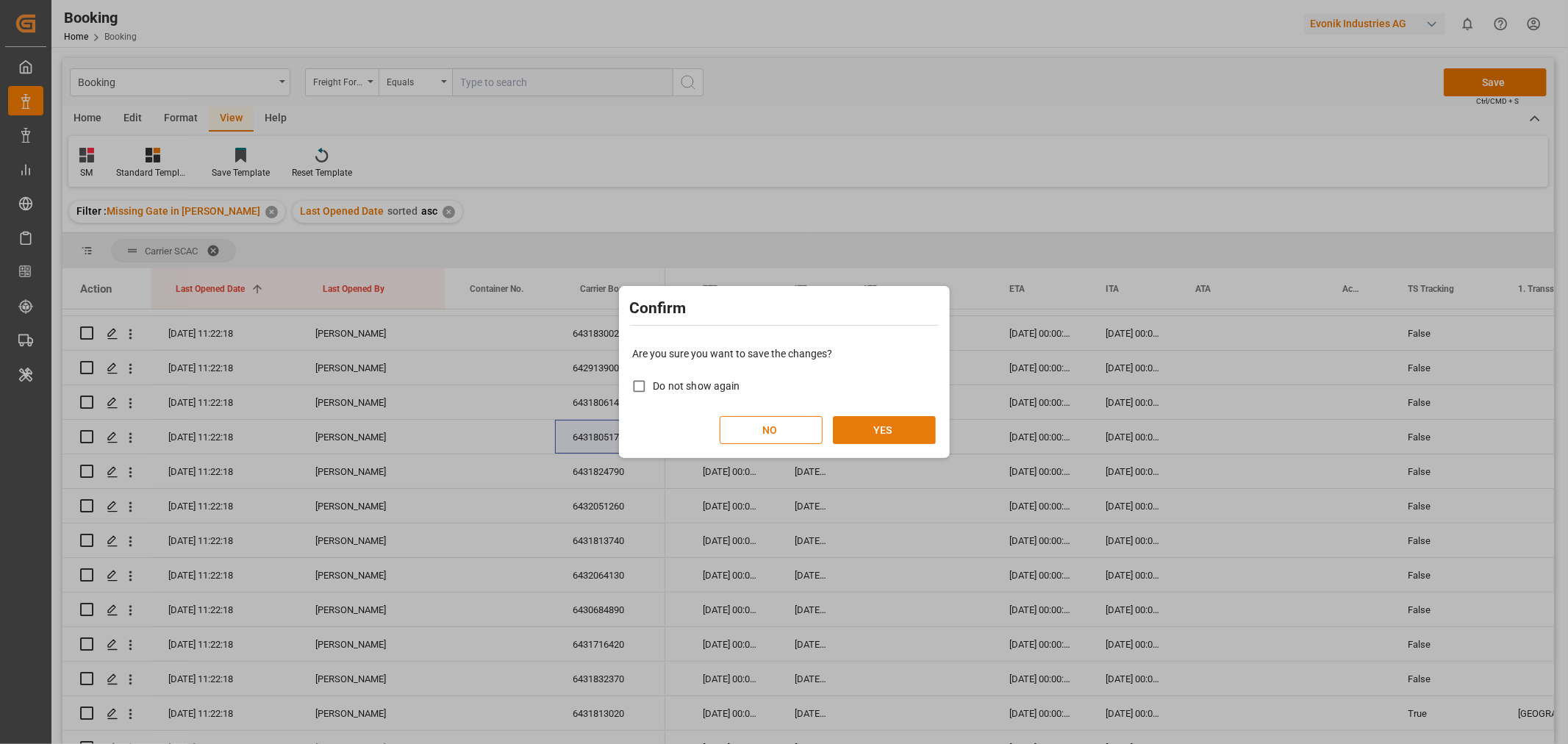
click at [892, 432] on button "YES" at bounding box center [884, 430] width 103 height 28
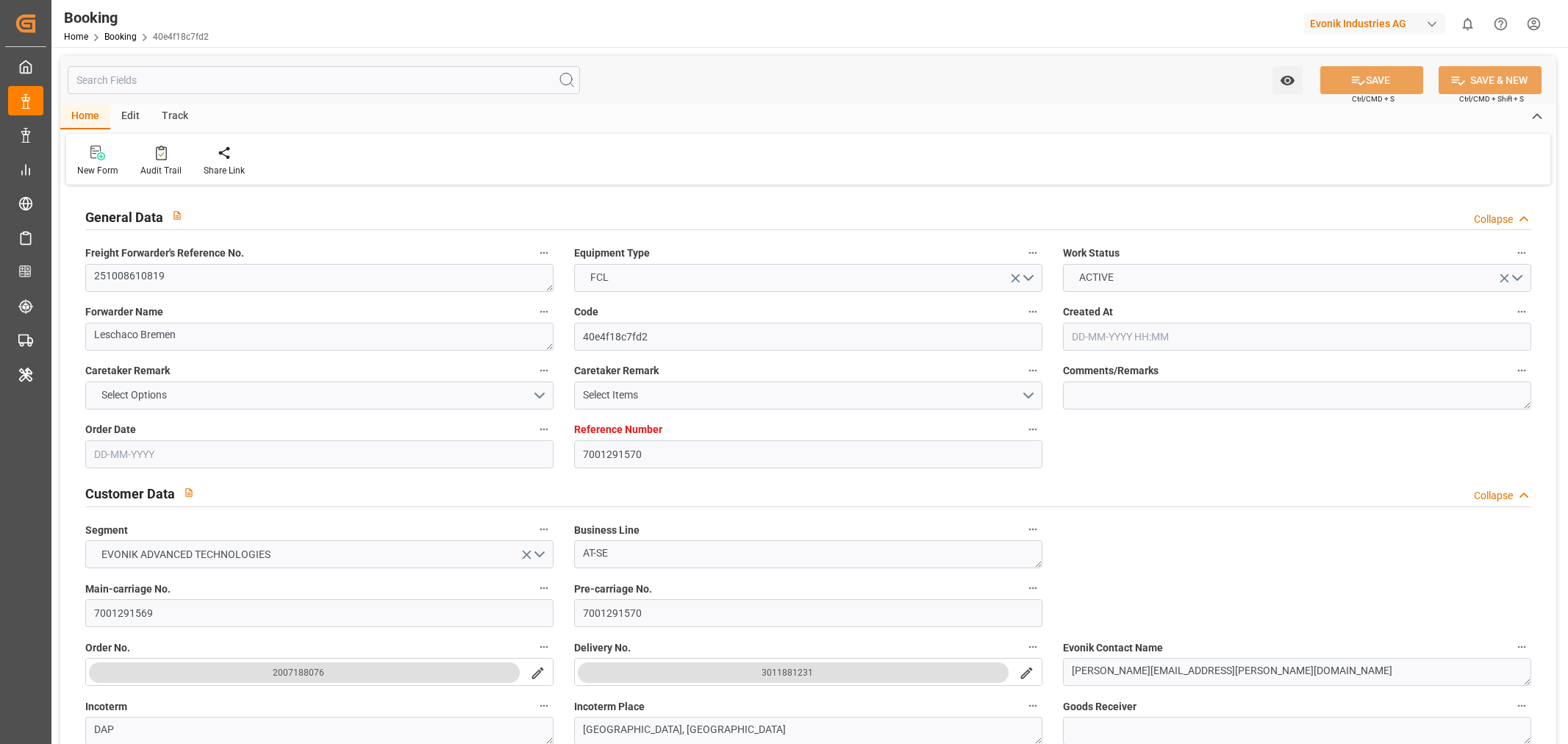
type input "7001291570"
type input "9299642"
type input "CMACGM"
type input "CMA CGM Group"
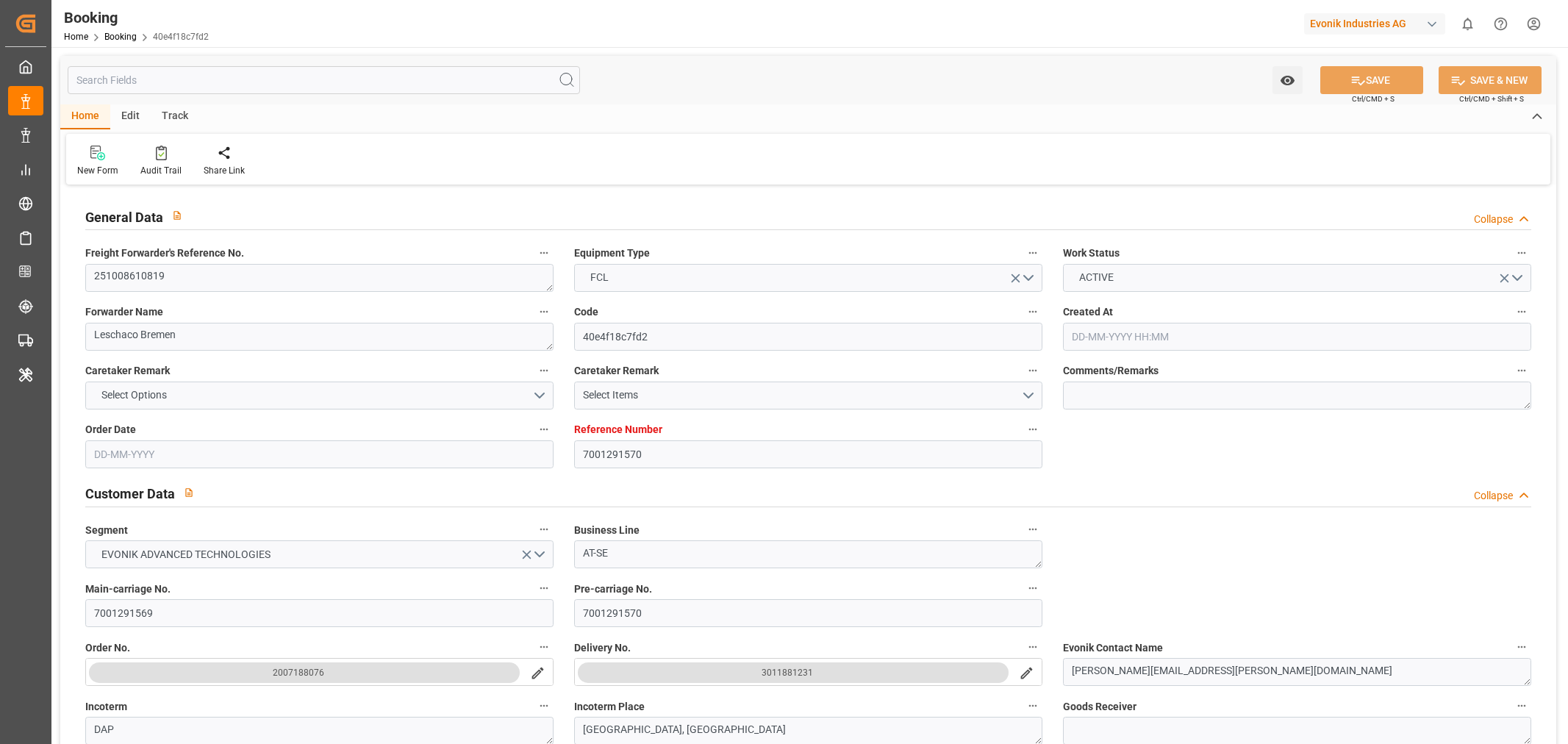
type input "EUNWC"
type input "02-10-2025 10:00"
type input "[DATE]"
type input "20-11-2025"
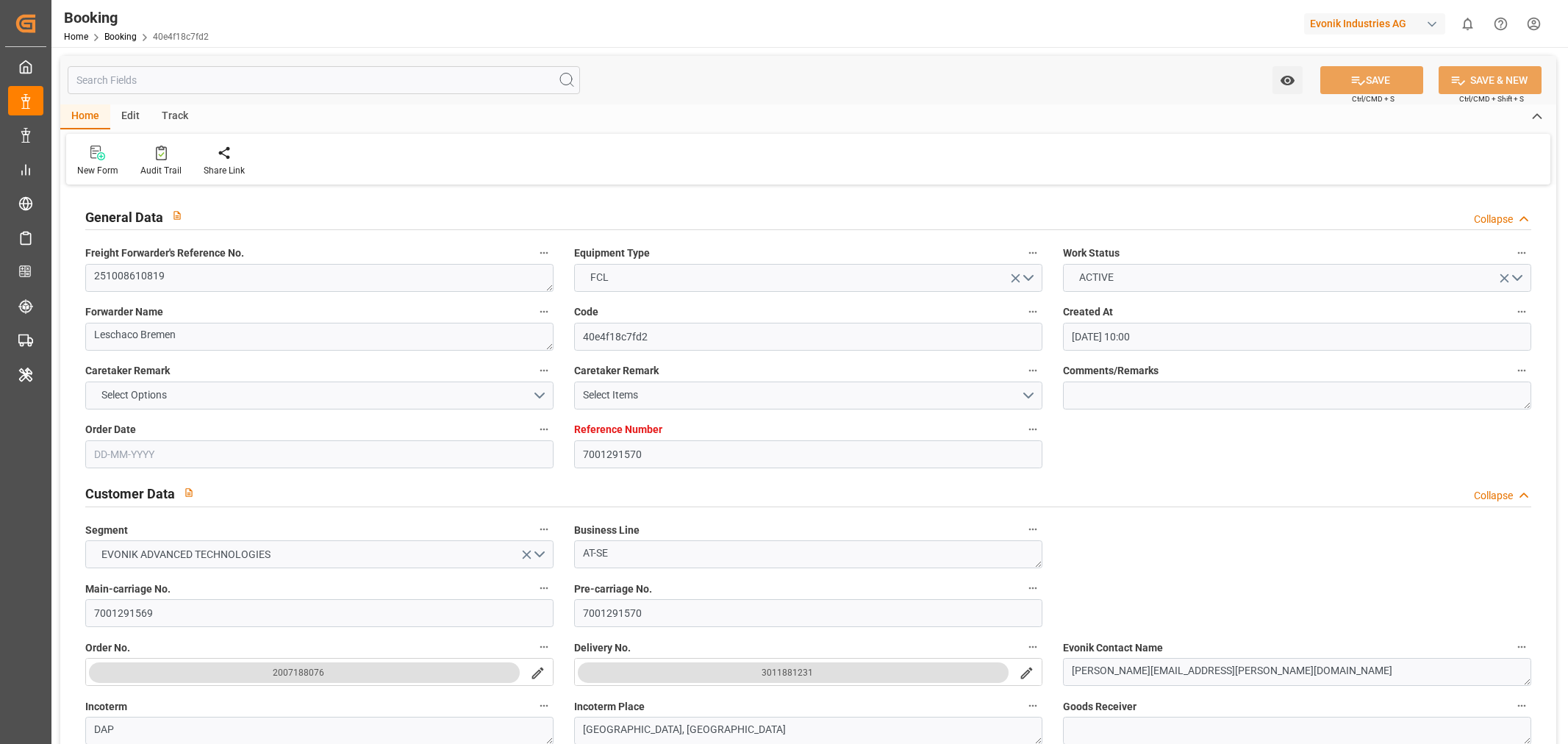
type input "[DATE]"
type input "14-10-2025 00:00"
type input "[DATE]"
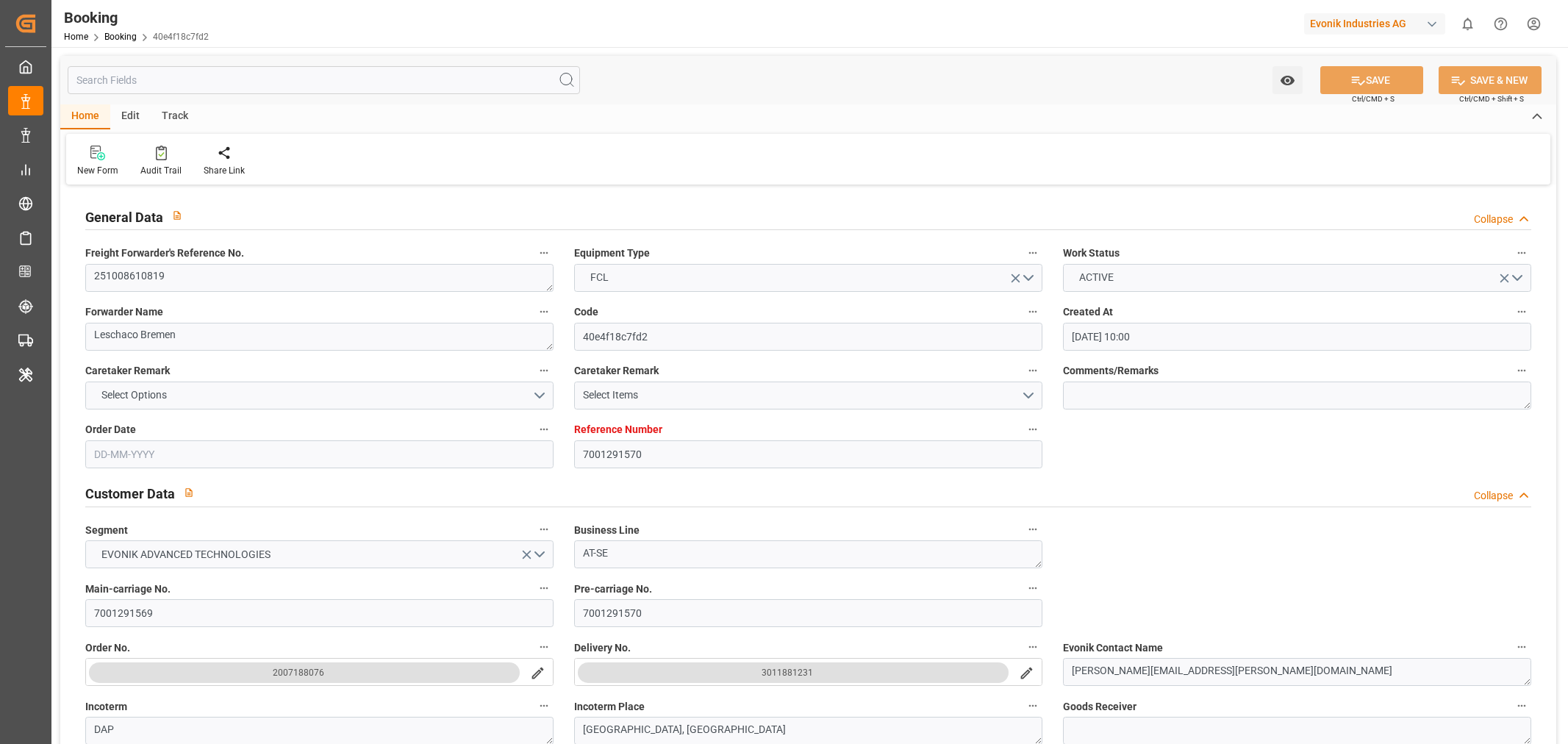
type input "23-10-2025 00:00"
type input "08-11-2025 00:00"
type input "03-10-2025 10:19"
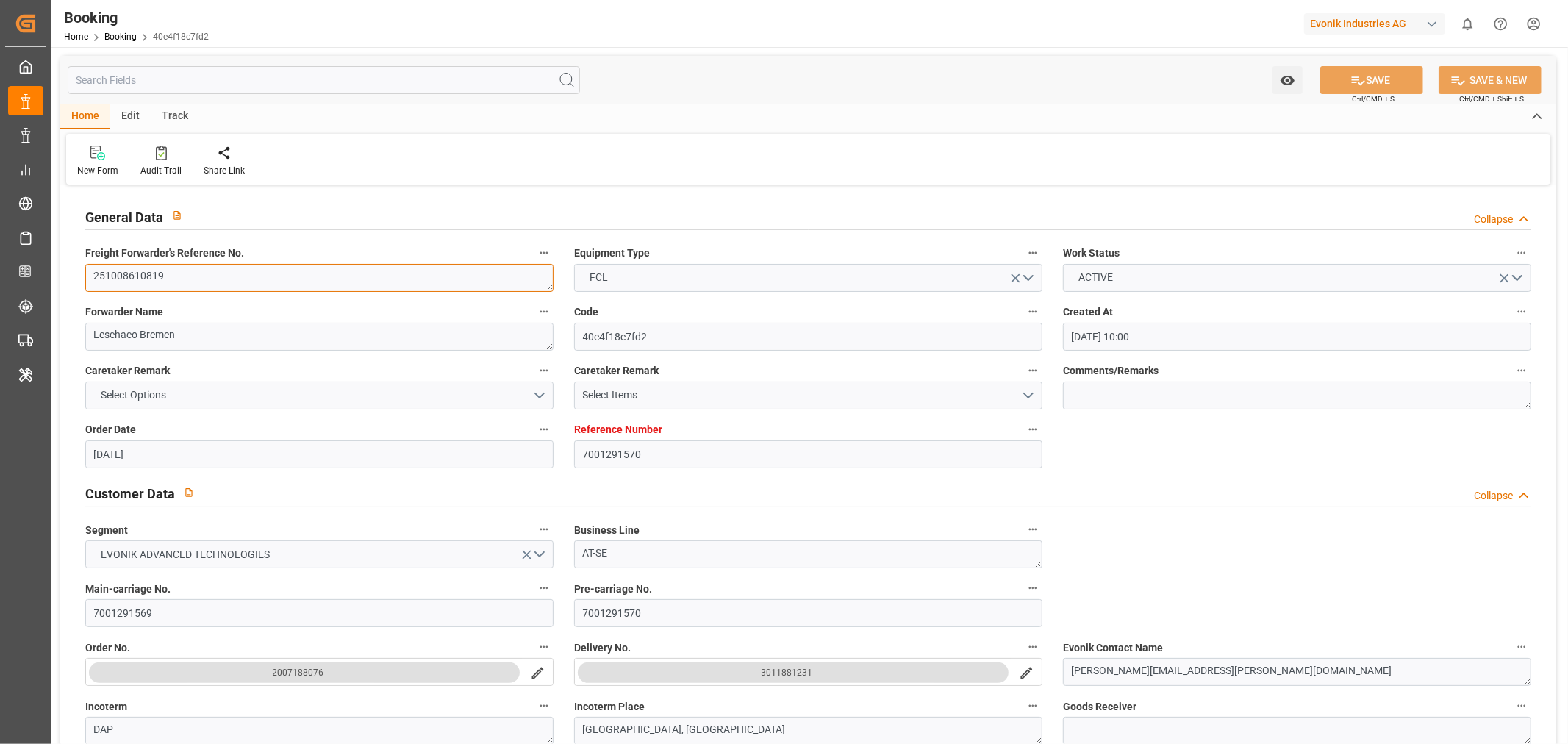
click at [211, 280] on textarea "251008610819" at bounding box center [319, 278] width 468 height 28
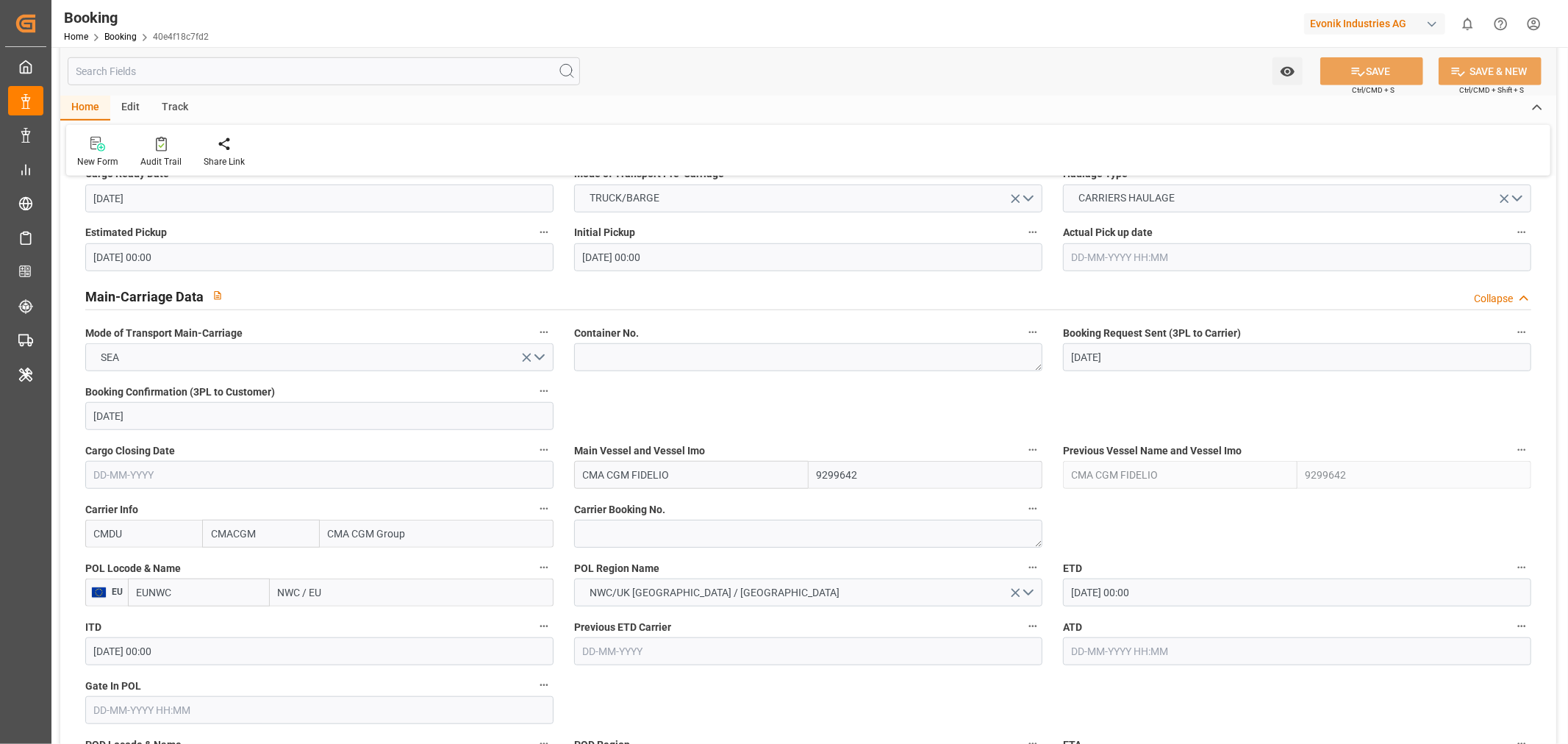
scroll to position [980, 0]
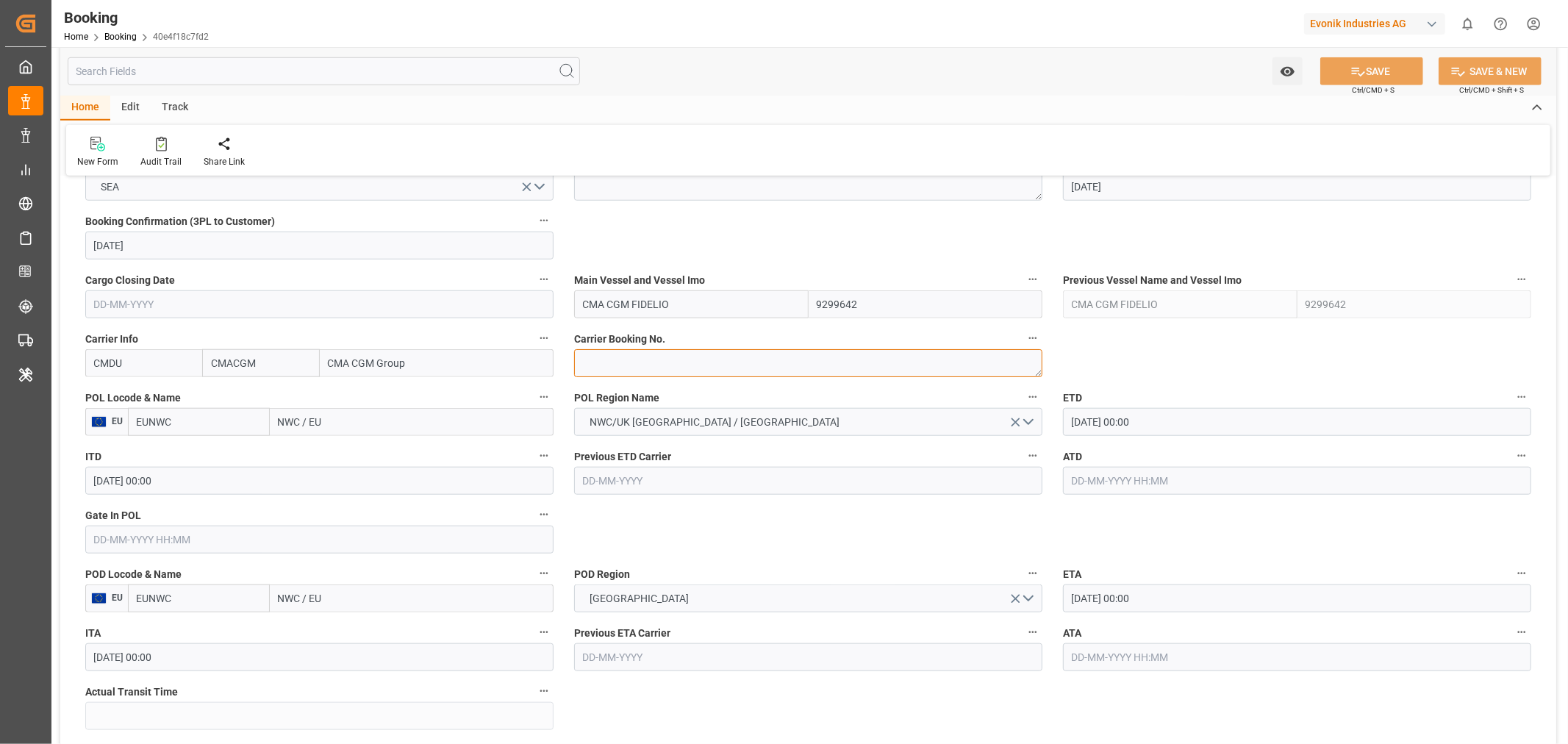
click at [643, 365] on textarea at bounding box center [808, 363] width 468 height 28
paste textarea "251008610819"
click at [621, 366] on textarea "251008610819" at bounding box center [808, 363] width 468 height 28
paste textarea "HBG2048317"
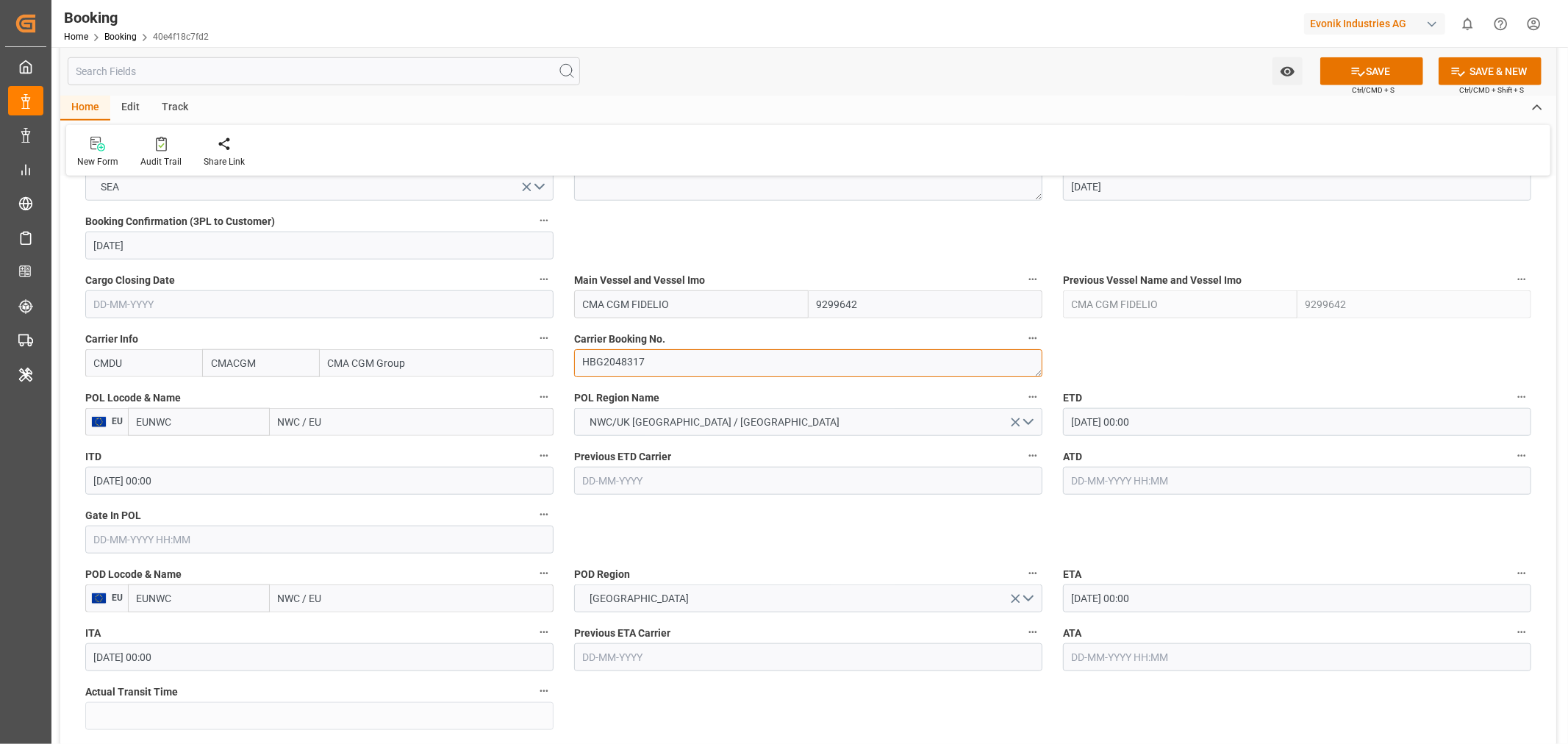
type textarea "HBG2048317"
click at [319, 408] on input "NWC / EU" at bounding box center [412, 422] width 284 height 28
paste input "ROTTERDAM"
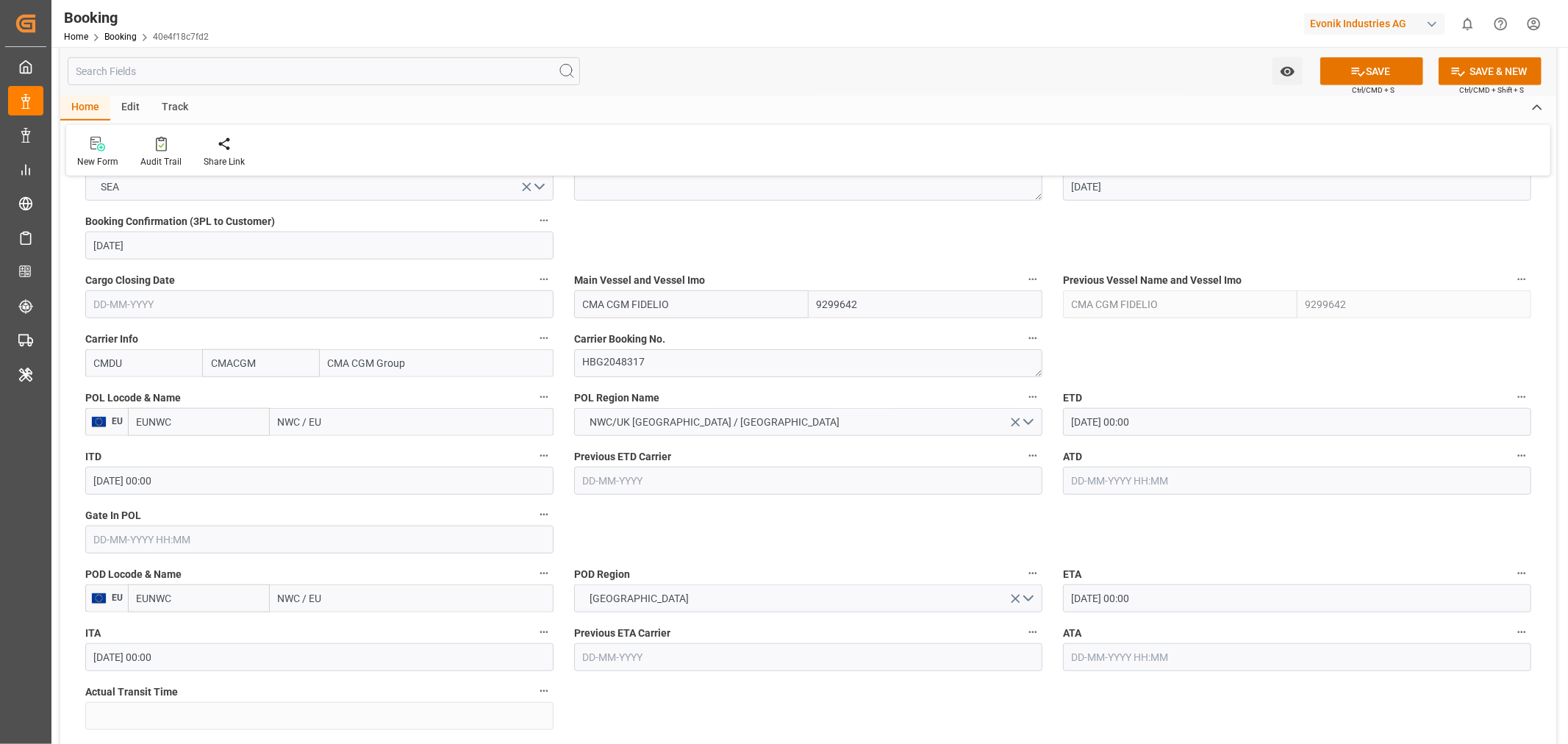
type input "ROTTERDAM"
click at [353, 449] on span "Rotterdam - NLRTM" at bounding box center [347, 453] width 137 height 12
type input "NLRTM"
type input "Rotterdam"
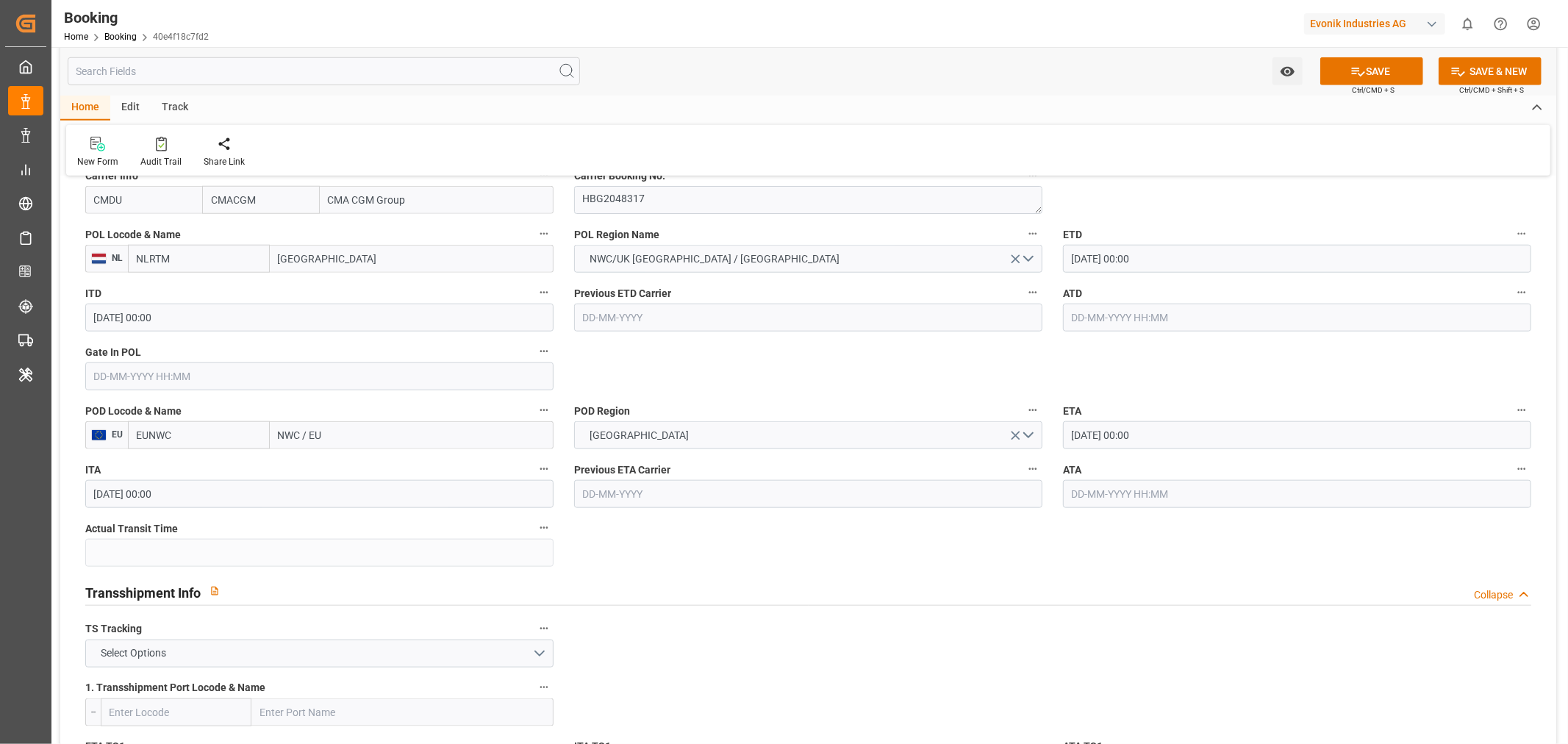
click at [346, 437] on input "NWC / EU" at bounding box center [412, 435] width 284 height 28
paste input "ORFOLK"
type input "NORFOLK"
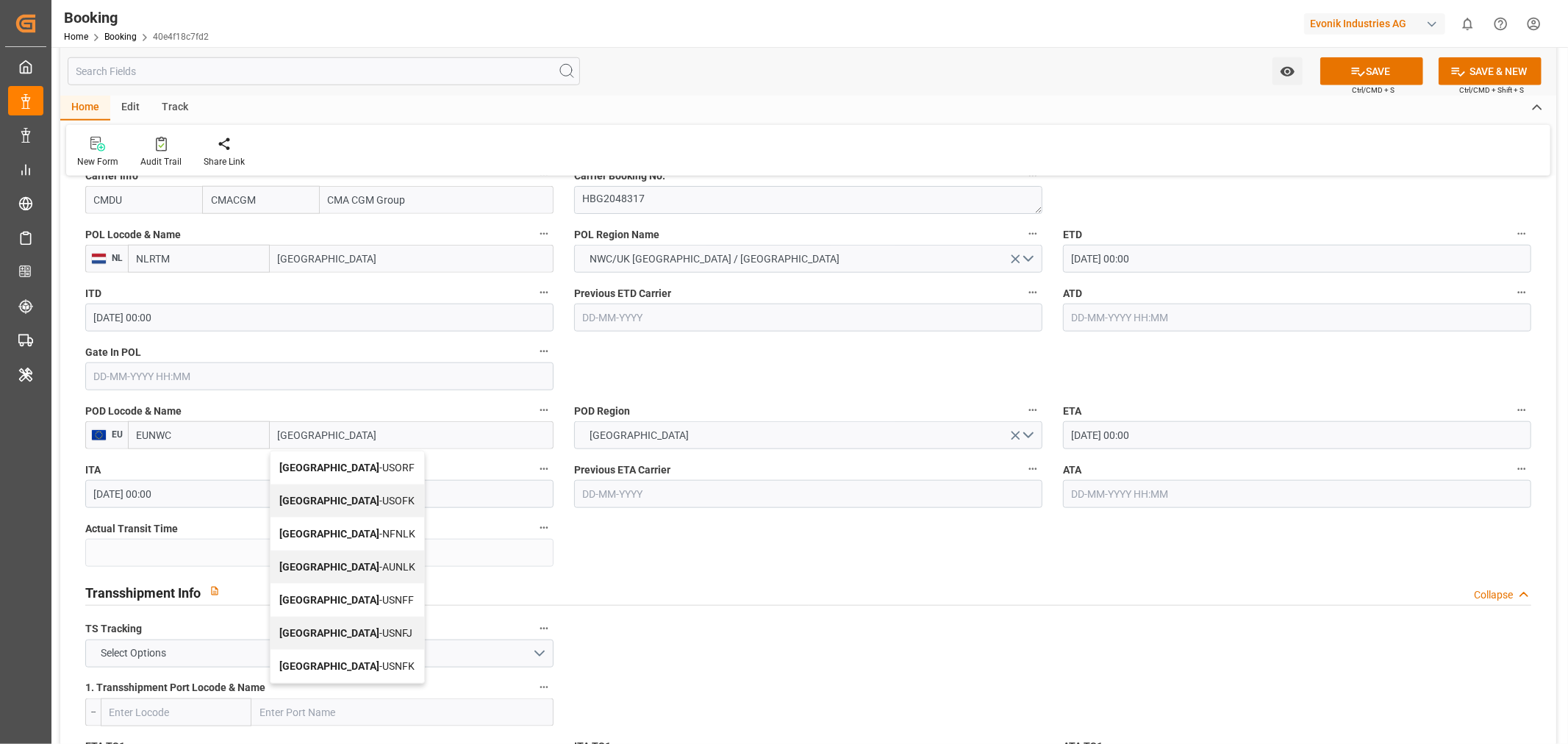
click at [363, 466] on div "Norfolk - USORF" at bounding box center [347, 467] width 153 height 33
type input "USORF"
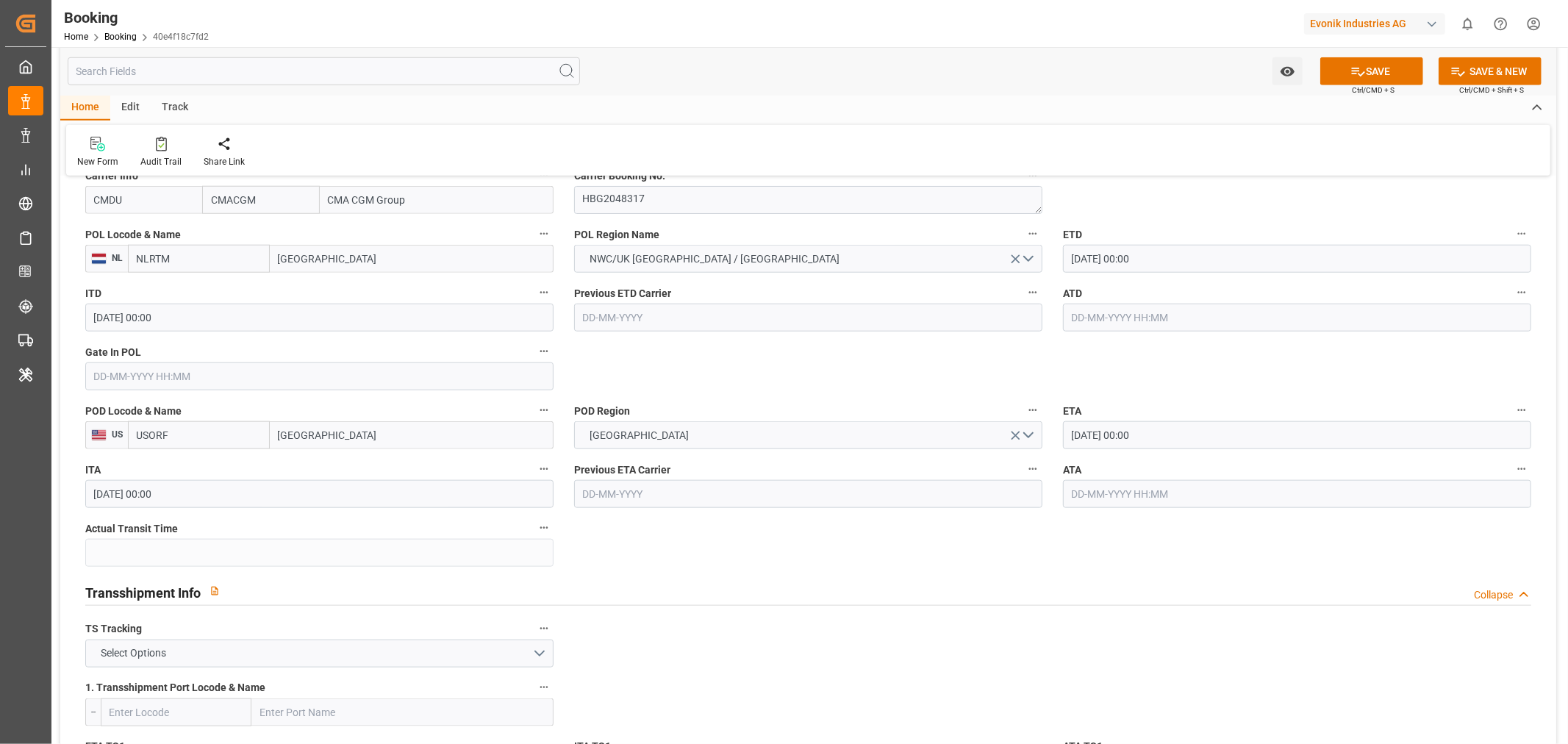
type input "Norfolk"
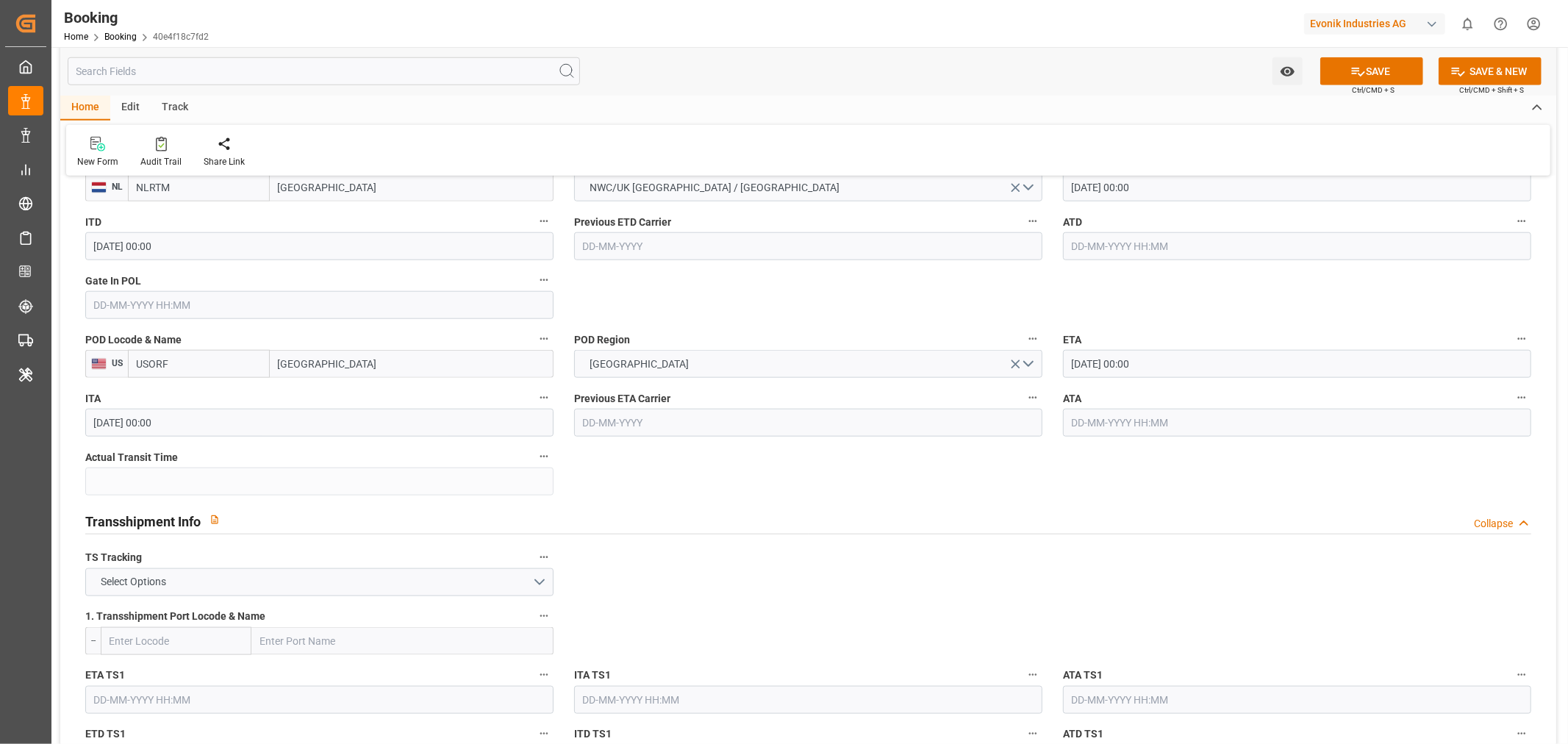
scroll to position [1306, 0]
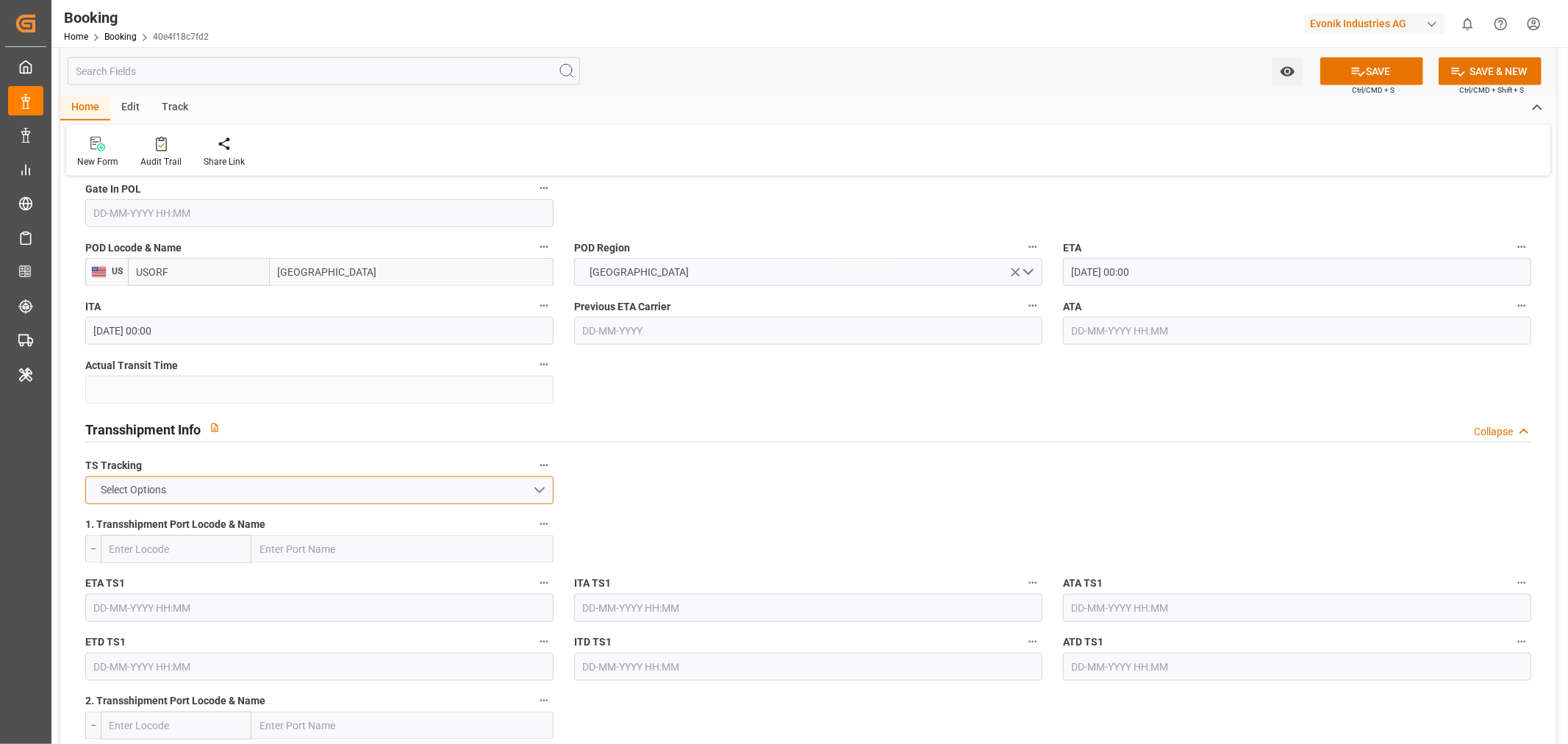
click at [319, 483] on button "Select Options" at bounding box center [319, 490] width 468 height 28
click at [203, 515] on div "FALSE" at bounding box center [319, 525] width 467 height 31
click at [1354, 75] on icon at bounding box center [1358, 72] width 15 height 15
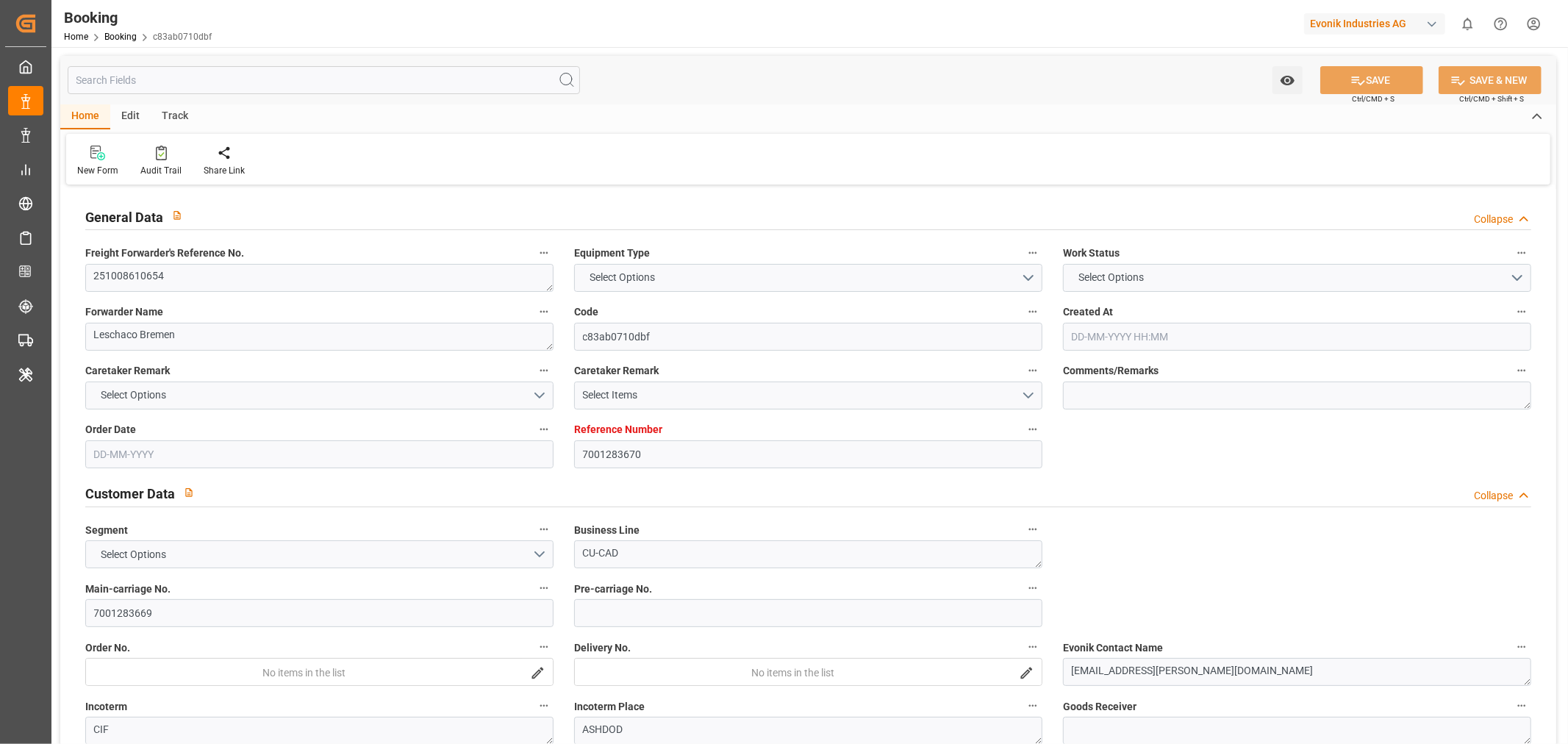
type input "7001283670"
type input "9246396"
type input "Cosco"
type input "COSCO Shipping Co. Ltd."
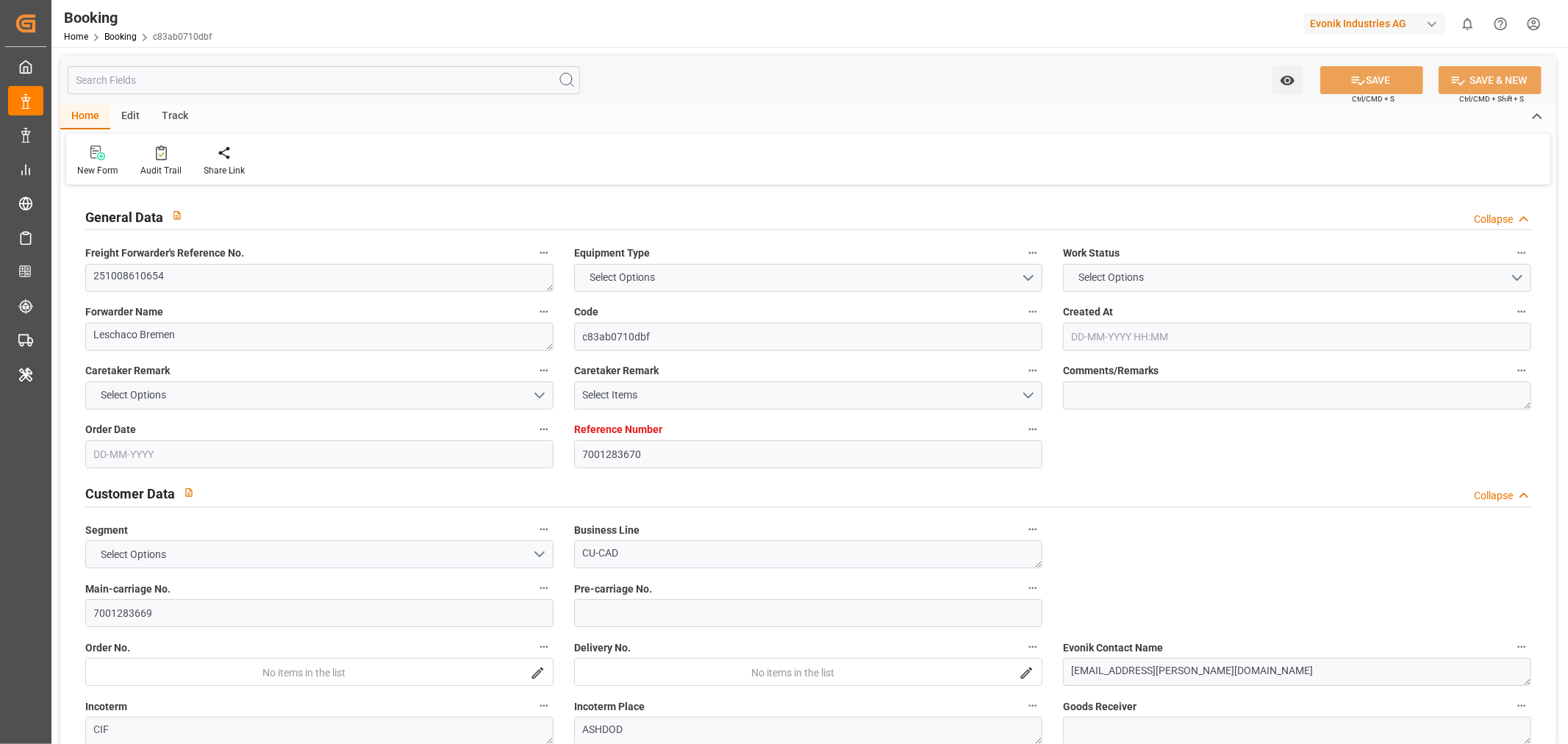
type input "EUNWC"
type input "ILASH"
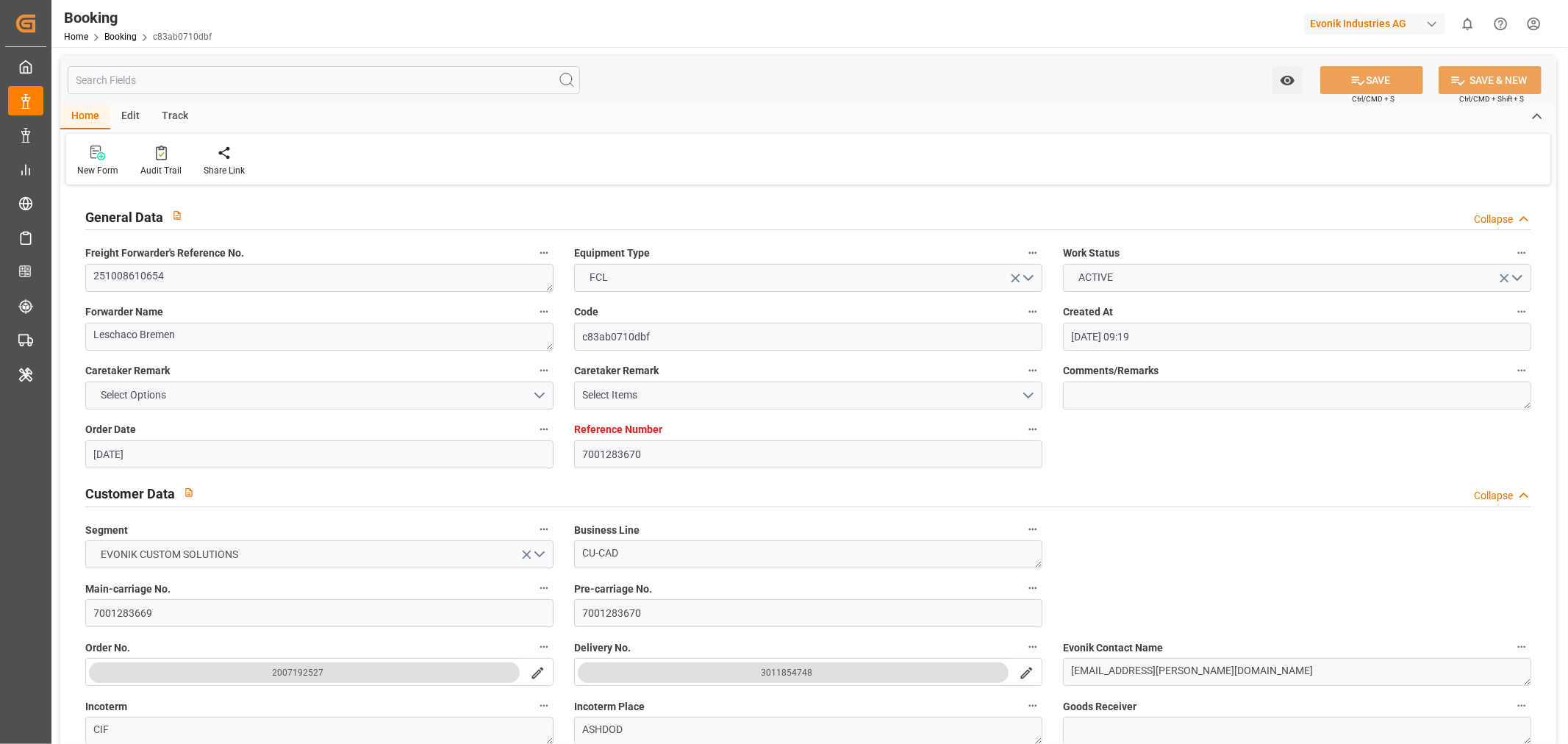
type input "24-09-2025 09:19"
type input "[DATE]"
type input "17-11-2025"
type input "[DATE]"
type input "08-10-2025 00:00"
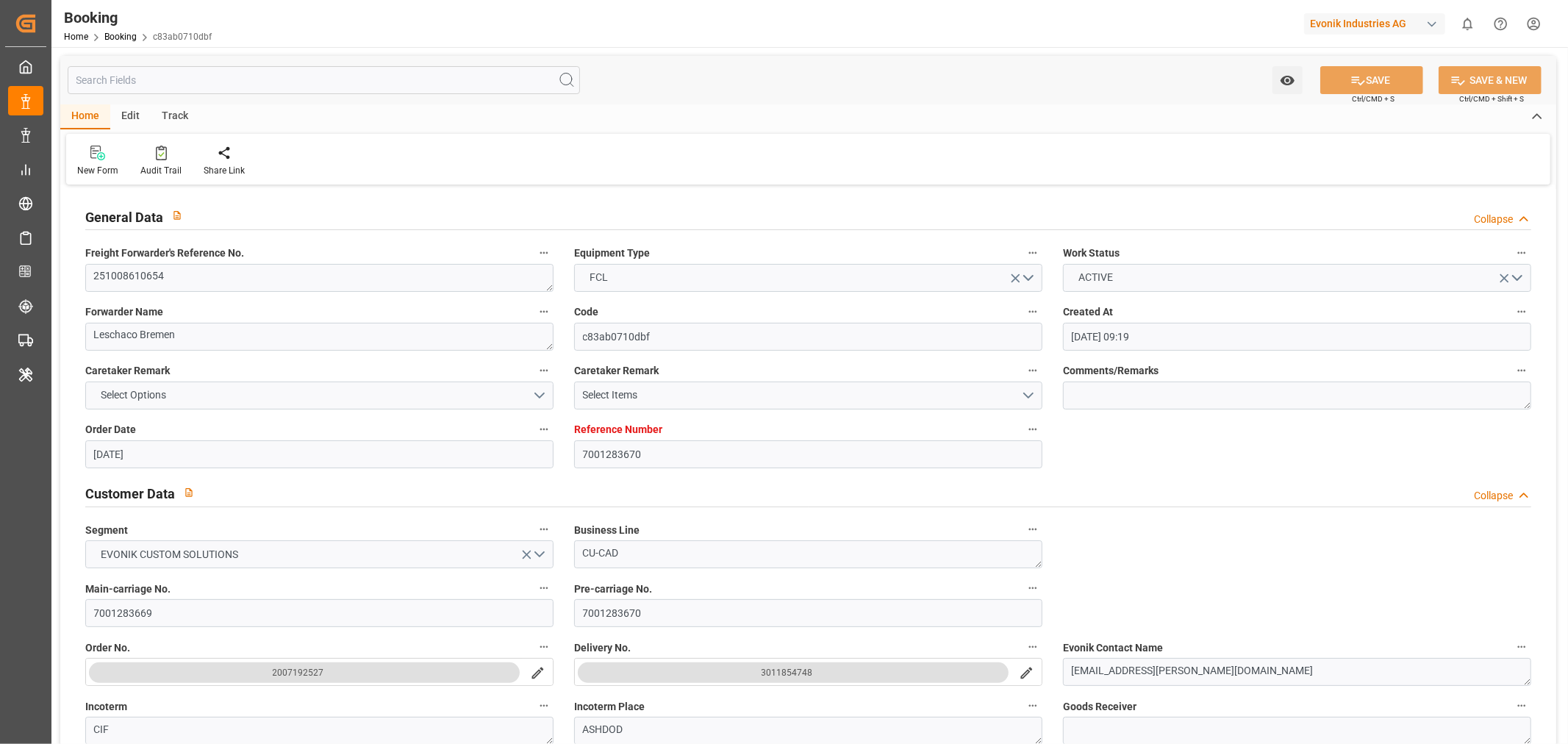
type input "08-10-2025 00:00"
type input "[DATE]"
type input "17-10-2025 00:00"
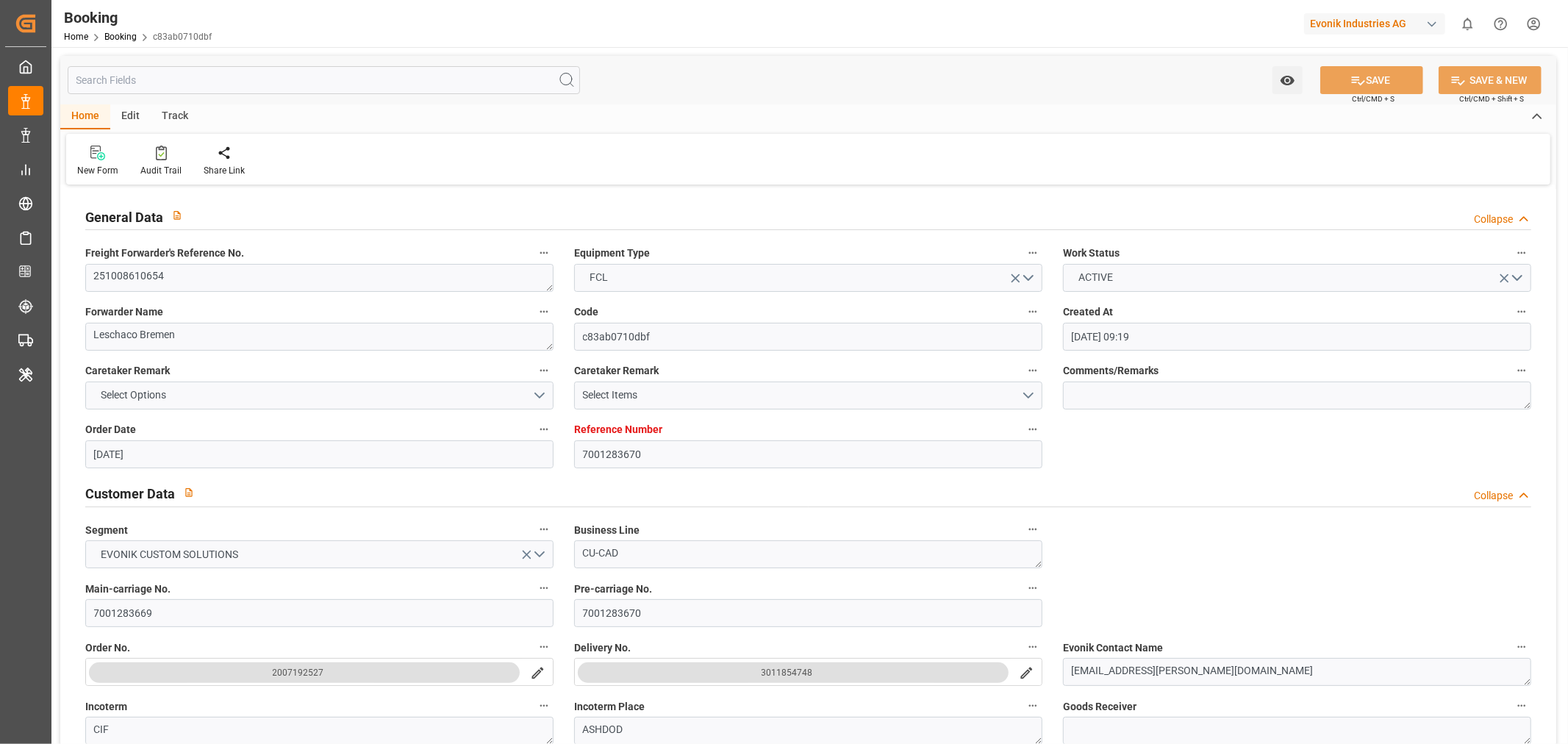
type input "03-11-2025 00:00"
type input "17-11-2025 00:00"
type input "06-10-2025 07:04"
click at [133, 266] on textarea "251008610654" at bounding box center [319, 278] width 468 height 28
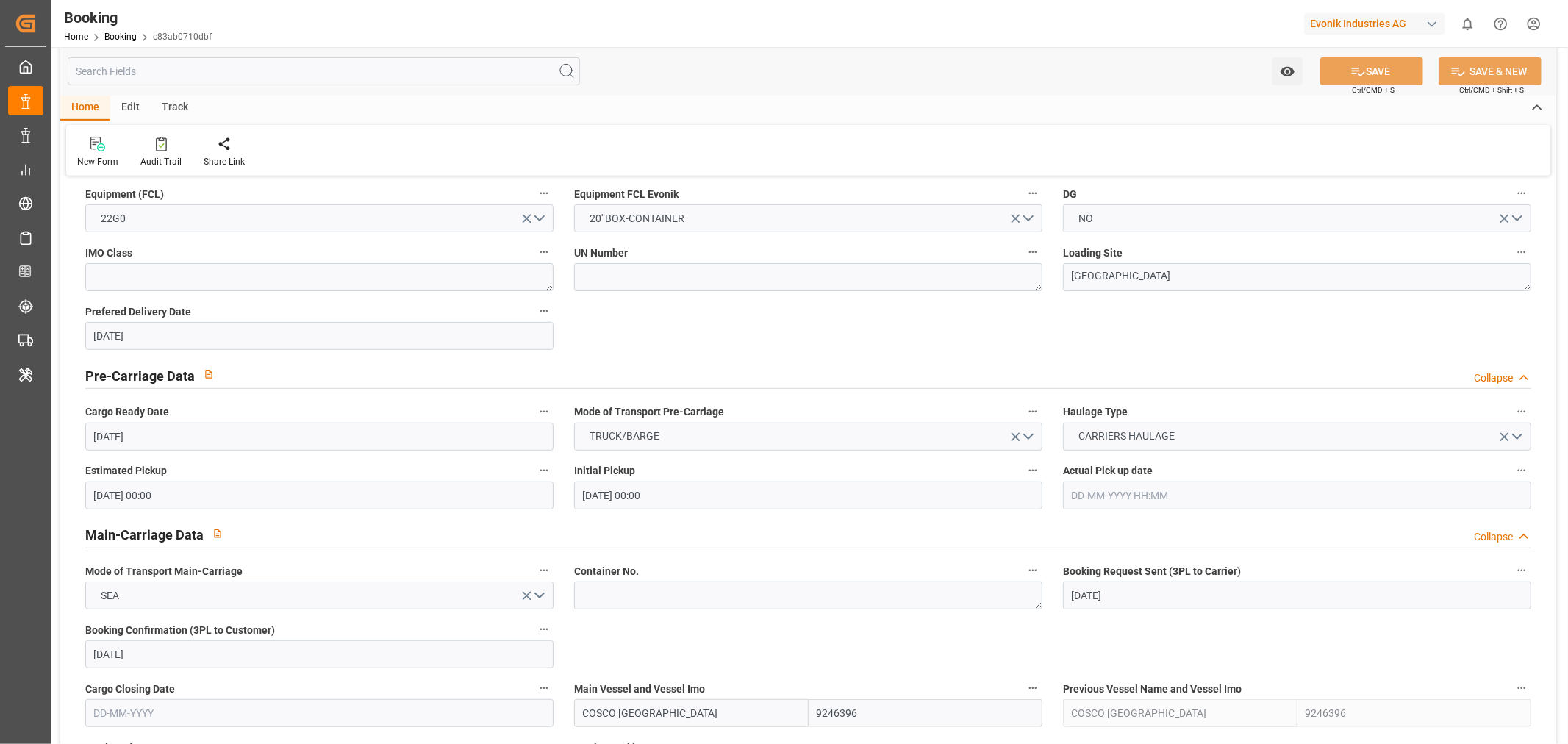
scroll to position [1061, 0]
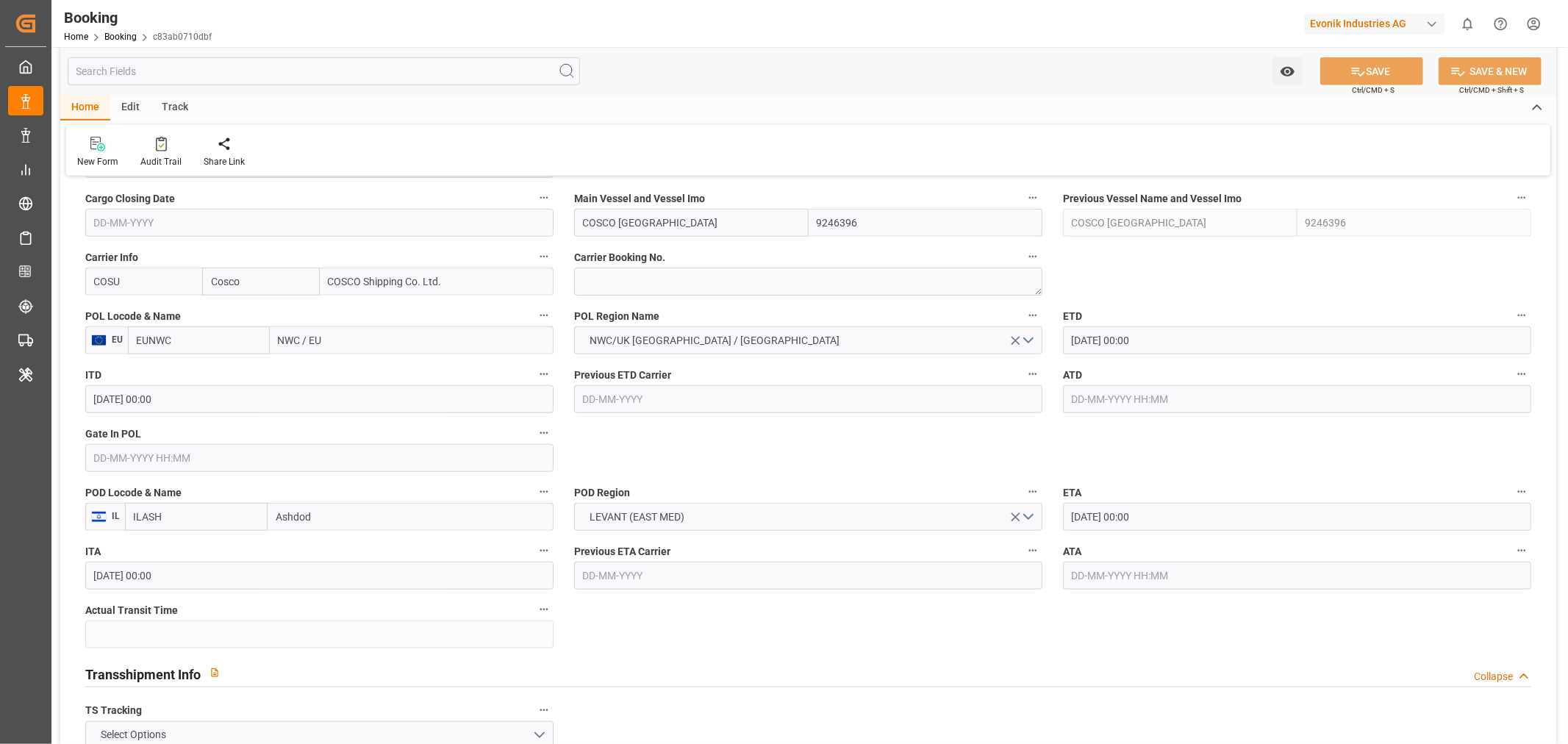
click at [611, 296] on div "Carrier Booking No." at bounding box center [808, 271] width 489 height 59
click at [610, 291] on textarea at bounding box center [808, 281] width 468 height 28
paste textarea "9020160120"
type textarea "9020160120"
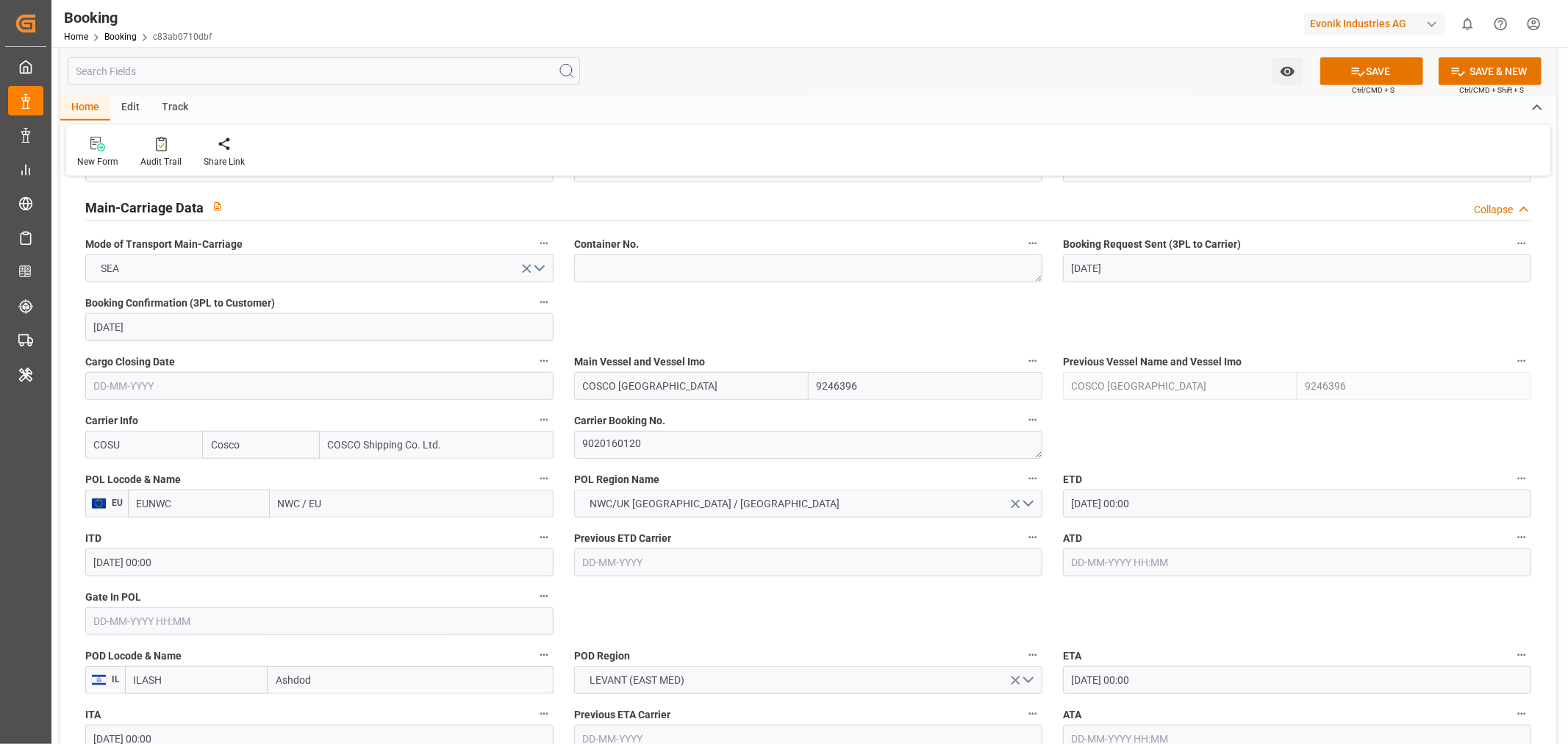
click at [309, 494] on input "NWC / EU" at bounding box center [412, 503] width 284 height 28
paste input "Antwerp"
type input "Antwerp"
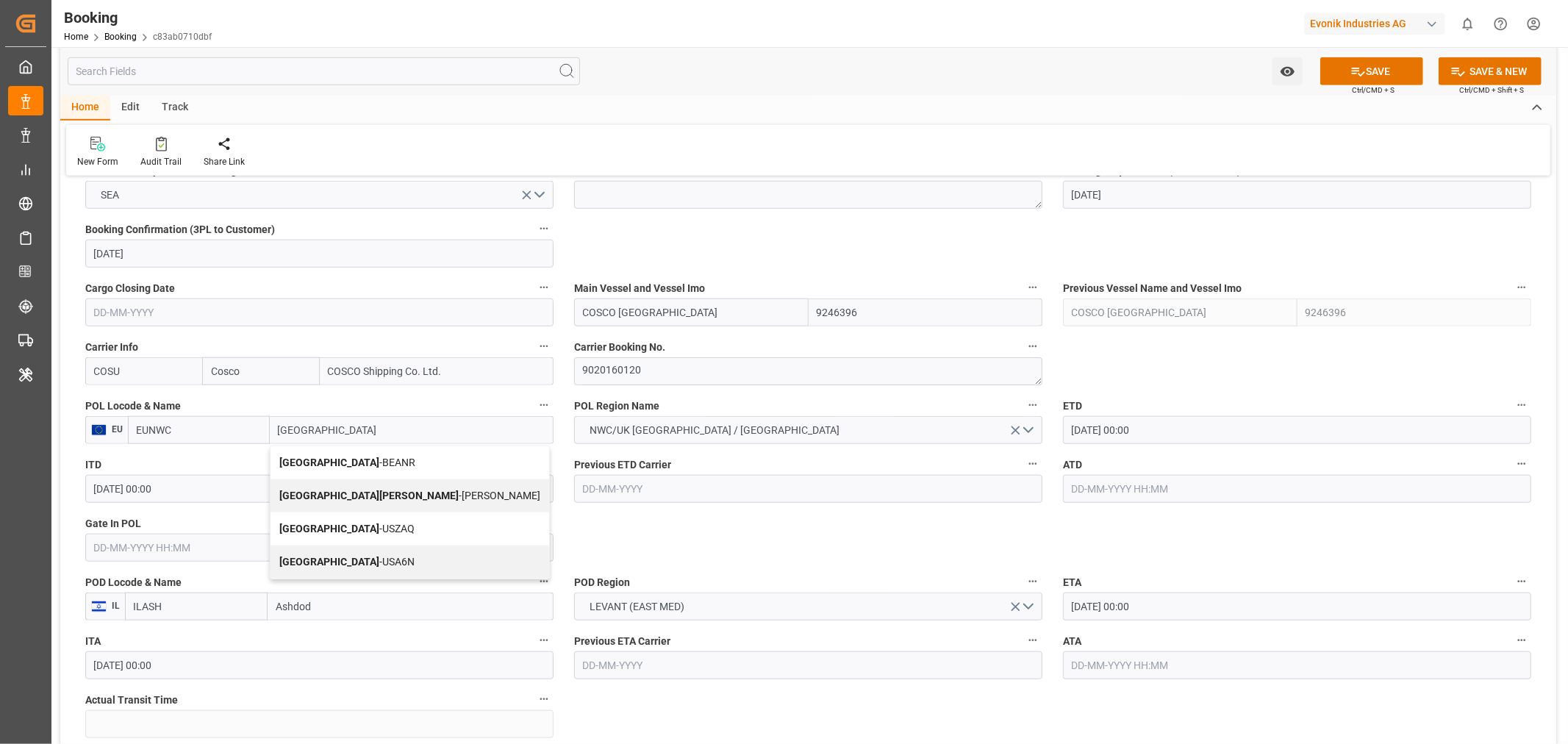
scroll to position [1061, 0]
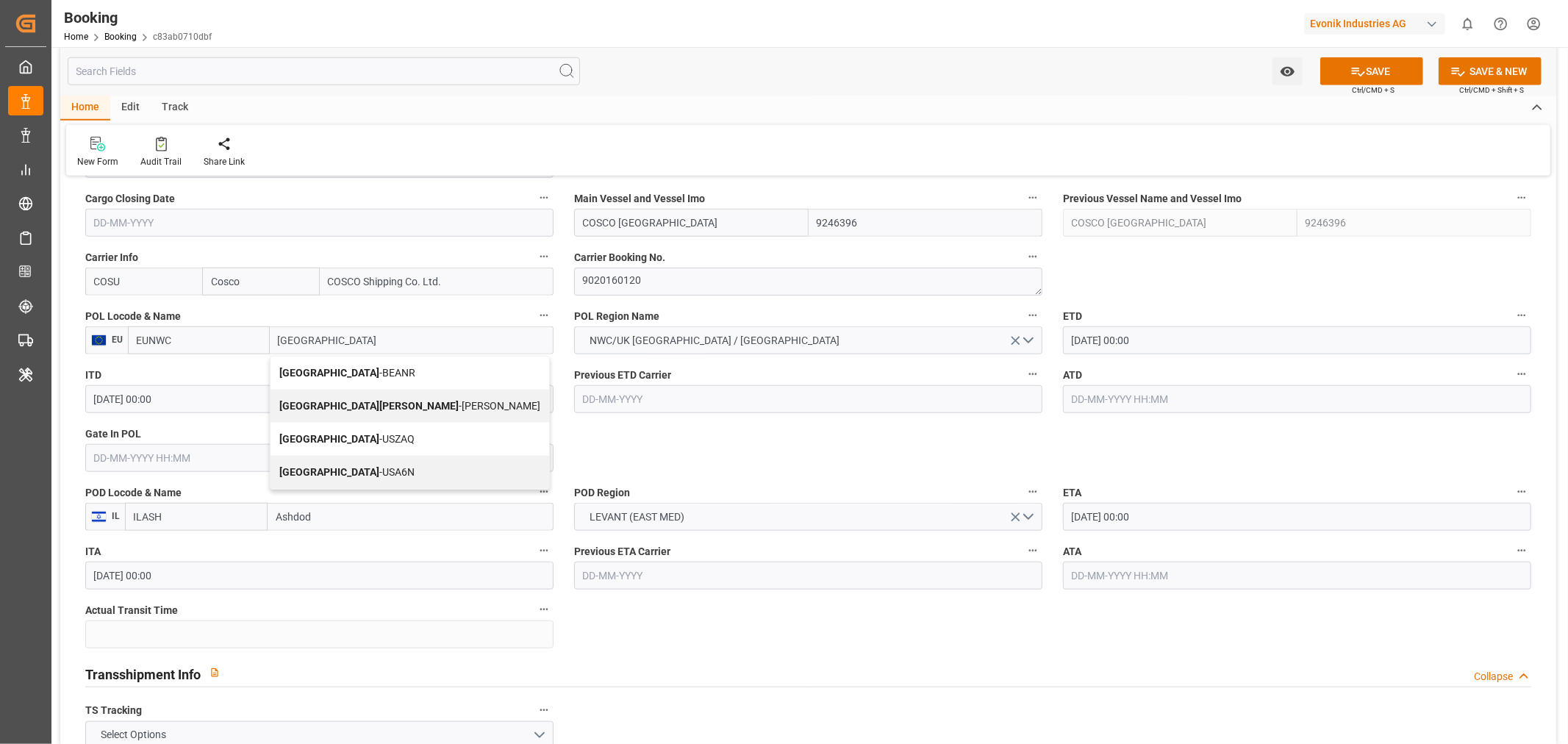
click at [333, 375] on span "Antwerp - BEANR" at bounding box center [347, 372] width 136 height 12
type input "BEANR"
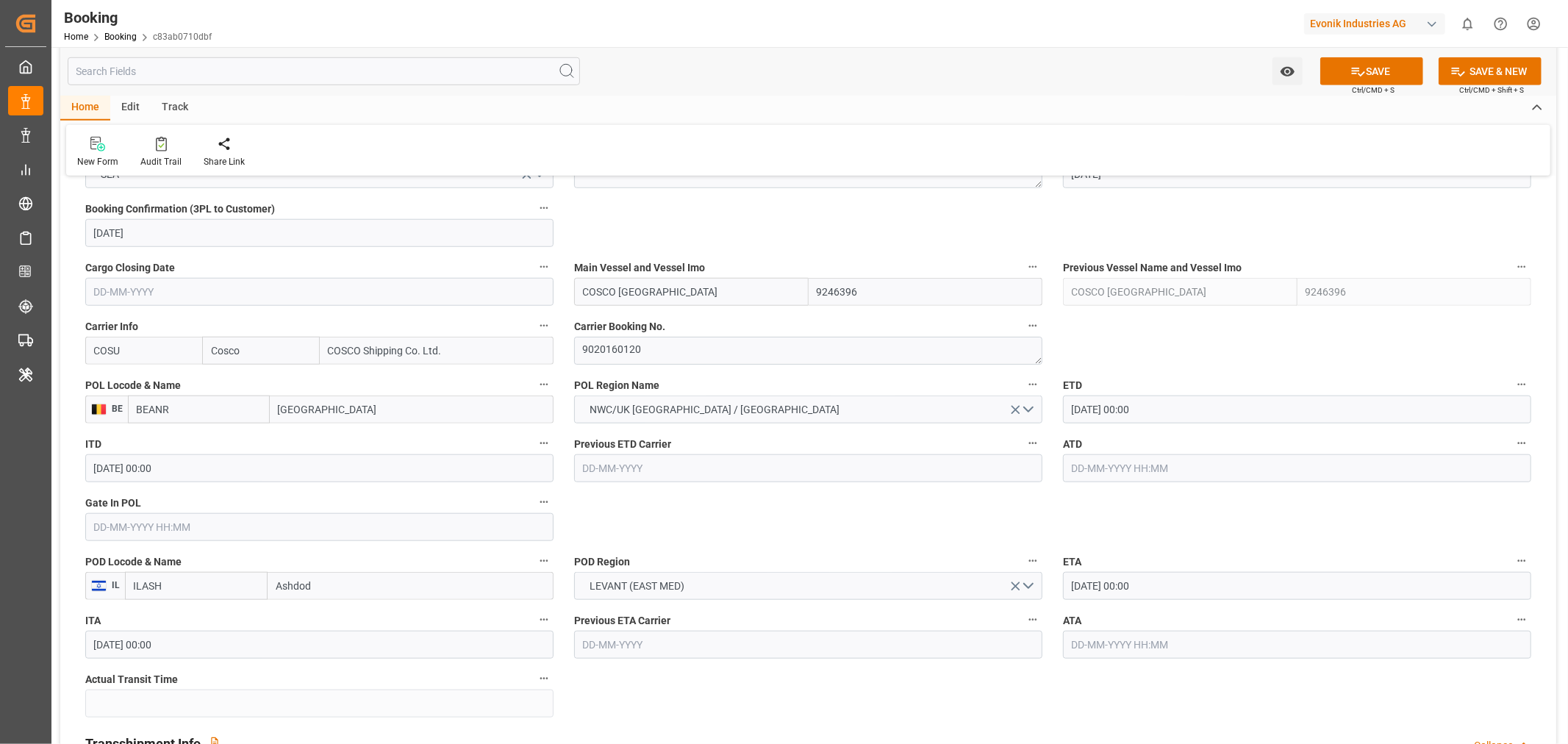
scroll to position [898, 0]
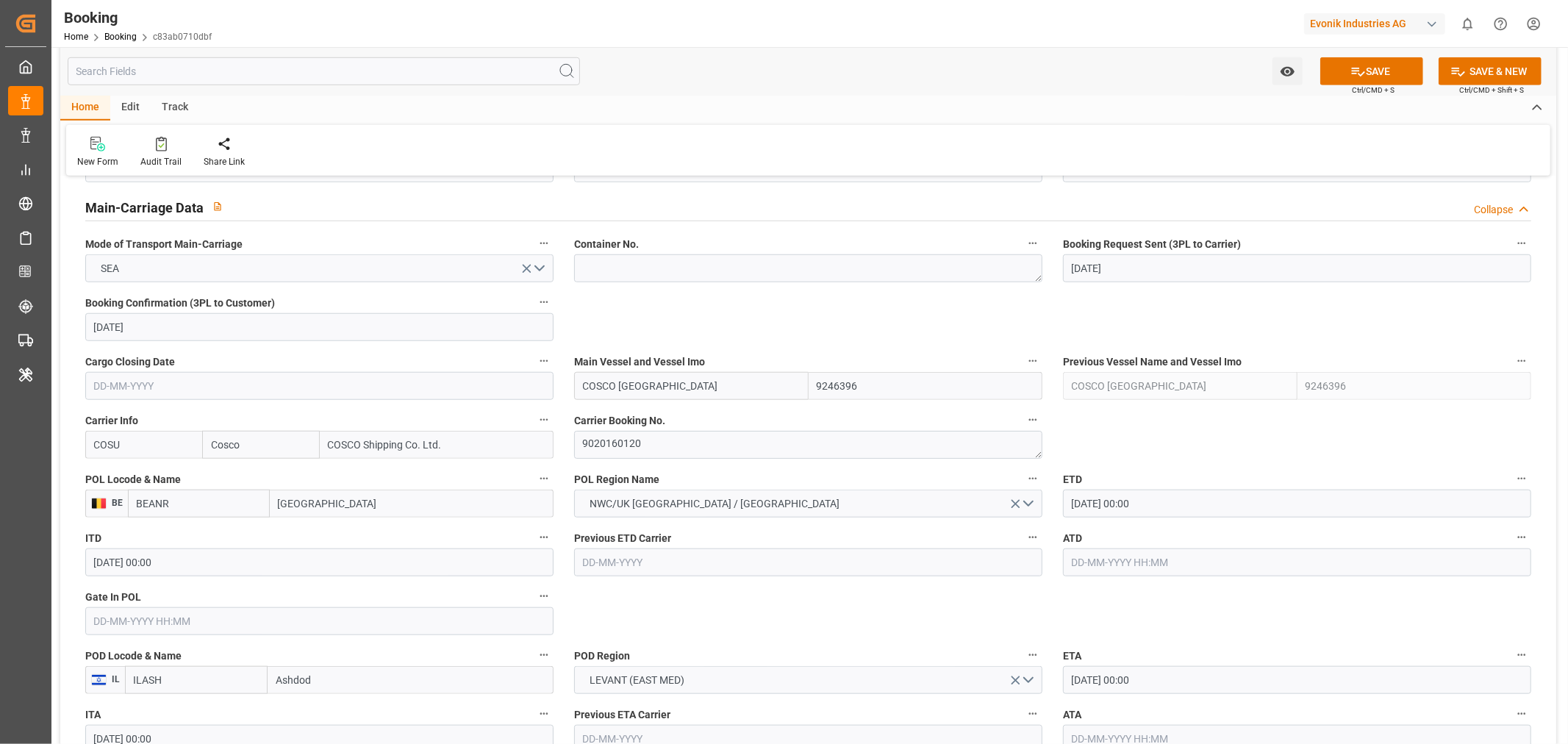
type input "Antwerp"
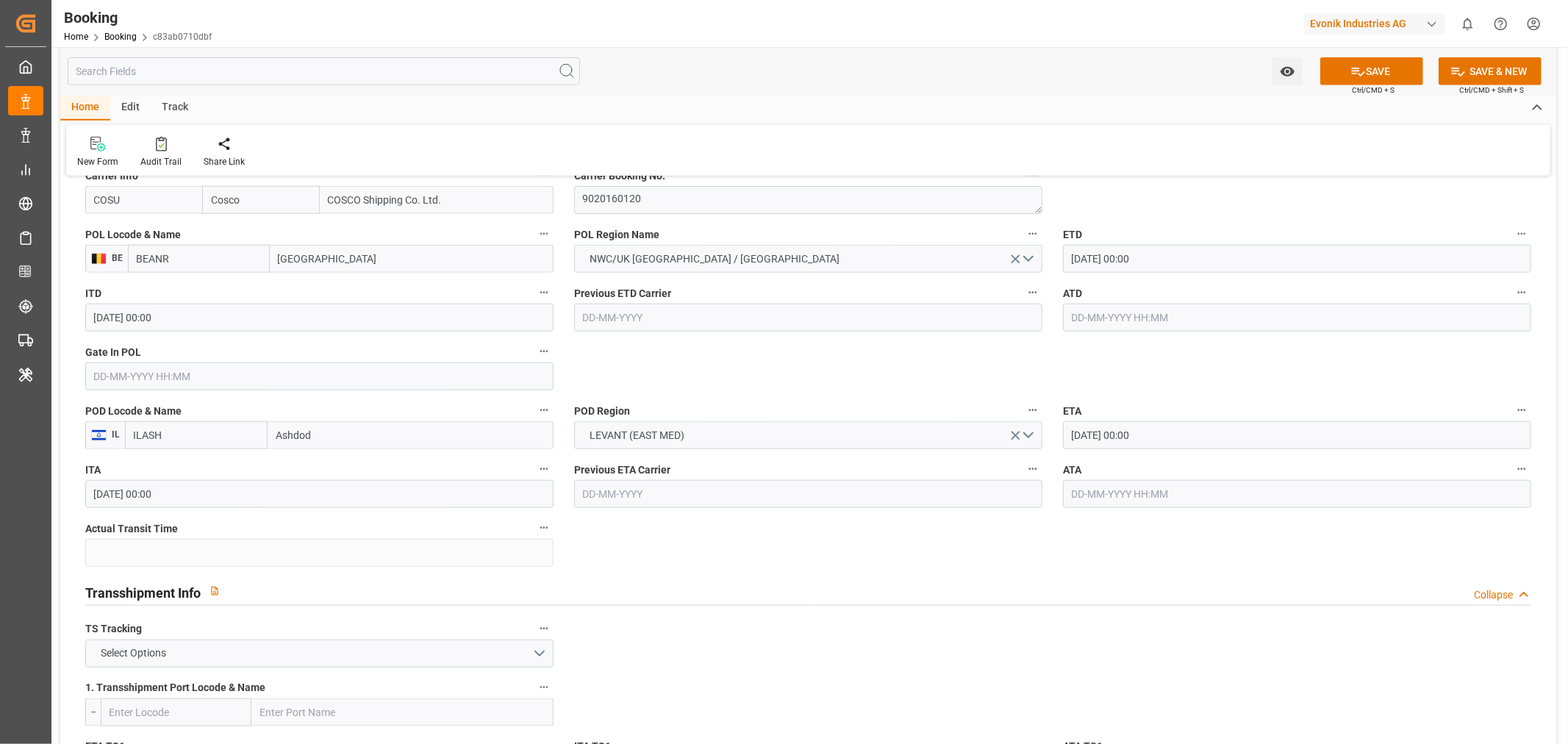
scroll to position [1306, 0]
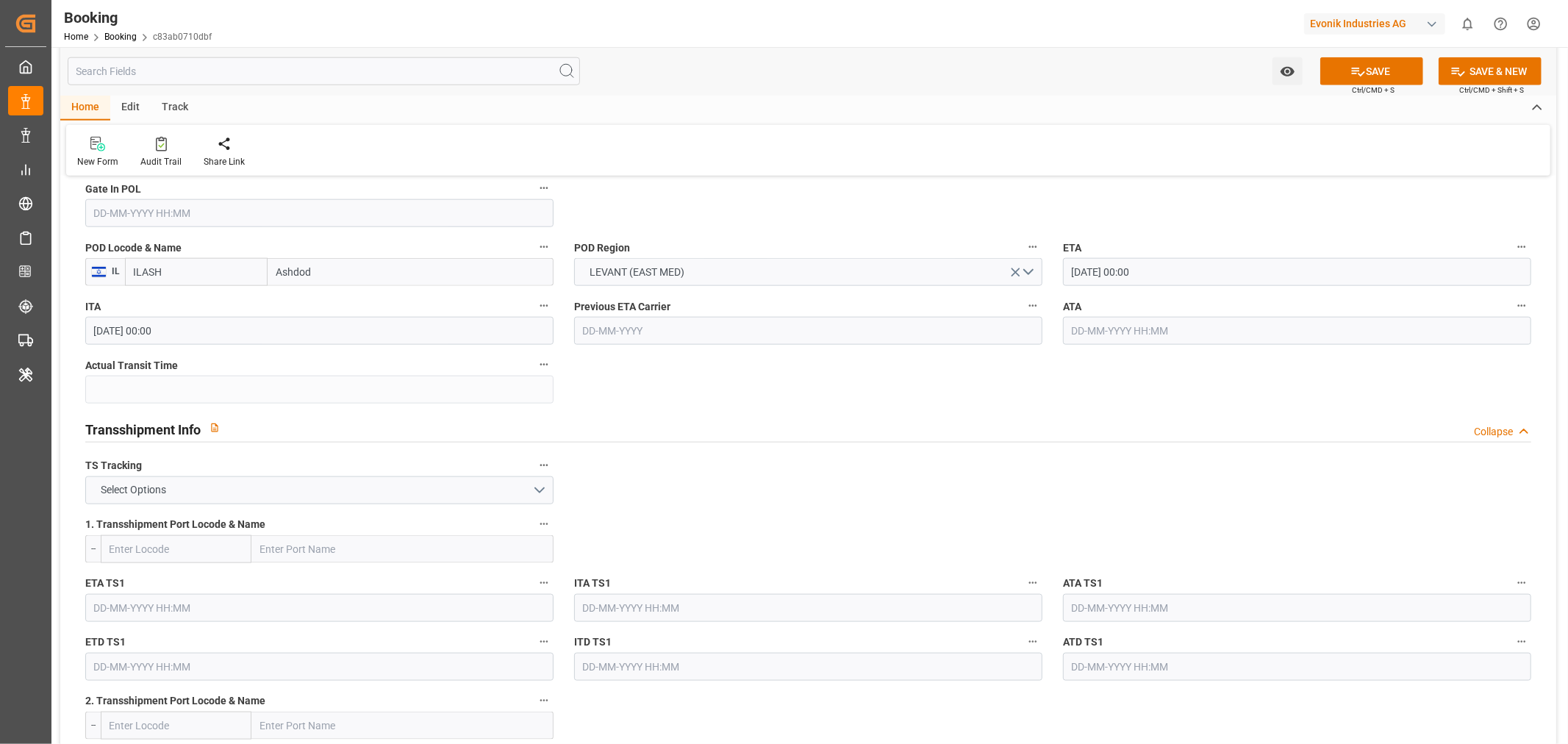
click at [1098, 288] on div "ETA 03-11-2025 00:00" at bounding box center [1297, 261] width 489 height 59
click at [1108, 269] on input "03-11-2025 00:00" at bounding box center [1297, 272] width 468 height 28
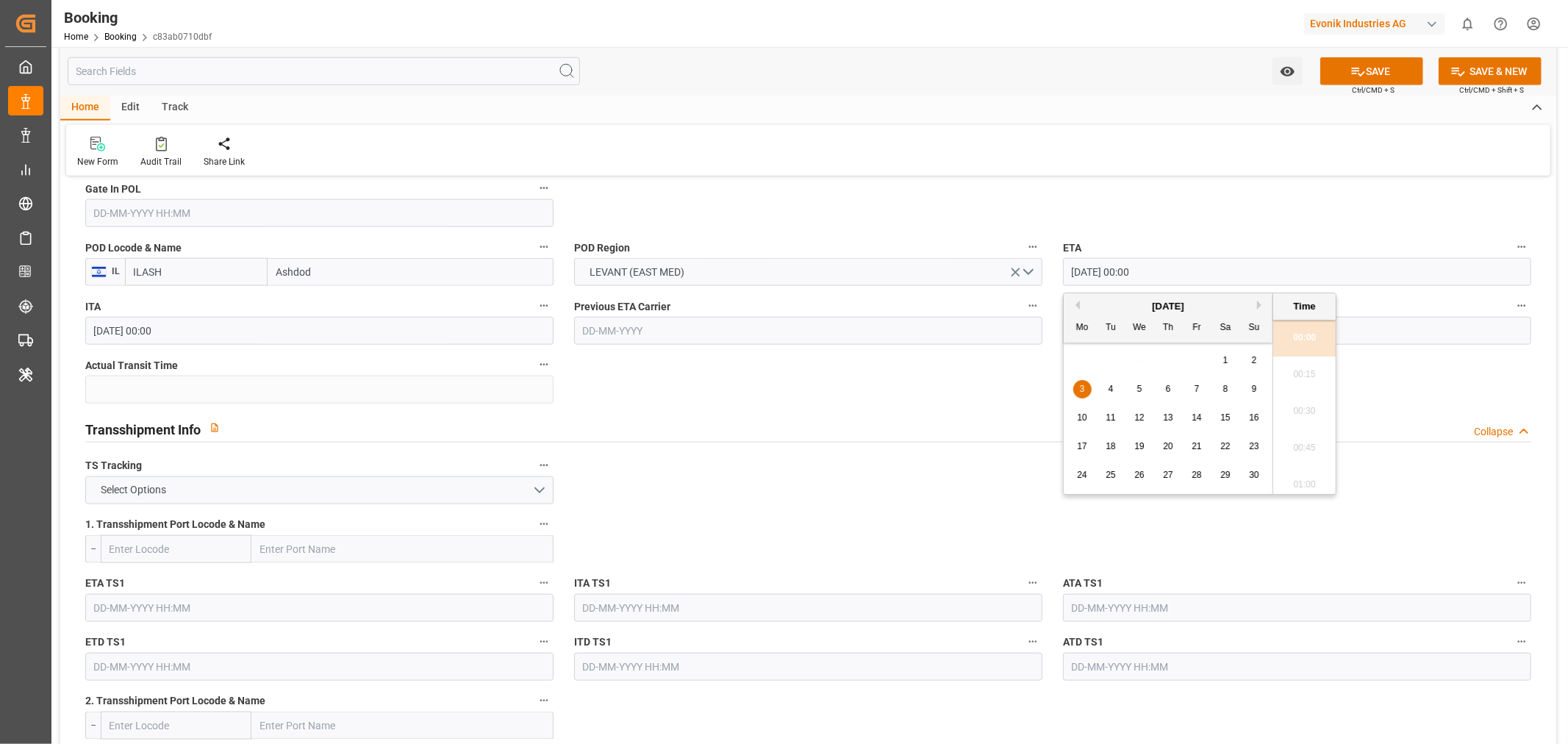
click at [1145, 389] on div "5" at bounding box center [1140, 389] width 19 height 18
type input "05-11-2025 00:00"
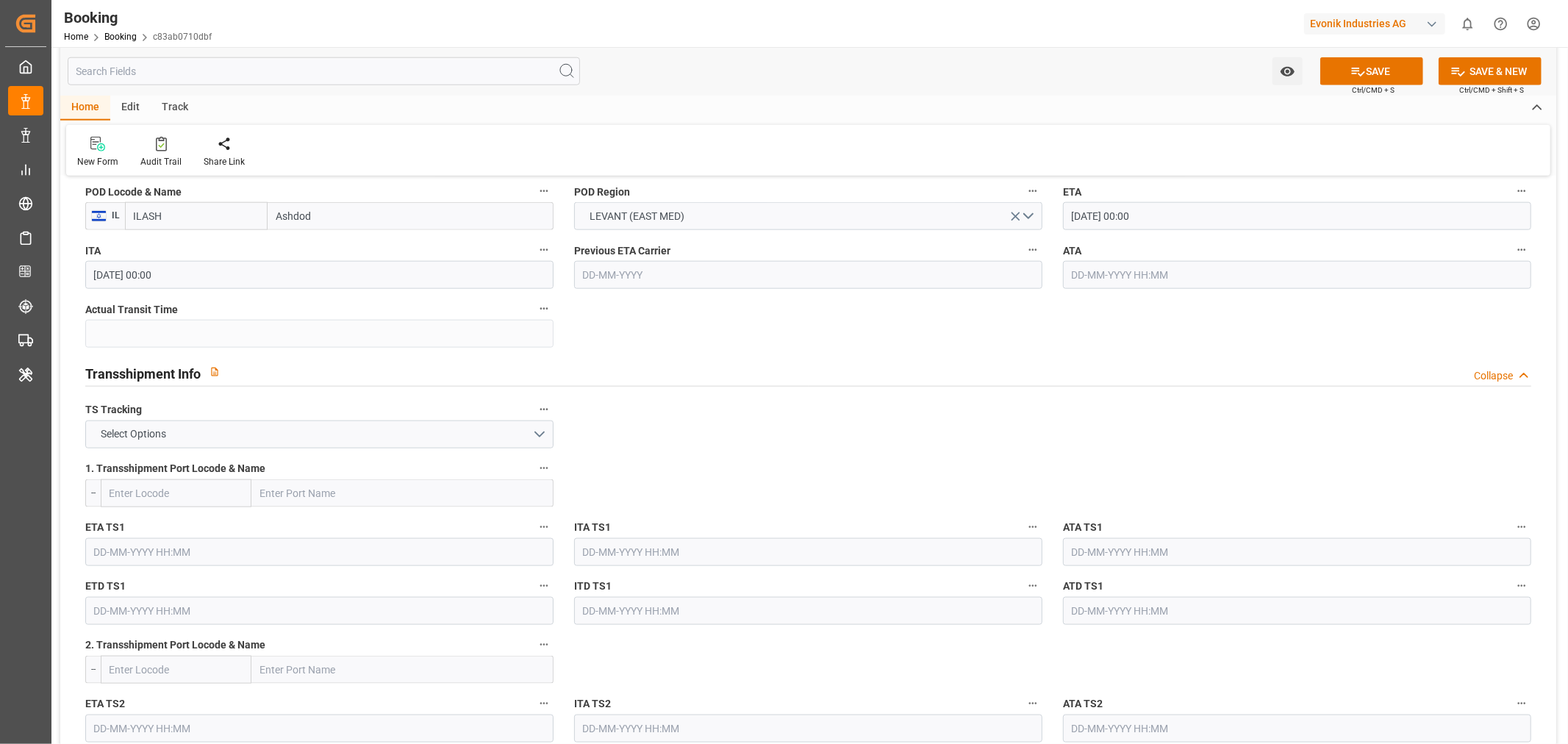
scroll to position [1388, 0]
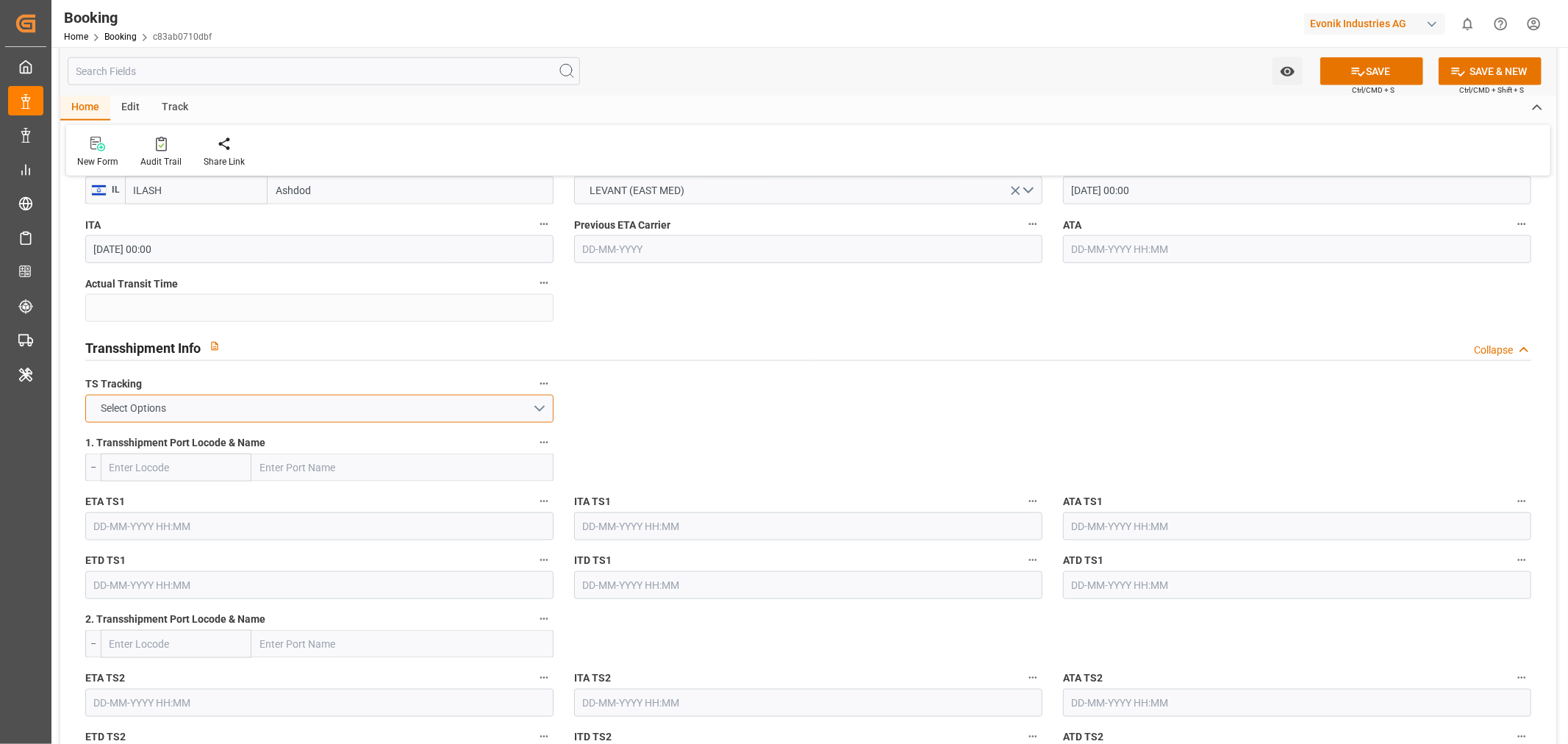
click at [423, 399] on button "Select Options" at bounding box center [319, 409] width 468 height 28
click at [181, 406] on div "TRUE" at bounding box center [319, 412] width 467 height 31
click at [339, 456] on input "text" at bounding box center [403, 467] width 302 height 28
paste input "Piraeus"
type input "Piraeus"
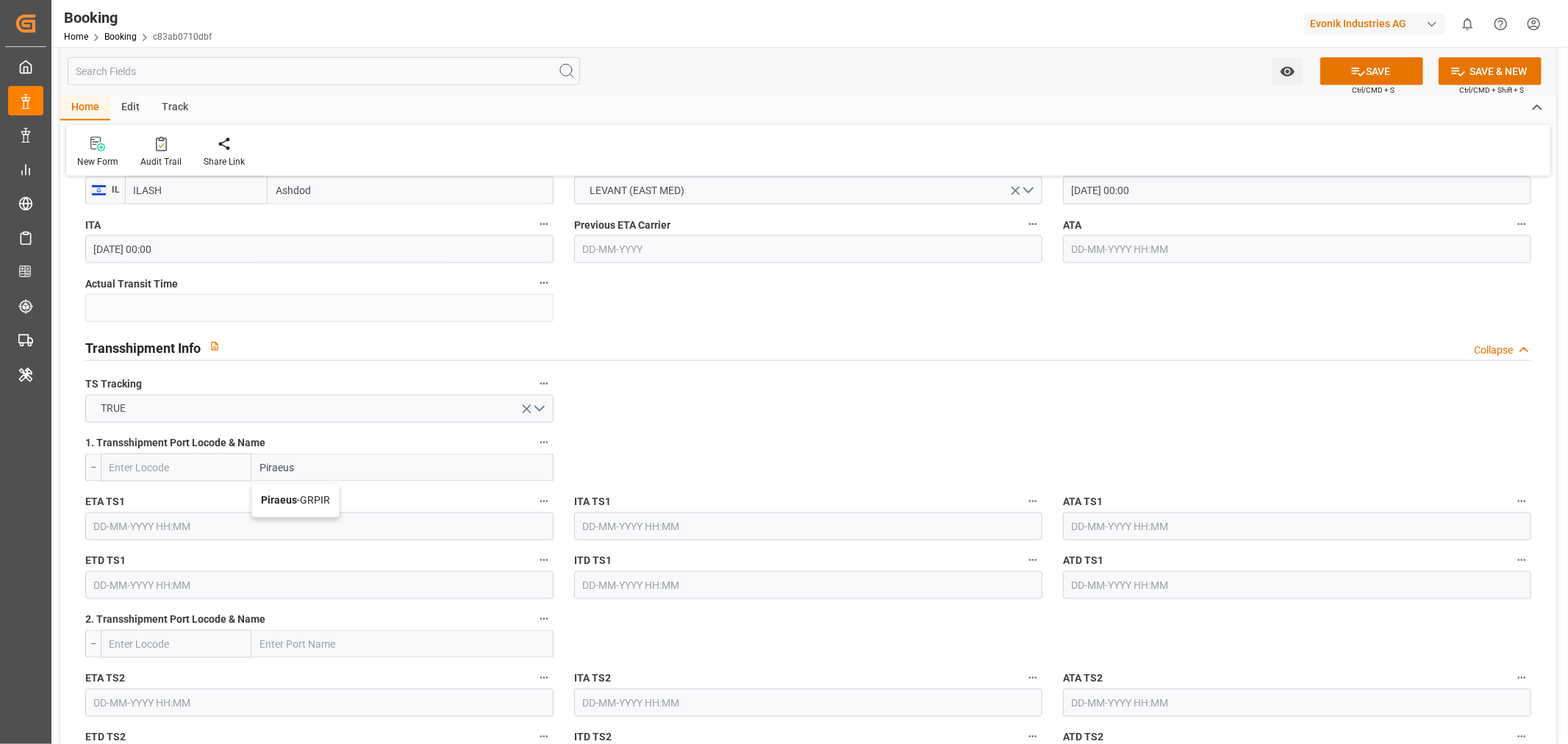
click at [310, 494] on span "Piraeus - GRPIR" at bounding box center [295, 500] width 69 height 12
type input "GRPIR"
type input "Piraeus"
click at [154, 519] on input "text" at bounding box center [319, 526] width 468 height 28
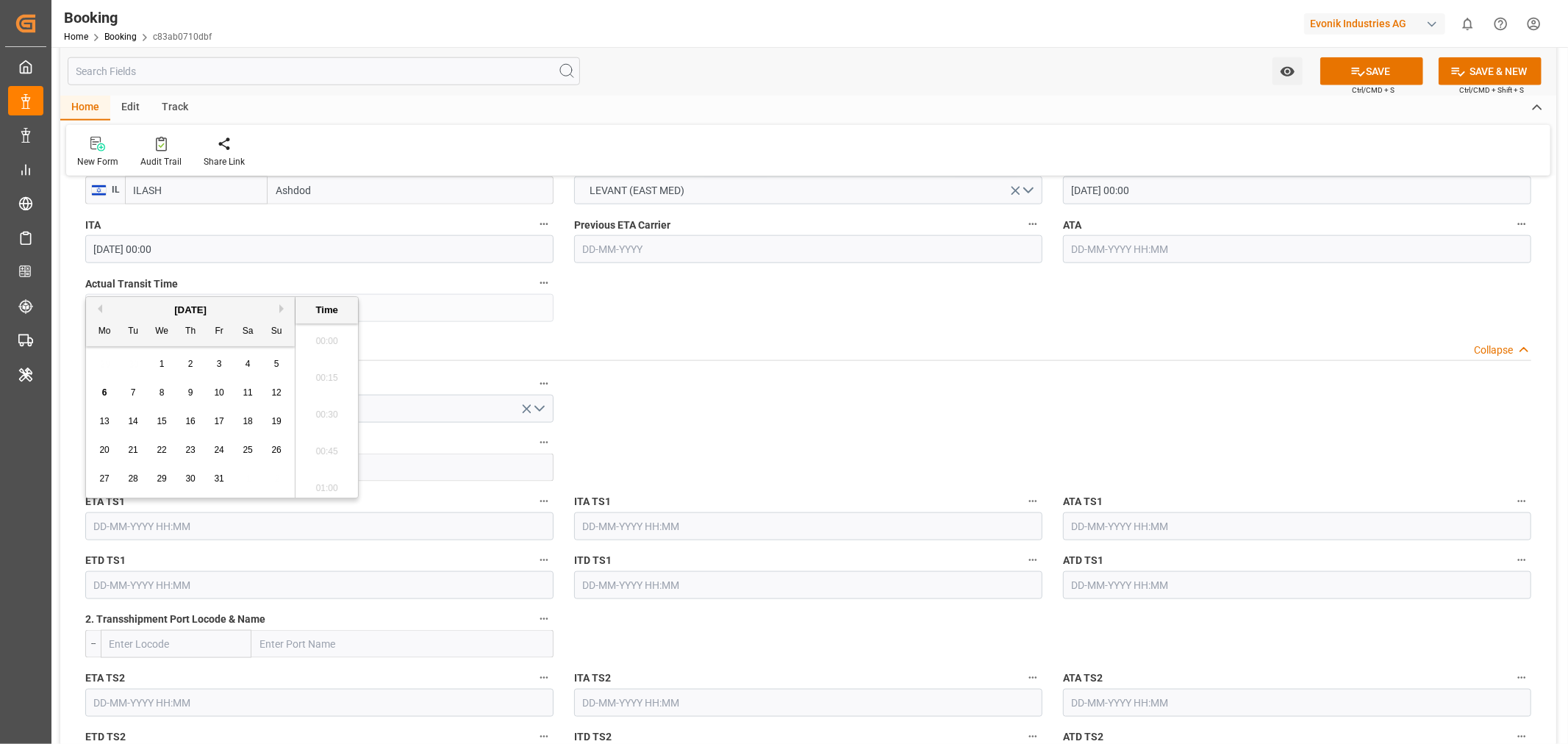
scroll to position [1988, 0]
click at [243, 453] on span "25" at bounding box center [248, 449] width 9 height 10
type input "25-10-2025 00:00"
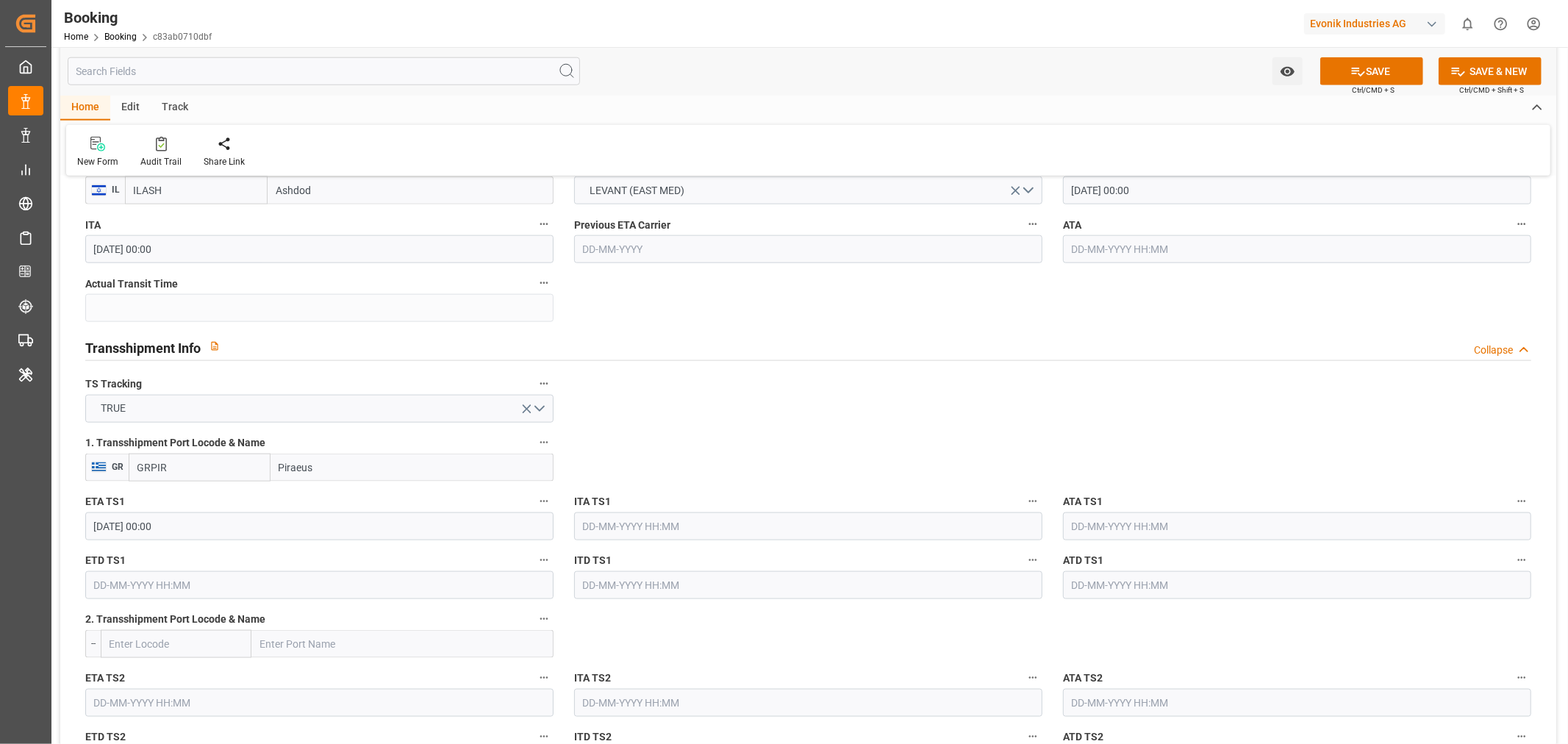
click at [138, 591] on input "text" at bounding box center [319, 585] width 468 height 28
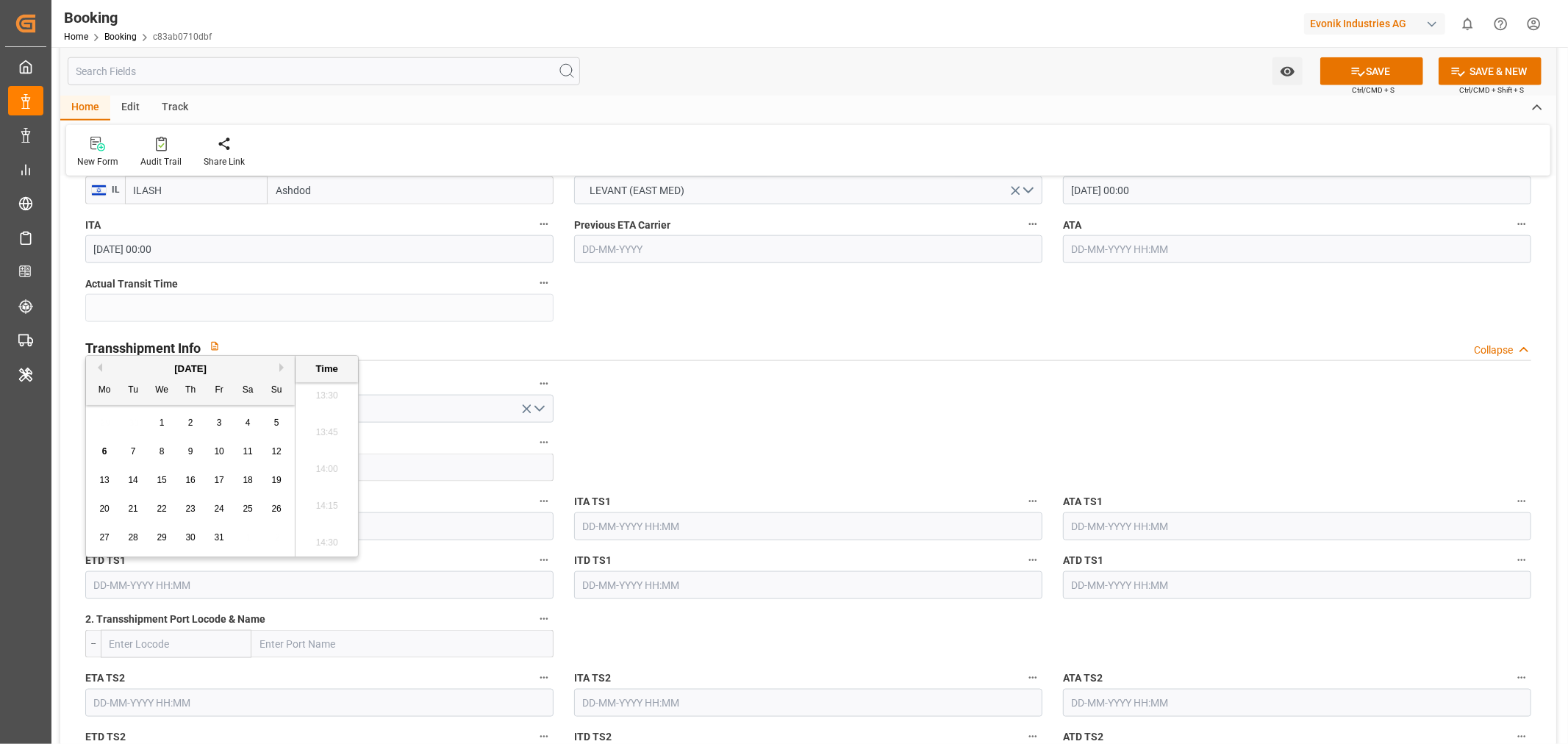
click at [288, 365] on button "Next Month" at bounding box center [283, 367] width 8 height 8
click at [284, 428] on div "2" at bounding box center [277, 423] width 19 height 18
type input "02-11-2025 00:00"
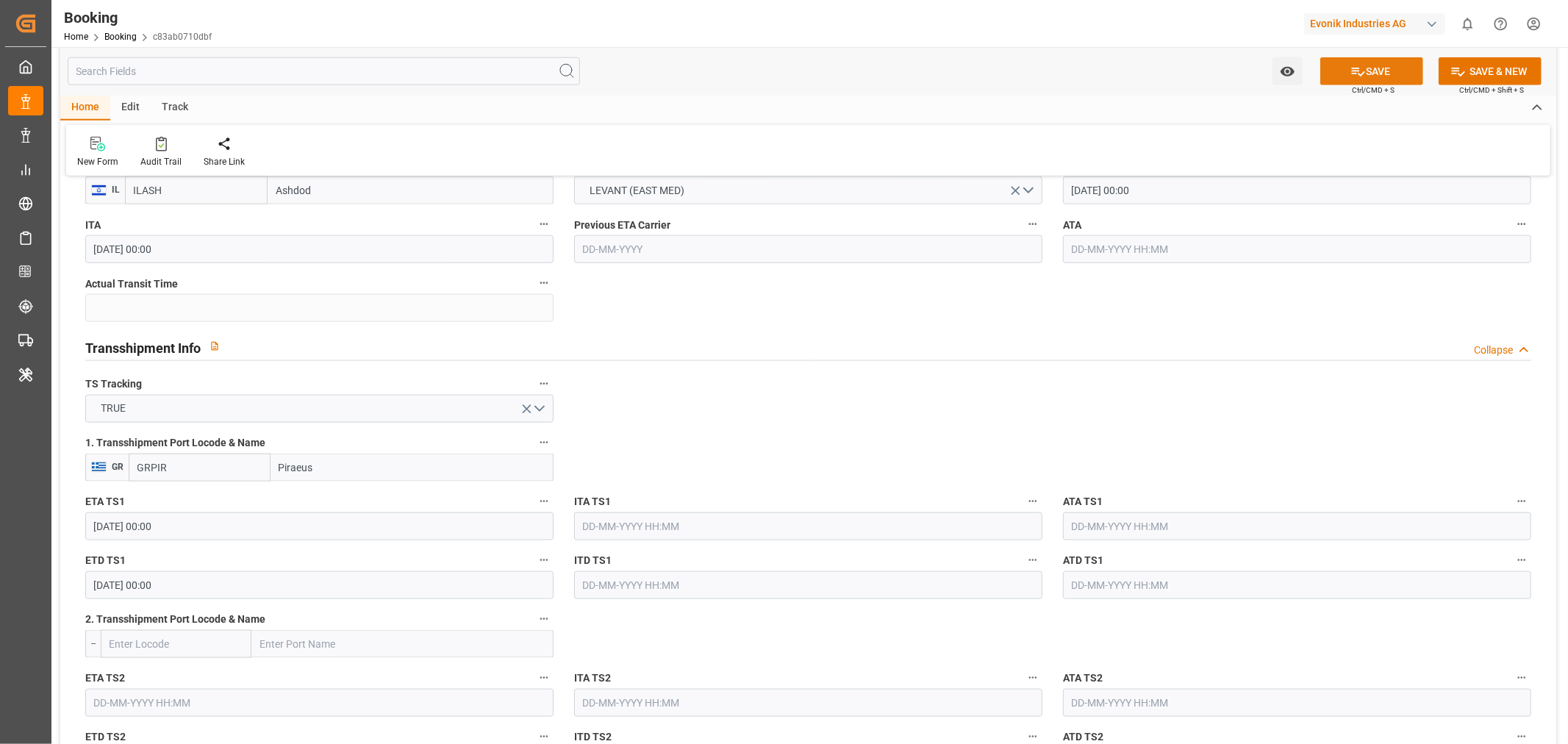
click at [1379, 69] on button "SAVE" at bounding box center [1371, 71] width 103 height 28
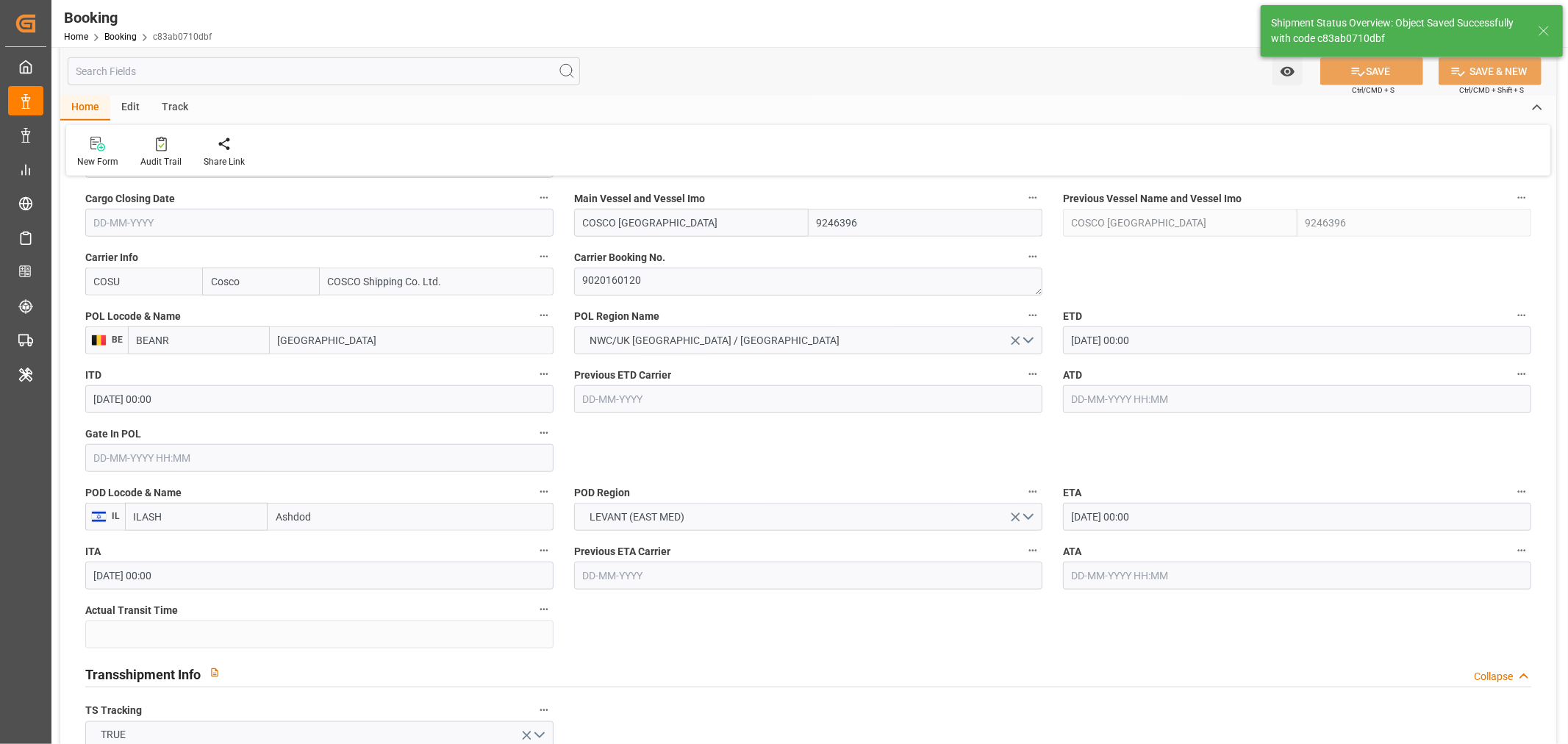
type textarea "Shashidhar Mm"
type textarea "businessDivision-businessLine-"
type textarea "Yes"
type input "25-10-2025 00:00"
type input "02-11-2025 00:00"
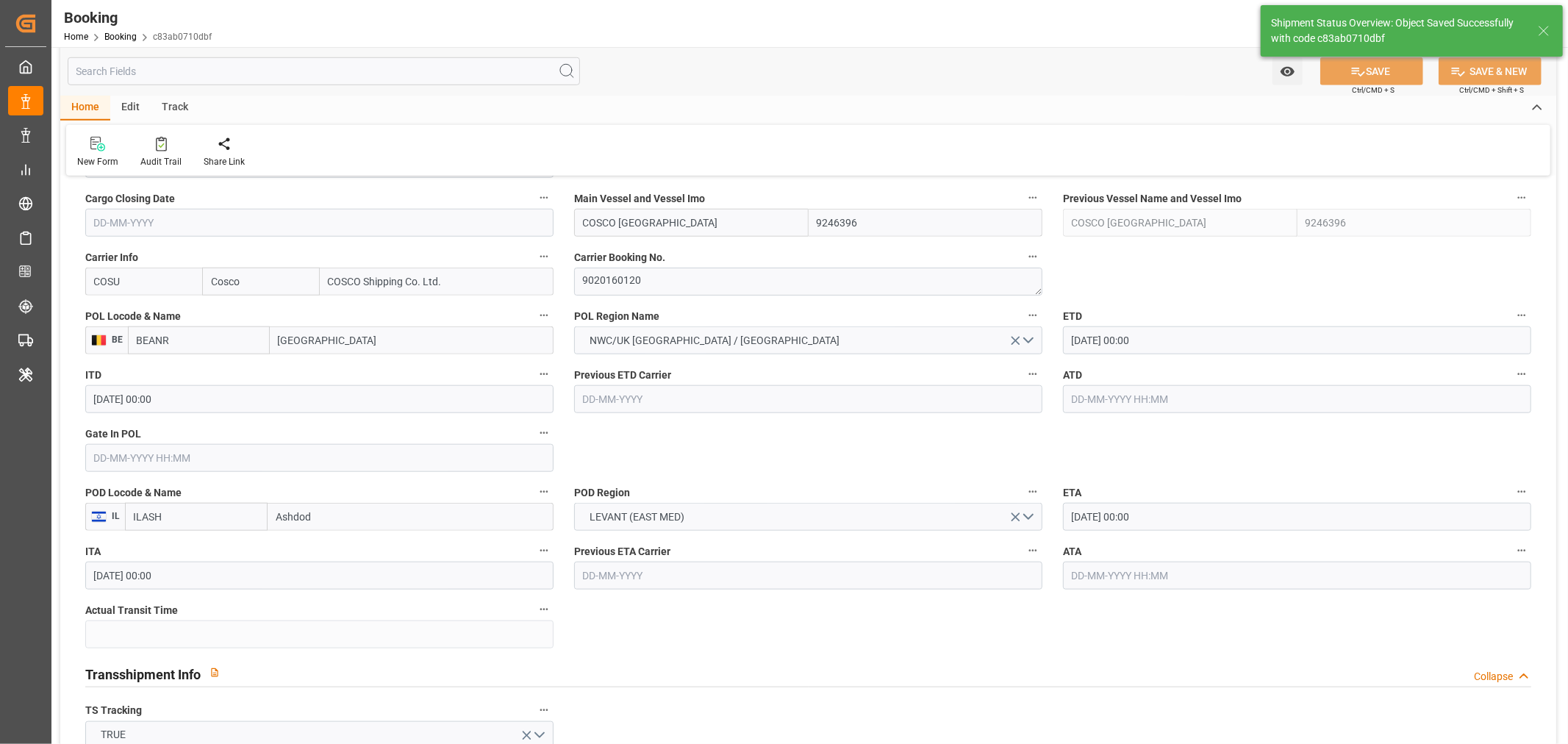
type input "06-10-2025 08:43"
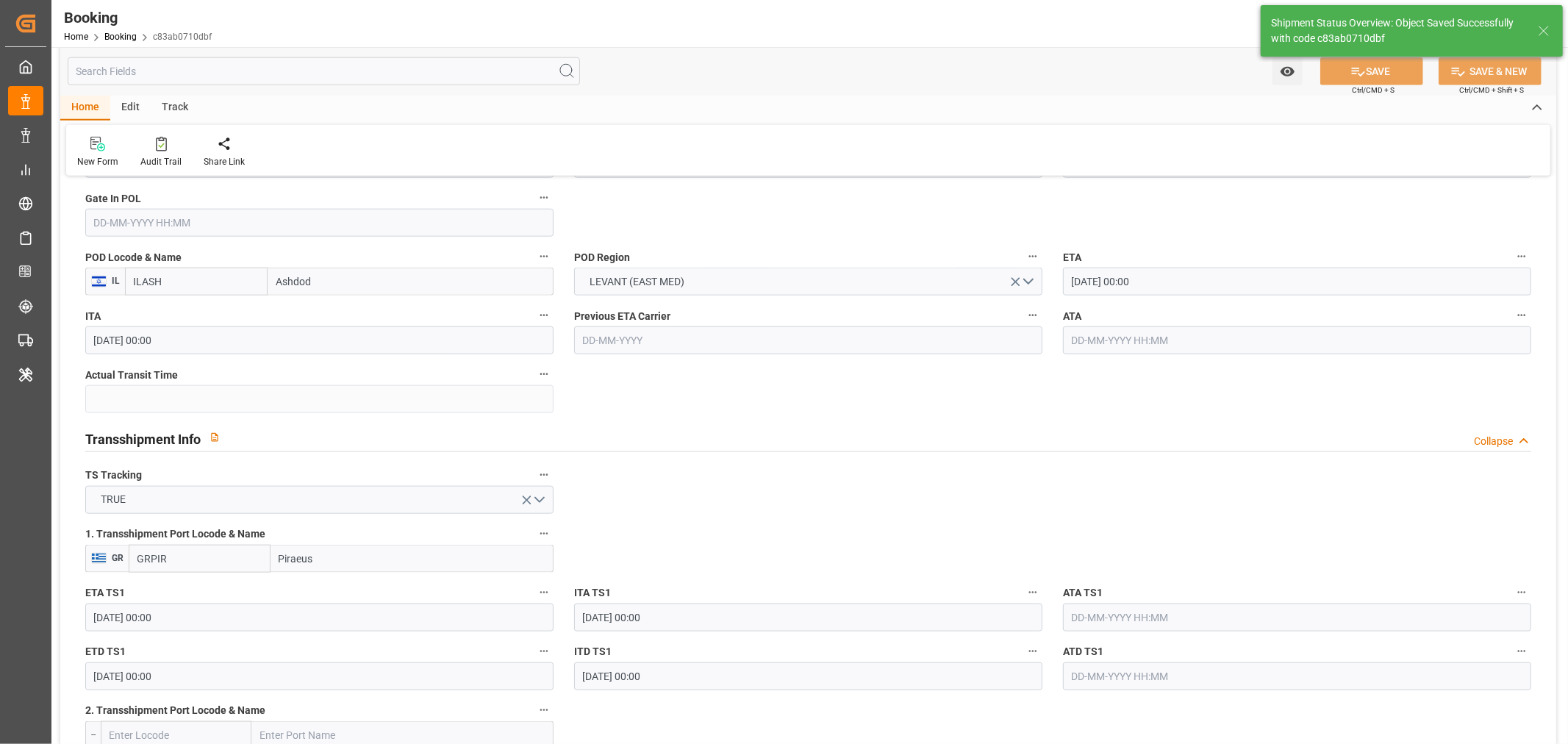
scroll to position [1306, 0]
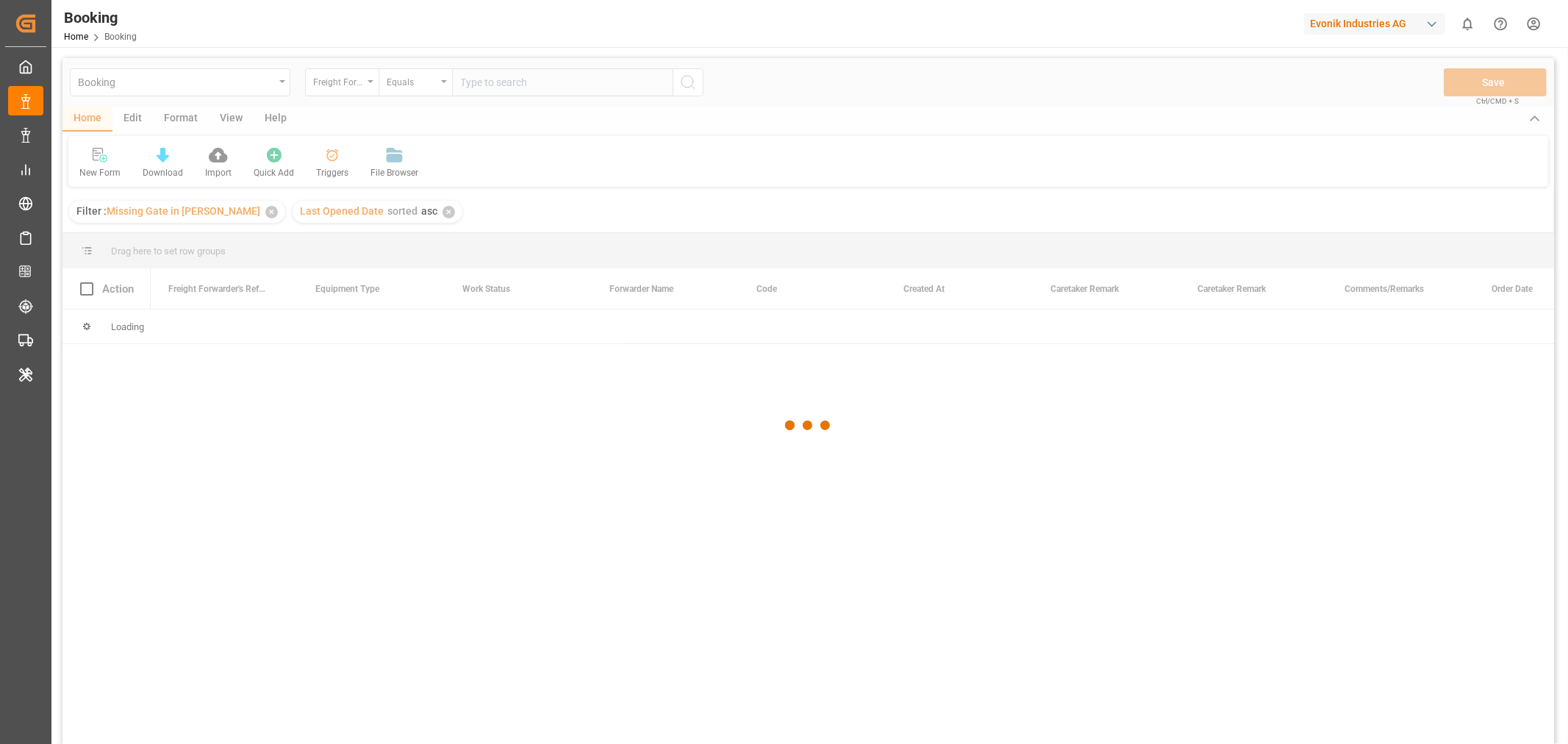
click at [1438, 19] on div "button" at bounding box center [1431, 24] width 15 height 15
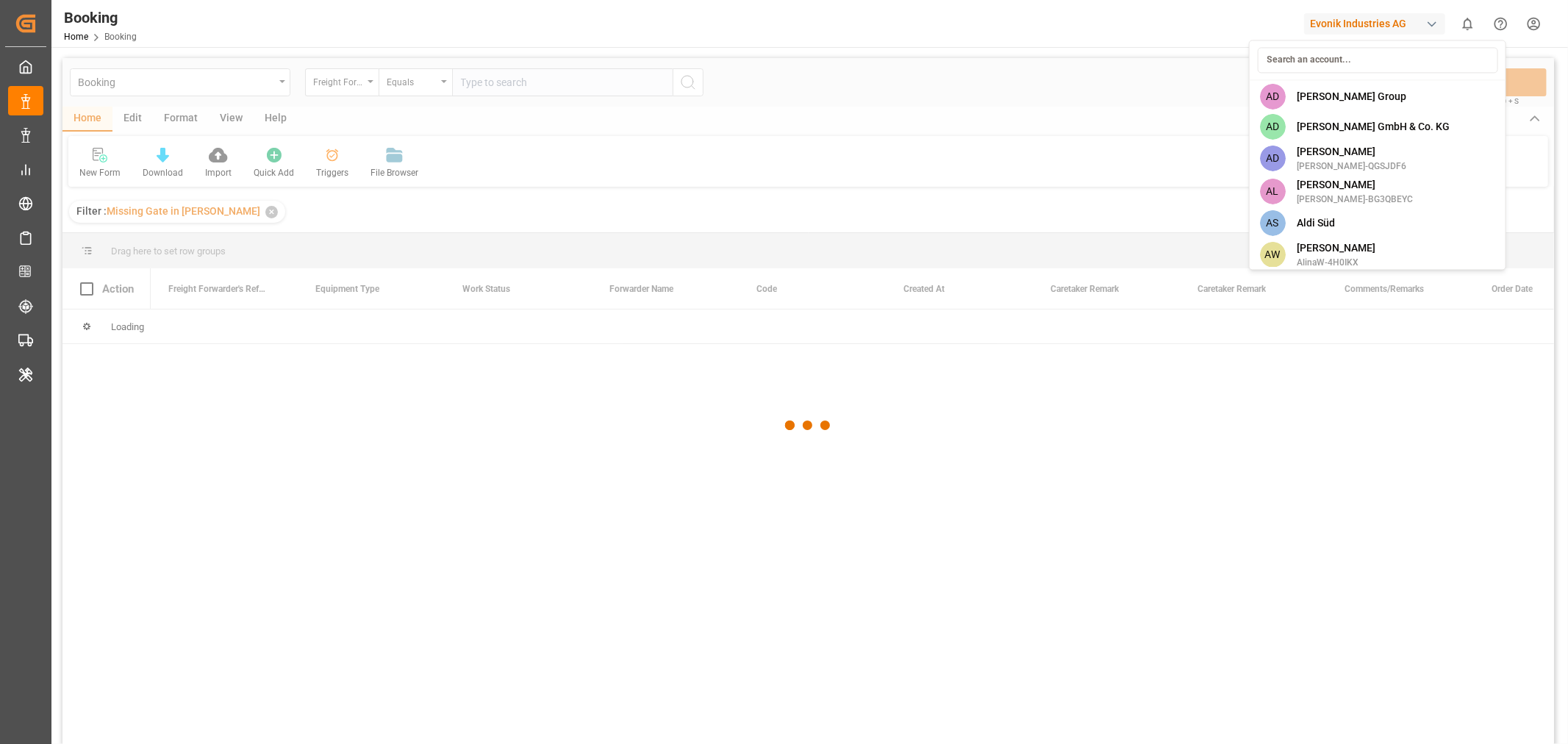
scroll to position [408, 0]
click at [1324, 157] on span "ArchMexic-N1L7" at bounding box center [1337, 162] width 81 height 13
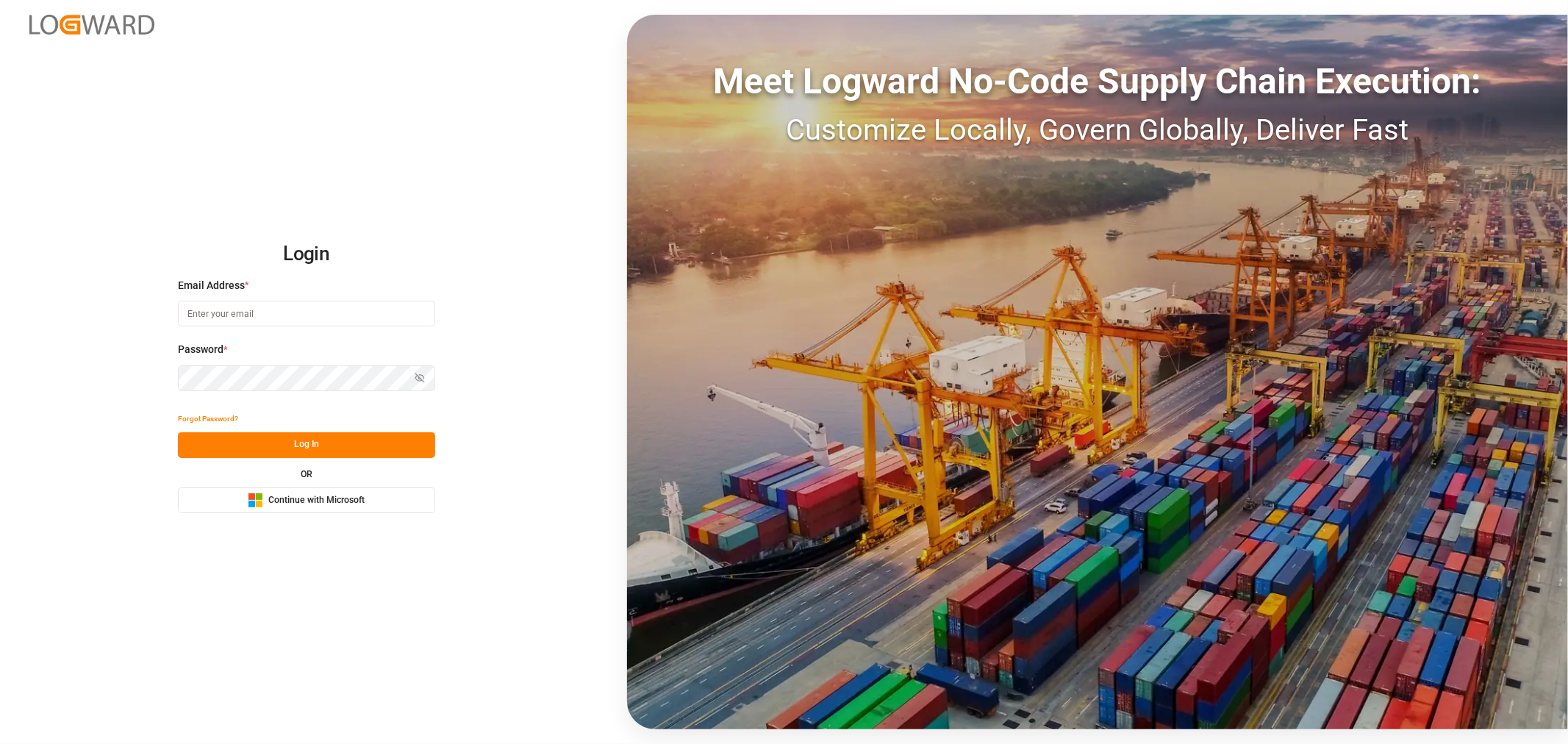
click at [356, 504] on span "Continue with Microsoft" at bounding box center [316, 500] width 96 height 13
click at [318, 494] on span "Continue with Microsoft" at bounding box center [316, 500] width 96 height 13
